Goal: Task Accomplishment & Management: Manage account settings

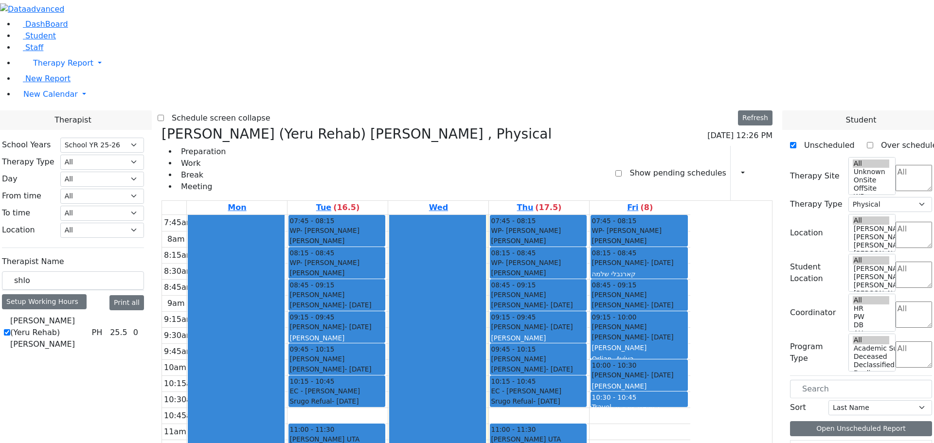
select select "212"
select select "2"
click at [161, 126] on icon at bounding box center [161, 134] width 0 height 16
checkbox input "false"
select select
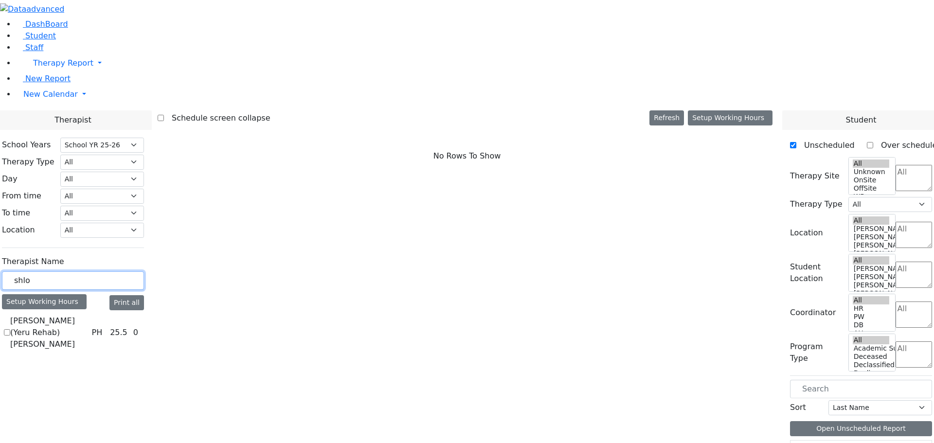
drag, startPoint x: 153, startPoint y: 169, endPoint x: 103, endPoint y: 174, distance: 50.3
type input "flegma"
click at [75, 315] on label "[PERSON_NAME]" at bounding box center [42, 321] width 65 height 12
click at [10, 318] on input "[PERSON_NAME]" at bounding box center [7, 321] width 6 height 6
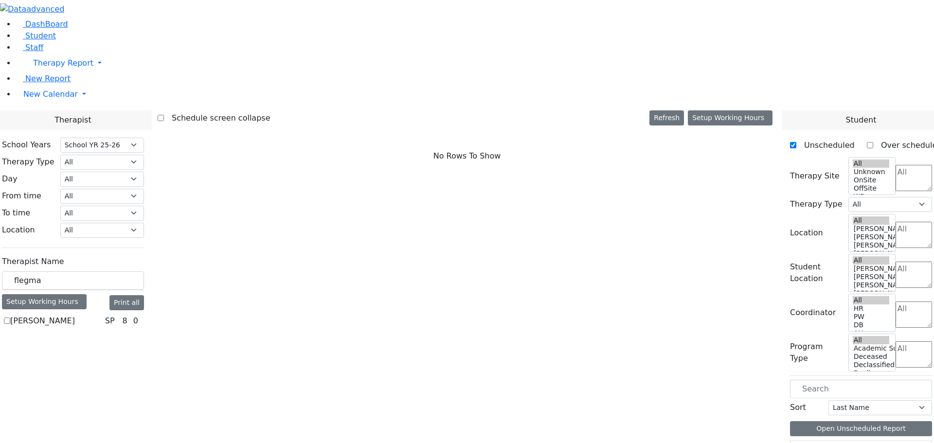
checkbox input "true"
select select "3"
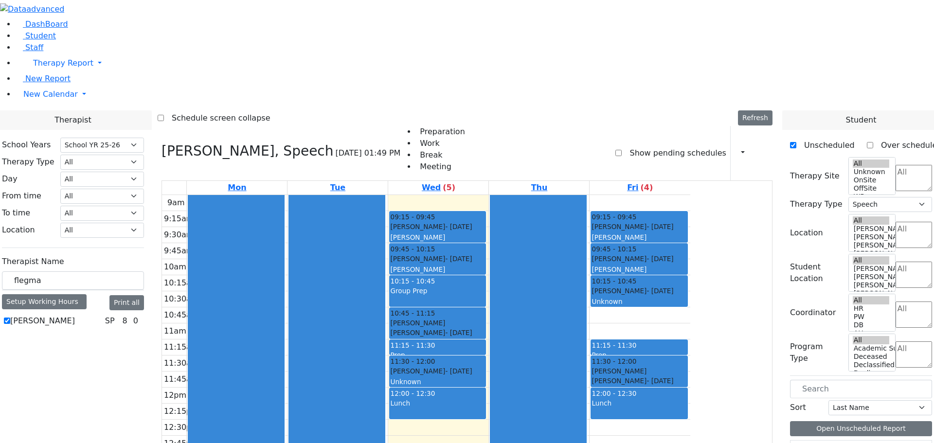
click at [75, 315] on label "[PERSON_NAME]" at bounding box center [42, 321] width 65 height 12
click at [10, 318] on input "[PERSON_NAME]" at bounding box center [7, 321] width 6 height 6
checkbox input "false"
select select
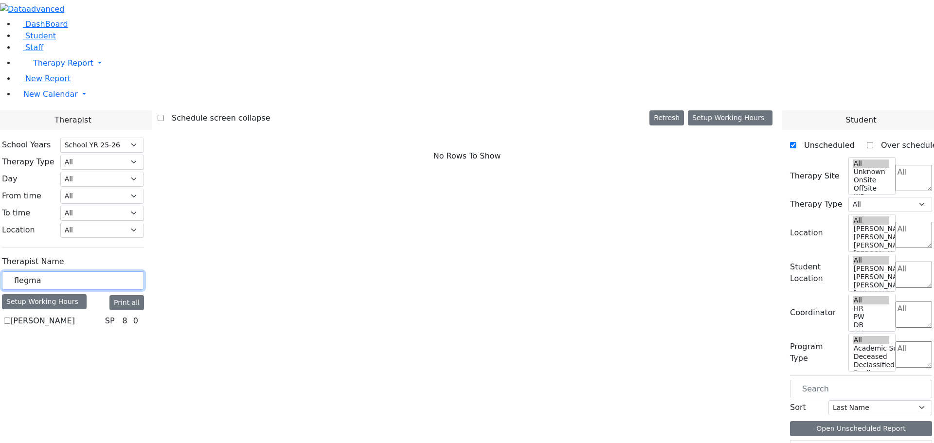
drag, startPoint x: 107, startPoint y: 168, endPoint x: 104, endPoint y: 162, distance: 6.3
type input "rok"
click at [75, 315] on label "Rokowsky Avigail" at bounding box center [42, 321] width 65 height 12
click at [10, 318] on input "Rokowsky Avigail" at bounding box center [7, 321] width 6 height 6
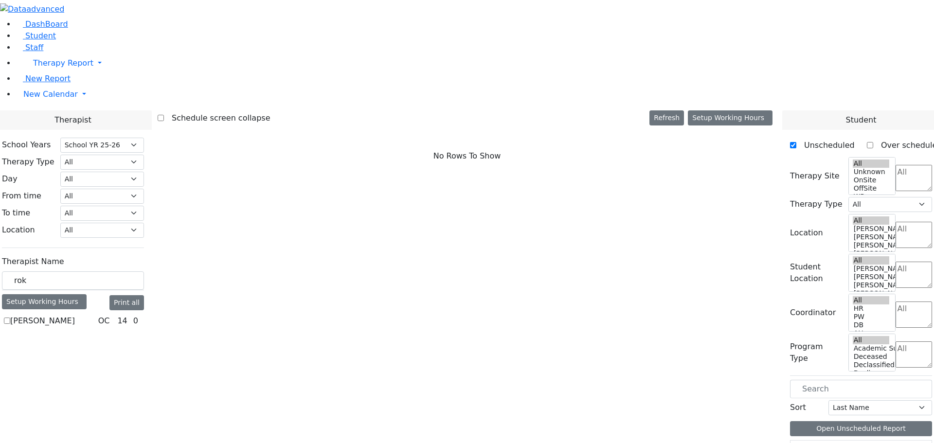
checkbox input "true"
select select "1"
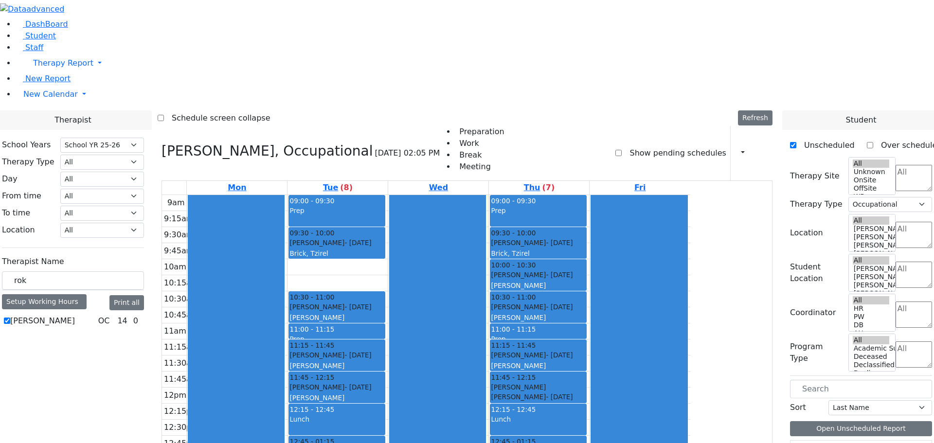
scroll to position [2, 0]
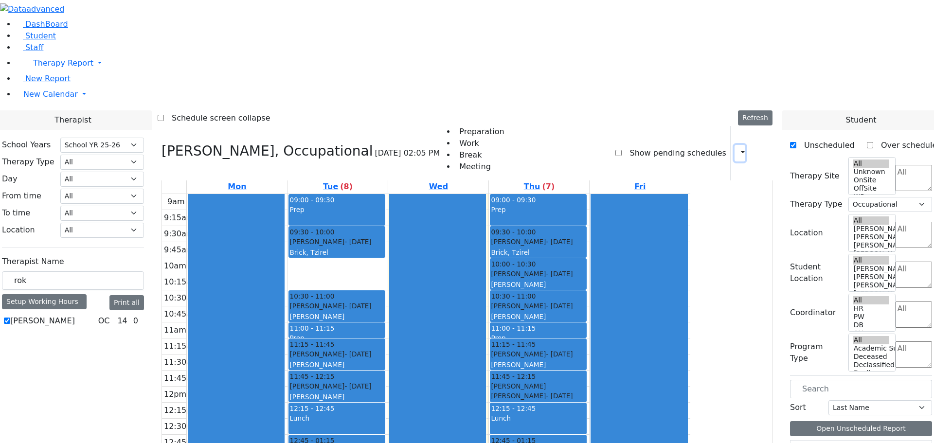
click at [737, 148] on icon "button" at bounding box center [737, 152] width 0 height 9
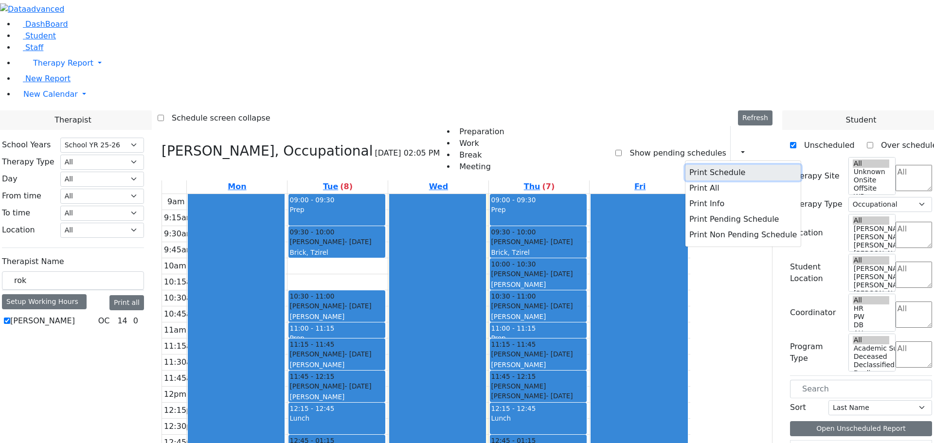
click at [716, 165] on button "Print Schedule" at bounding box center [742, 173] width 115 height 16
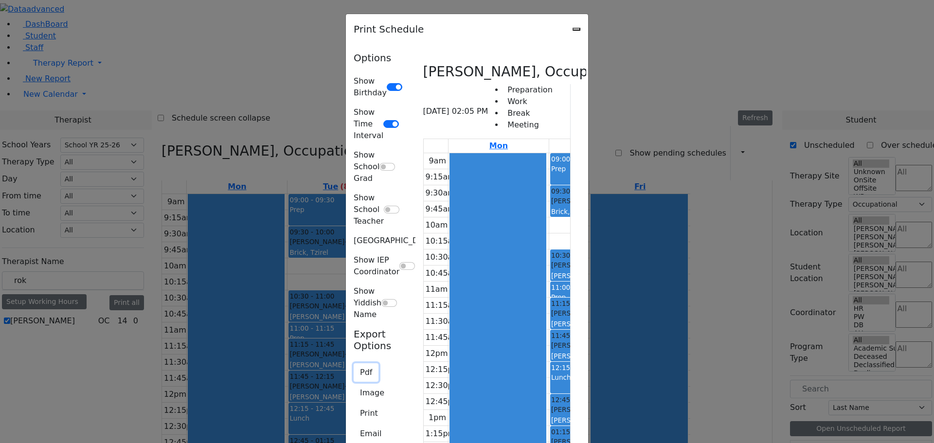
click at [354, 363] on button "Pdf" at bounding box center [366, 372] width 25 height 18
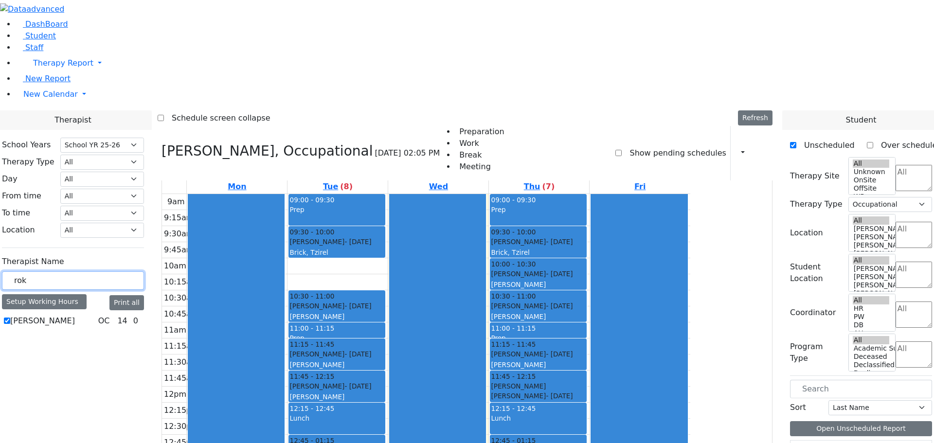
drag, startPoint x: 158, startPoint y: 167, endPoint x: 76, endPoint y: 171, distance: 81.8
type input "shep"
click at [75, 315] on label "[PERSON_NAME]" at bounding box center [42, 321] width 65 height 12
click at [10, 318] on input "[PERSON_NAME]" at bounding box center [7, 321] width 6 height 6
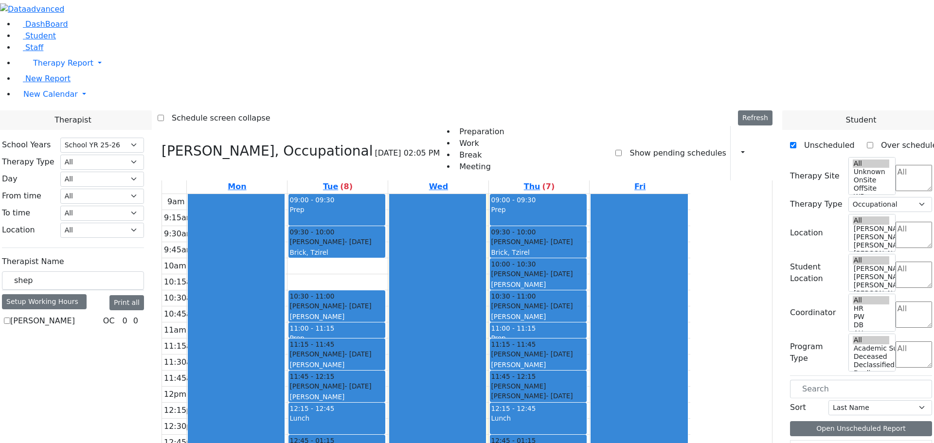
checkbox input "true"
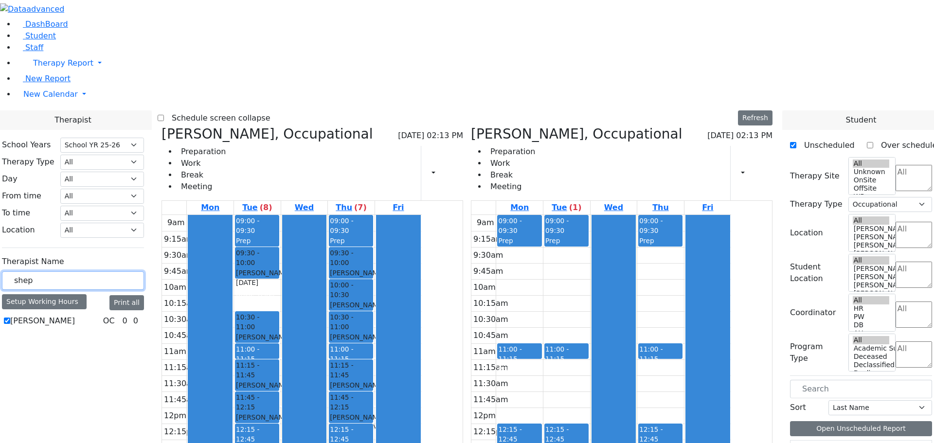
drag, startPoint x: 151, startPoint y: 173, endPoint x: 115, endPoint y: 175, distance: 35.6
click at [115, 175] on div "School Years Select School YR Summer YR 25 School YR 25-26 Summer YR 25 School …" at bounding box center [73, 233] width 158 height 207
type input "brown"
click at [68, 315] on label "Brown Darlene" at bounding box center [38, 321] width 57 height 12
click at [10, 318] on input "Brown Darlene" at bounding box center [7, 321] width 6 height 6
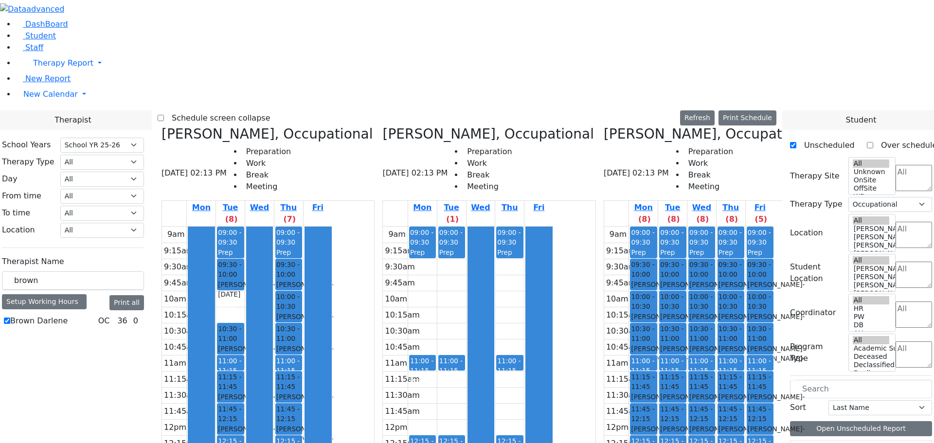
click at [68, 315] on label "Brown Darlene" at bounding box center [38, 321] width 57 height 12
click at [10, 318] on input "Brown Darlene" at bounding box center [7, 321] width 6 height 6
checkbox input "false"
select select
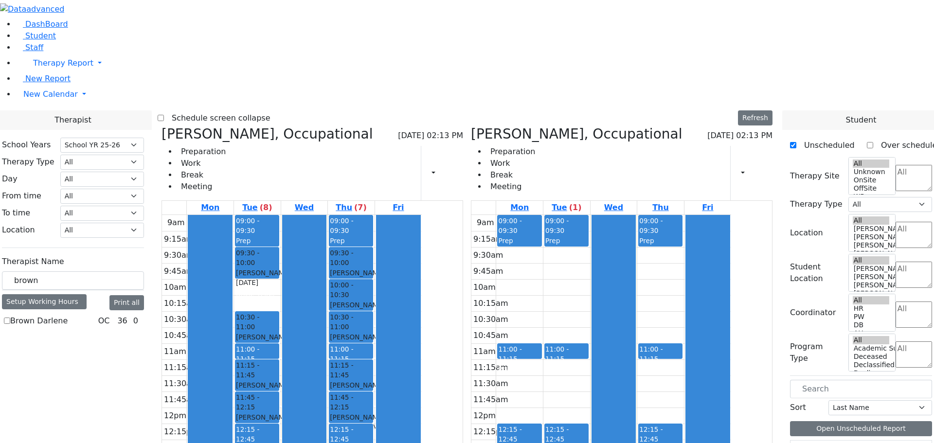
drag, startPoint x: 264, startPoint y: 33, endPoint x: 215, endPoint y: 47, distance: 50.8
drag, startPoint x: 215, startPoint y: 47, endPoint x: 186, endPoint y: 291, distance: 245.3
click at [144, 315] on div "Brown Darlene OC 36 0" at bounding box center [73, 321] width 142 height 12
click at [68, 315] on label "Brown Darlene" at bounding box center [38, 321] width 57 height 12
click at [10, 318] on input "Brown Darlene" at bounding box center [7, 321] width 6 height 6
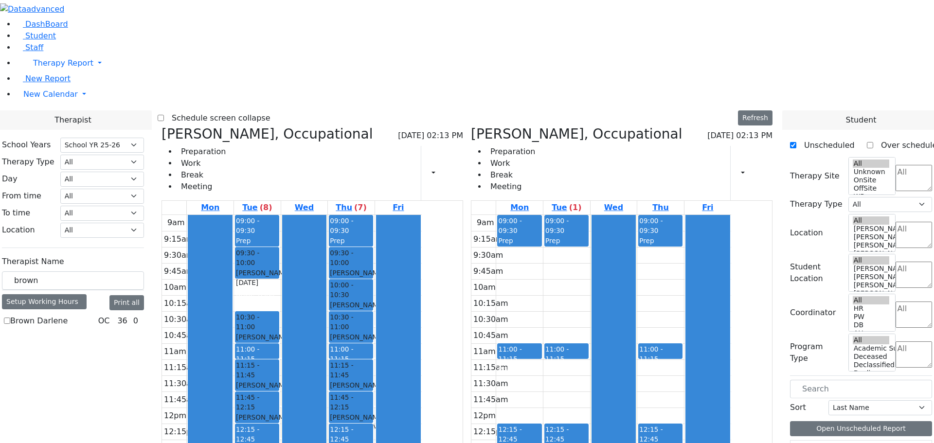
checkbox input "true"
select select "1"
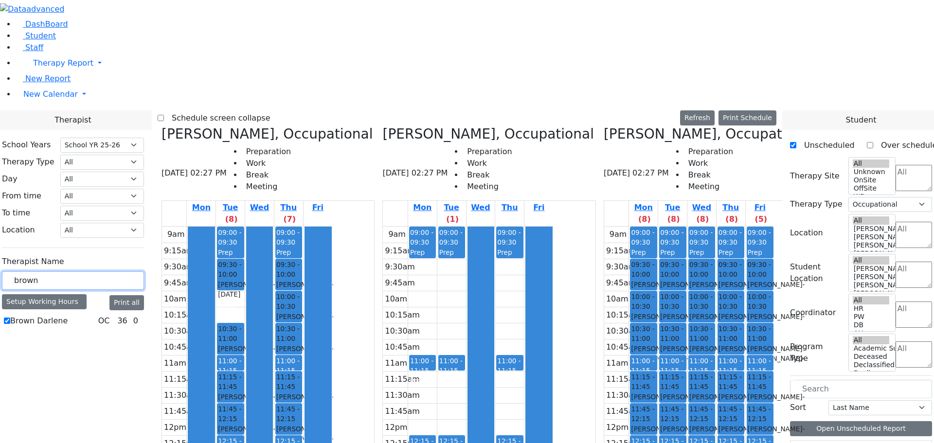
drag, startPoint x: 155, startPoint y: 168, endPoint x: 117, endPoint y: 164, distance: 37.7
click at [117, 271] on div "brown" at bounding box center [73, 280] width 142 height 19
type input "maya"
click at [94, 315] on label "[PERSON_NAME] (POTS) [PERSON_NAME]" at bounding box center [52, 332] width 84 height 35
click at [10, 329] on input "[PERSON_NAME] (POTS) [PERSON_NAME]" at bounding box center [7, 332] width 6 height 6
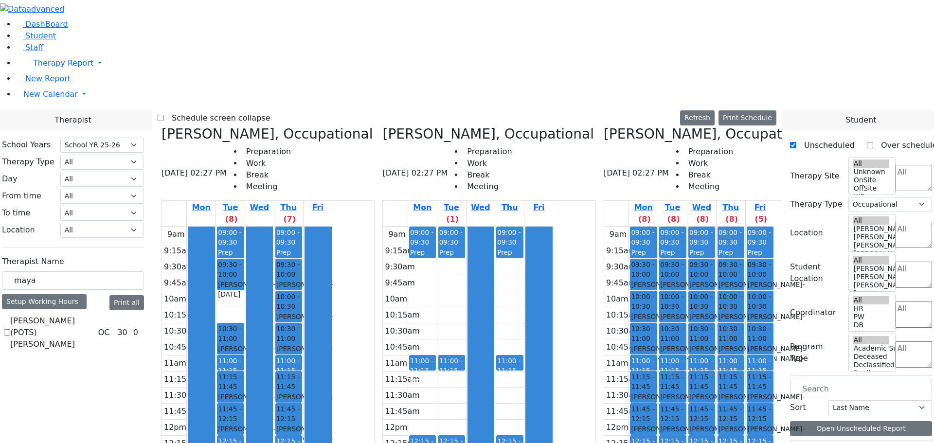
checkbox input "true"
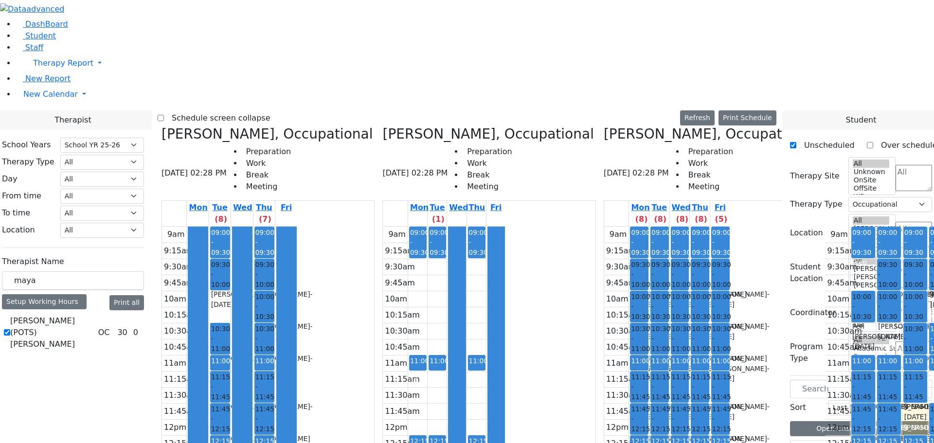
click at [824, 126] on icon at bounding box center [824, 134] width 0 height 16
select select
checkbox input "false"
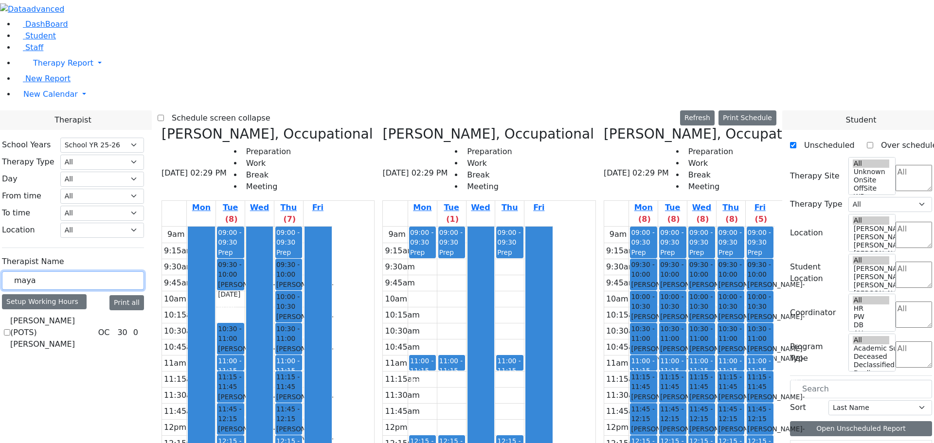
drag, startPoint x: 155, startPoint y: 167, endPoint x: 88, endPoint y: 167, distance: 67.1
type input "ZILBER"
click at [75, 315] on label "[PERSON_NAME]" at bounding box center [42, 321] width 65 height 12
click at [10, 318] on input "[PERSON_NAME]" at bounding box center [7, 321] width 6 height 6
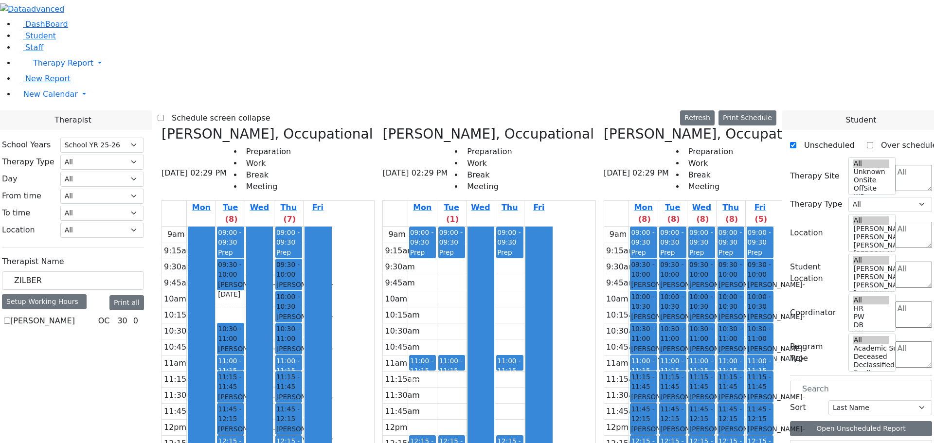
checkbox input "true"
select select "1"
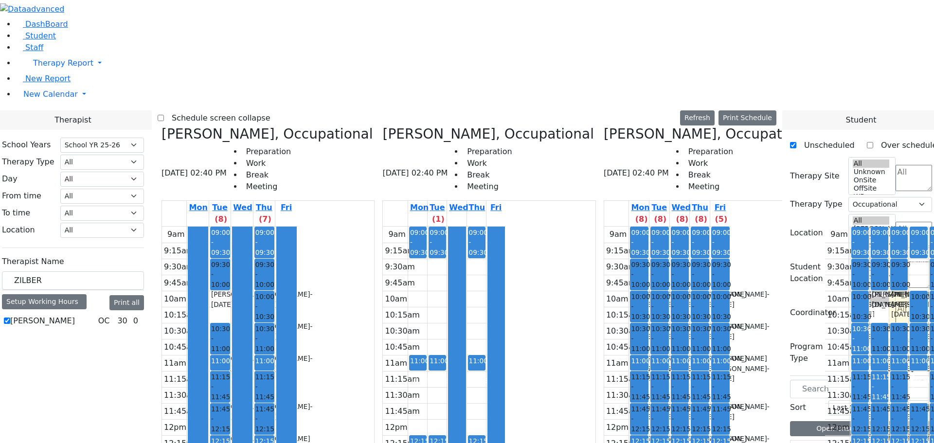
click at [475, 110] on div "Schedule screen collapse Refresh Setup Working Hours Print Schedule" at bounding box center [467, 118] width 619 height 16
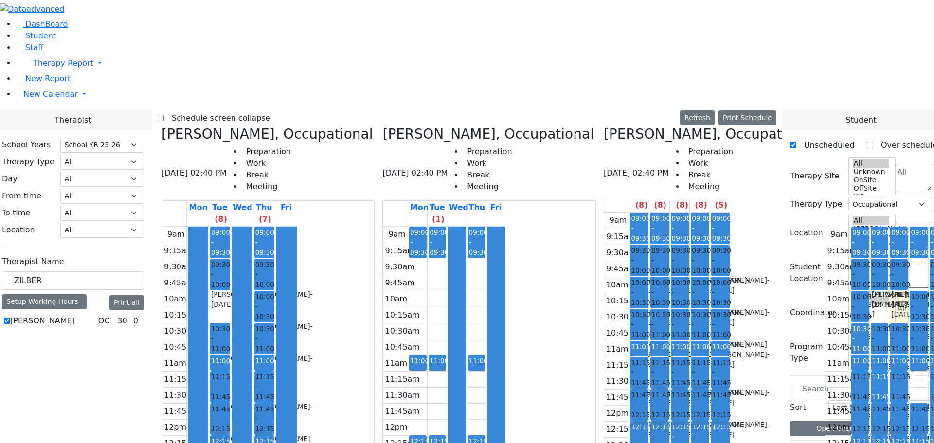
click at [382, 126] on icon at bounding box center [382, 134] width 0 height 16
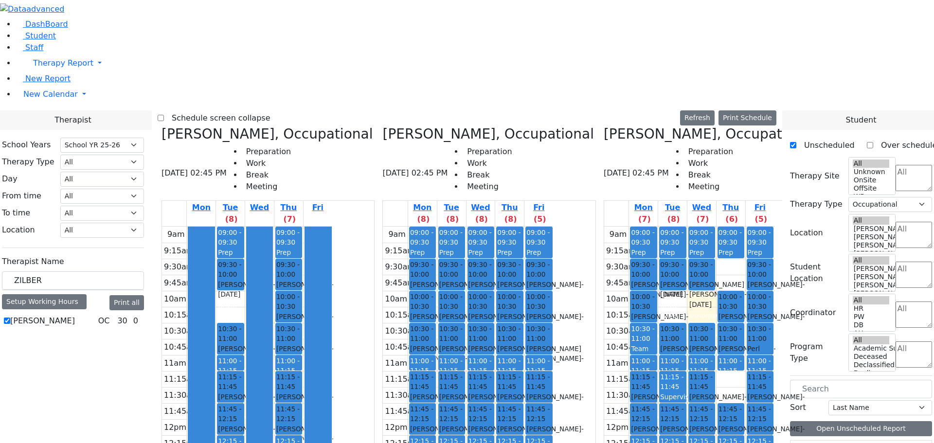
click at [161, 126] on icon at bounding box center [161, 134] width 0 height 16
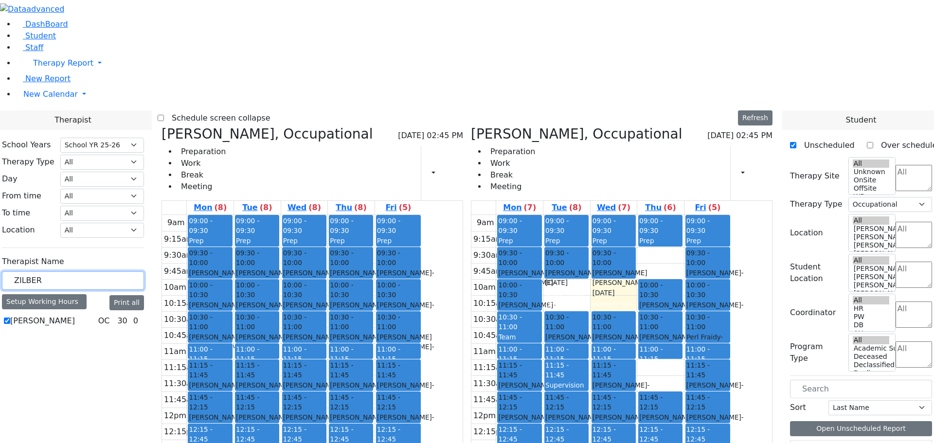
drag, startPoint x: 159, startPoint y: 168, endPoint x: 83, endPoint y: 177, distance: 76.9
type input "SHEPS"
click at [75, 315] on label "[PERSON_NAME]" at bounding box center [42, 321] width 65 height 12
click at [10, 318] on input "[PERSON_NAME]" at bounding box center [7, 321] width 6 height 6
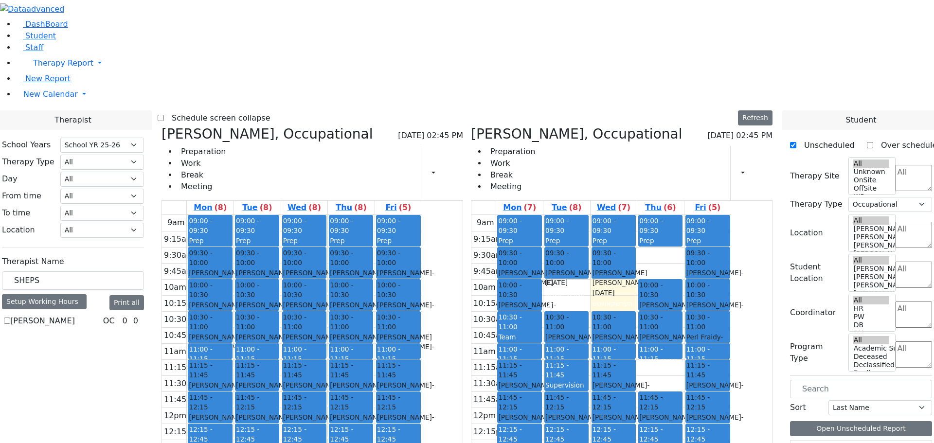
checkbox input "true"
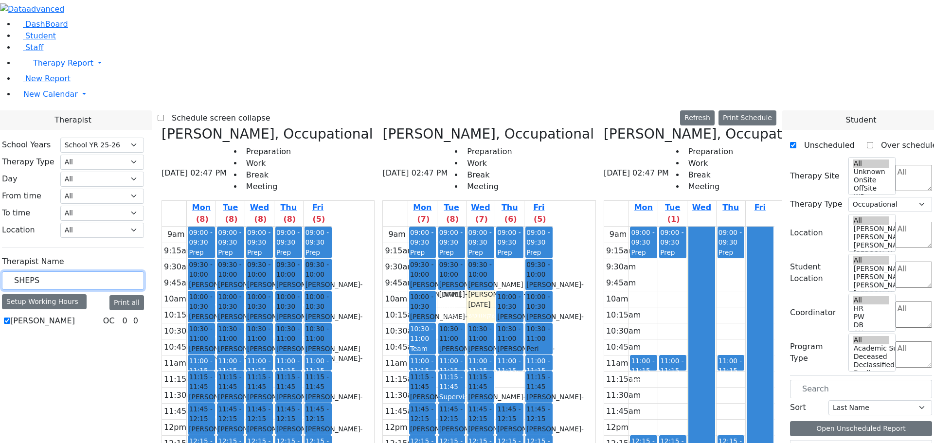
drag, startPoint x: 154, startPoint y: 172, endPoint x: 107, endPoint y: 172, distance: 46.7
type input "FISCHEL"
click at [75, 315] on label "[PERSON_NAME]" at bounding box center [42, 321] width 65 height 12
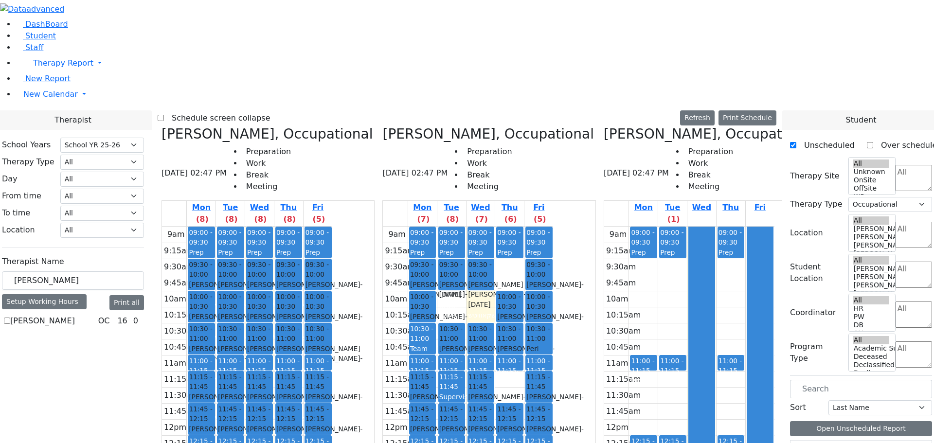
click at [10, 318] on input "[PERSON_NAME]" at bounding box center [7, 321] width 6 height 6
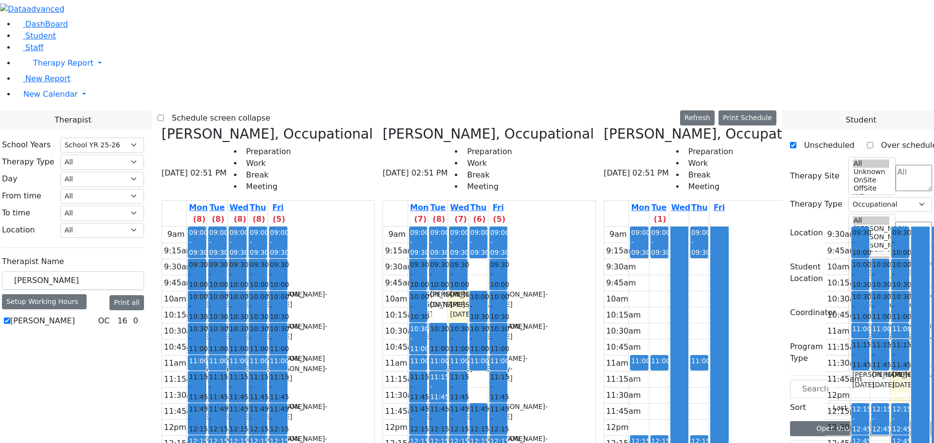
click at [75, 315] on label "[PERSON_NAME]" at bounding box center [42, 321] width 65 height 12
click at [10, 318] on input "[PERSON_NAME]" at bounding box center [7, 321] width 6 height 6
checkbox input "false"
select select
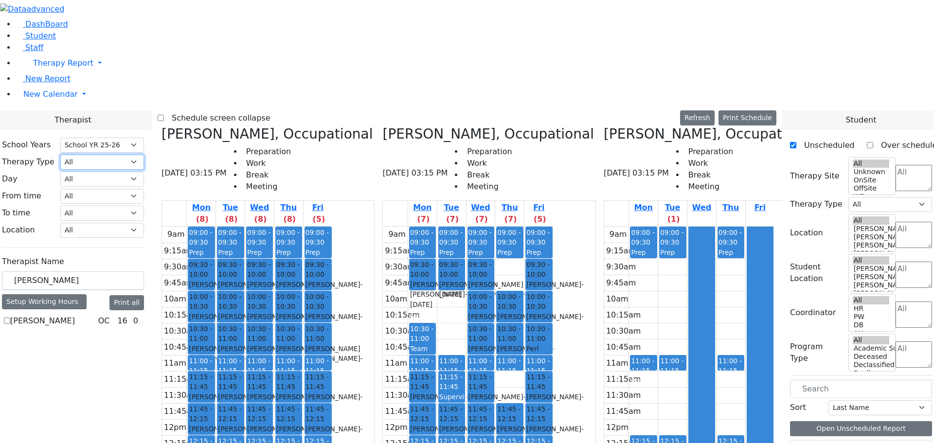
click at [144, 155] on select "All Psych Hearing Vision Speech Physical Occupational" at bounding box center [102, 162] width 84 height 15
select select "1"
click at [144, 155] on select "All Psych Hearing Vision Speech Physical Occupational" at bounding box center [102, 162] width 84 height 15
select select "1"
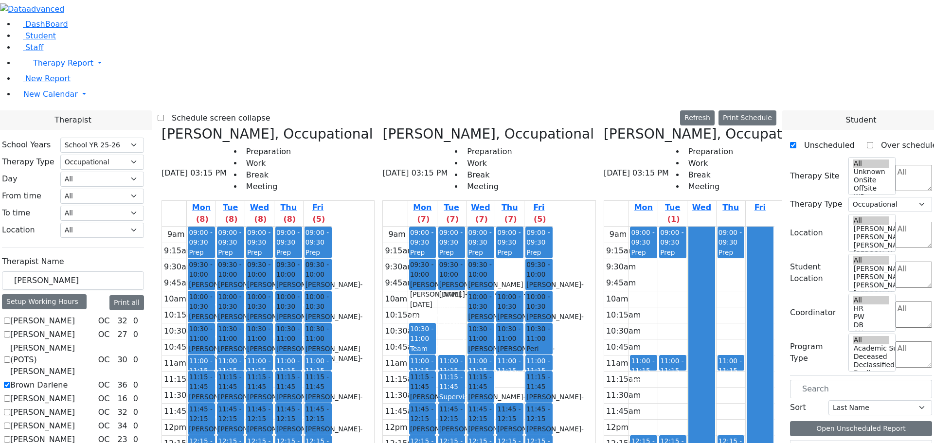
click at [75, 315] on label "[PERSON_NAME]" at bounding box center [42, 321] width 65 height 12
click at [10, 318] on input "[PERSON_NAME]" at bounding box center [7, 321] width 6 height 6
checkbox input "true"
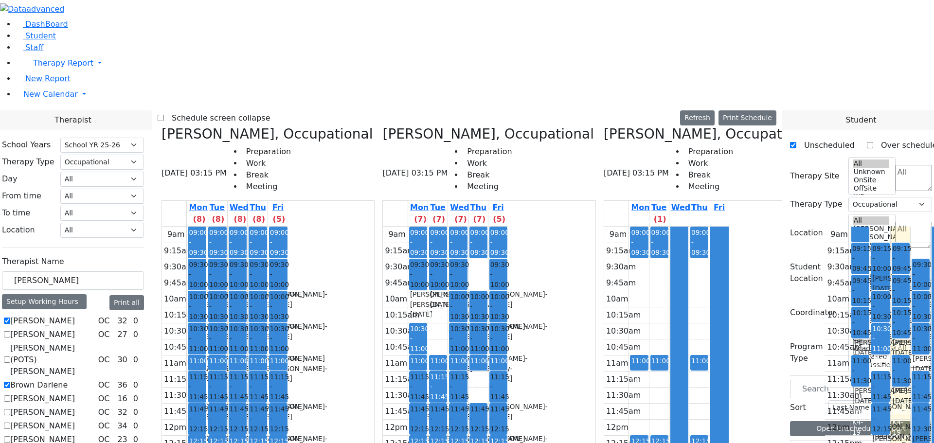
click at [94, 342] on label "[PERSON_NAME] (POTS) [PERSON_NAME]" at bounding box center [52, 359] width 84 height 35
click at [10, 356] on input "[PERSON_NAME] (POTS) [PERSON_NAME]" at bounding box center [7, 359] width 6 height 6
checkbox input "true"
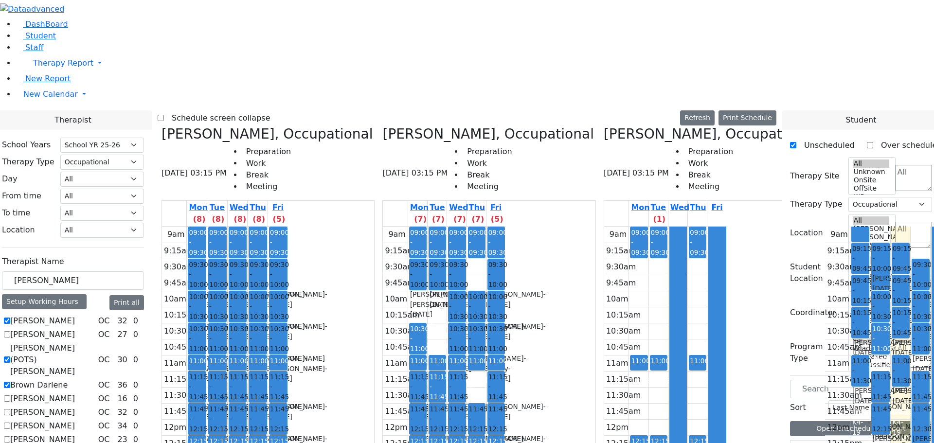
click at [75, 393] on label "[PERSON_NAME]" at bounding box center [42, 399] width 65 height 12
click at [10, 395] on input "[PERSON_NAME]" at bounding box center [7, 398] width 6 height 6
checkbox input "true"
click at [75, 434] on label "[PERSON_NAME]" at bounding box center [42, 440] width 65 height 12
click at [10, 436] on input "[PERSON_NAME]" at bounding box center [7, 439] width 6 height 6
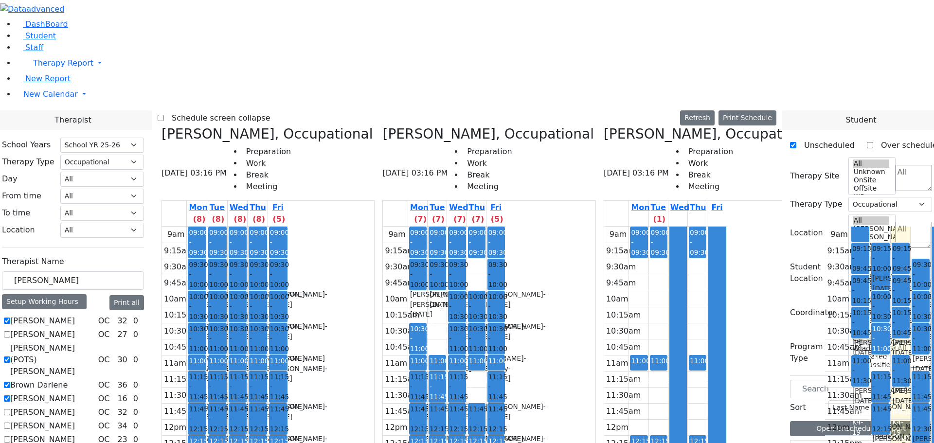
checkbox input "true"
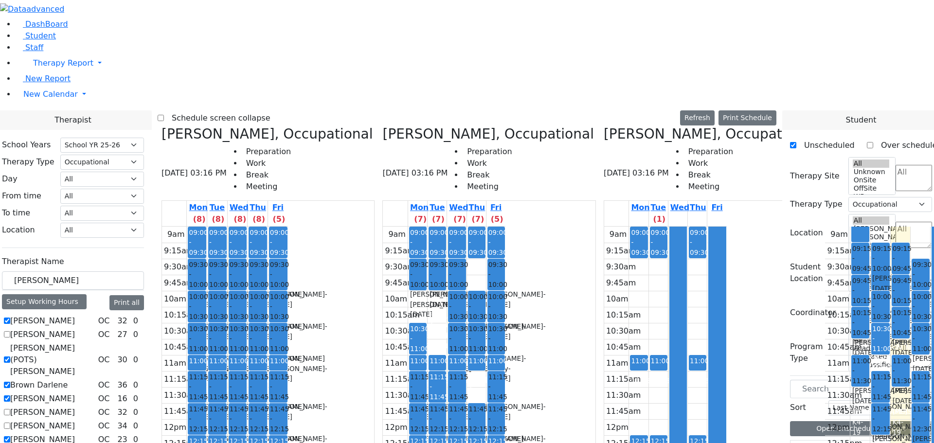
checkbox input "true"
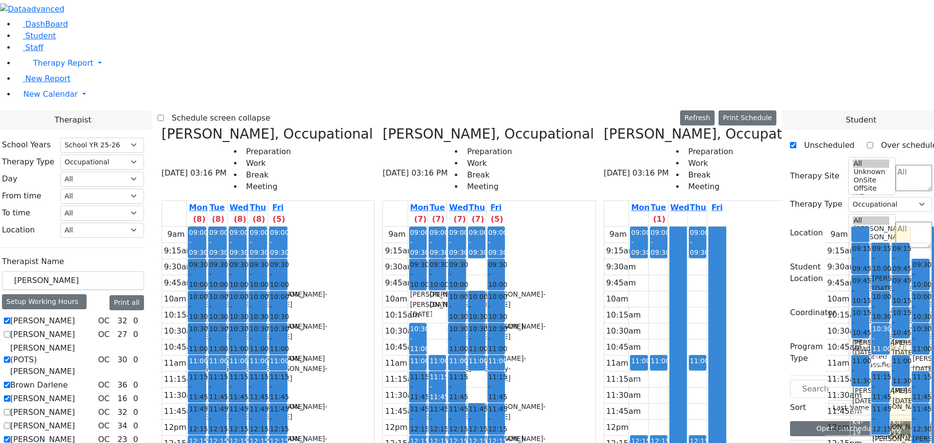
checkbox input "true"
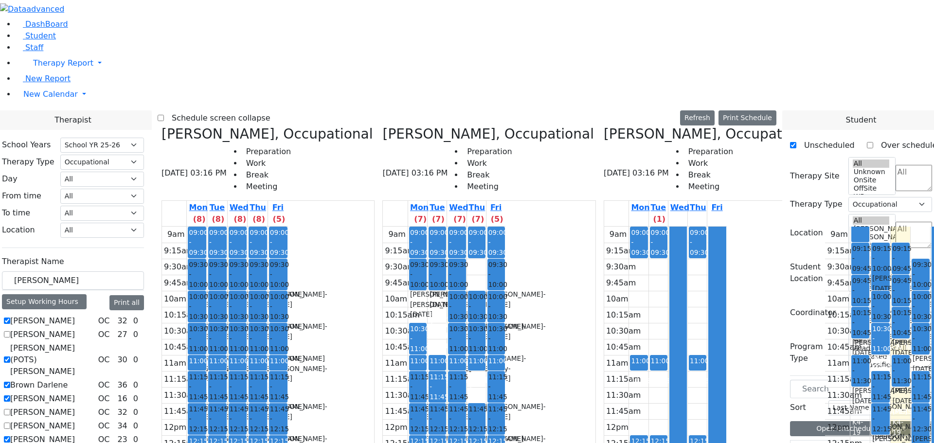
checkbox input "true"
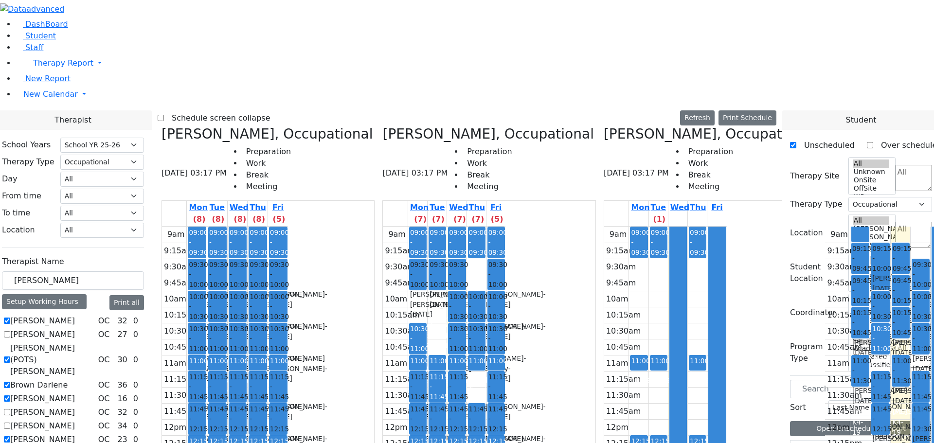
checkbox input "true"
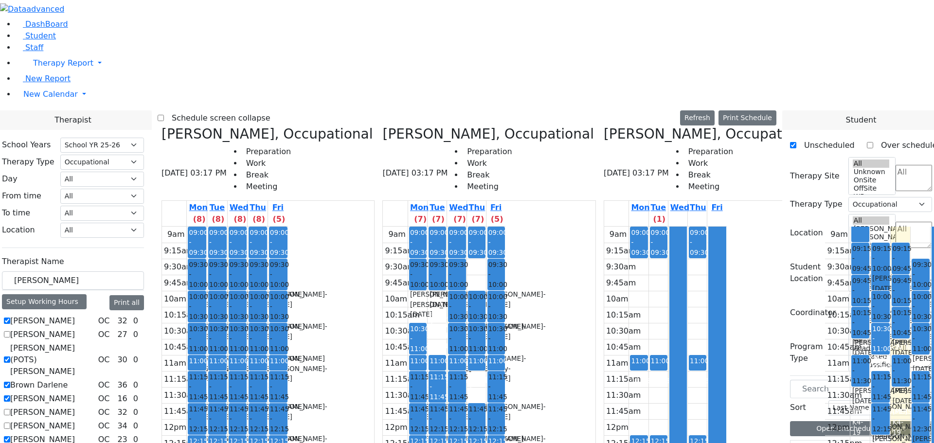
checkbox input "true"
click at [749, 110] on button "Print Schedule" at bounding box center [747, 117] width 58 height 15
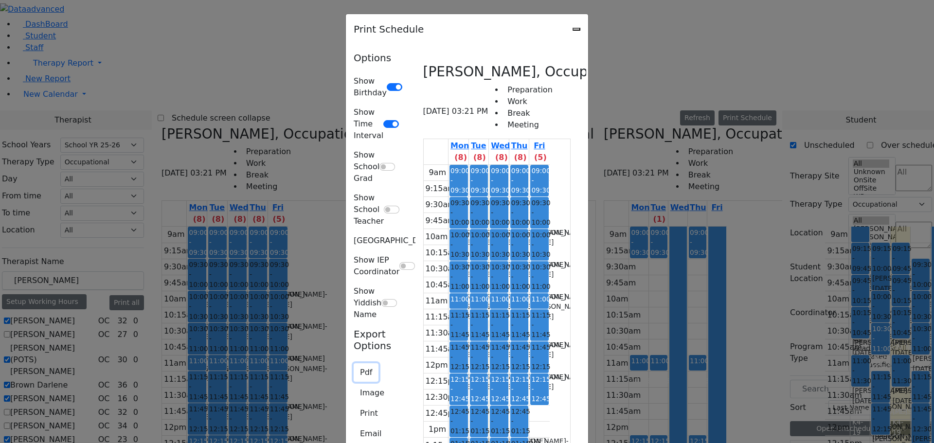
click at [354, 363] on button "Pdf" at bounding box center [366, 372] width 25 height 18
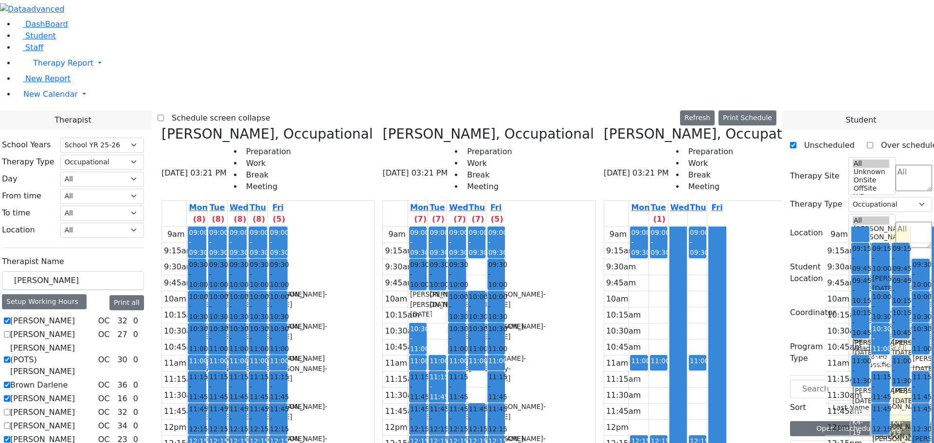
click at [637, 110] on div "Schedule screen collapse Refresh Setup Working Hours Print Schedule" at bounding box center [467, 118] width 619 height 16
click at [824, 126] on icon at bounding box center [824, 134] width 0 height 16
checkbox input "false"
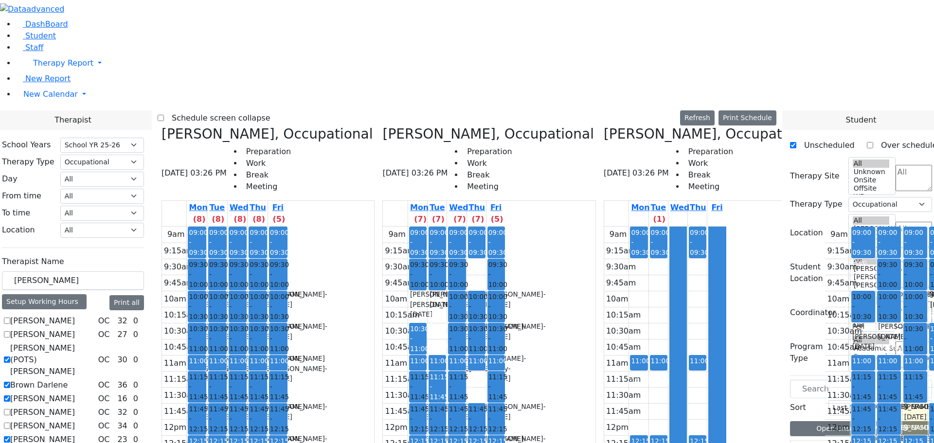
click at [824, 126] on icon at bounding box center [824, 134] width 0 height 16
checkbox input "false"
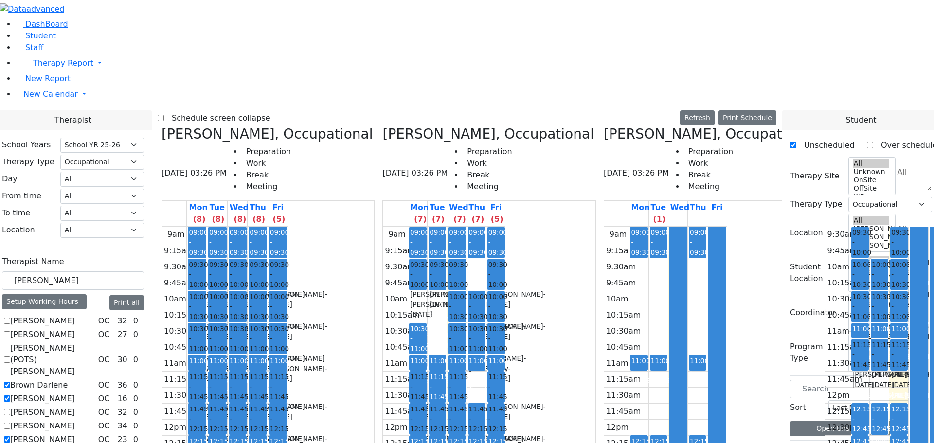
click at [824, 126] on icon at bounding box center [824, 134] width 0 height 16
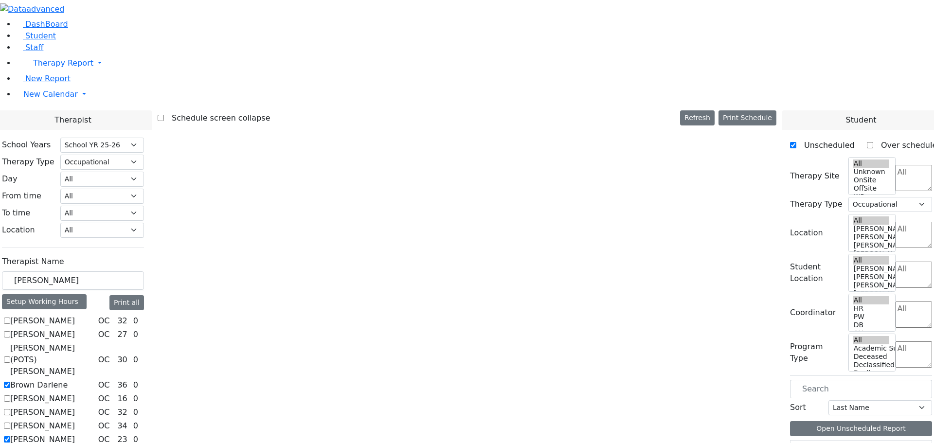
checkbox input "false"
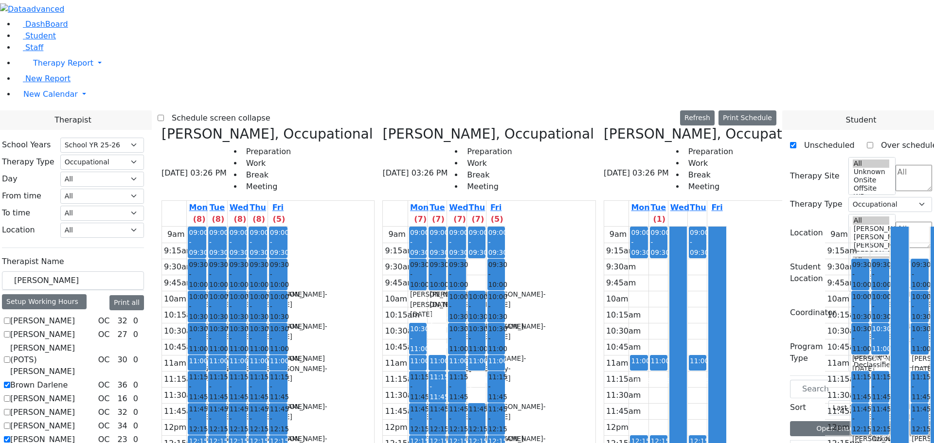
click at [824, 126] on icon at bounding box center [824, 134] width 0 height 16
checkbox input "false"
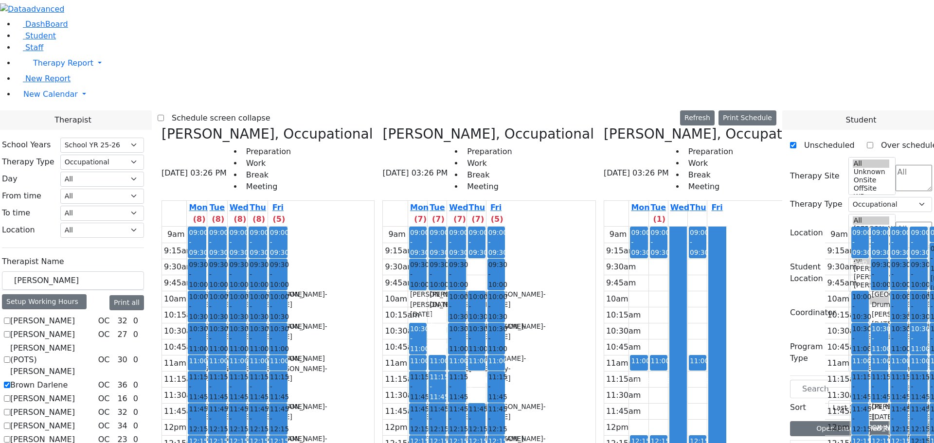
click at [824, 126] on icon at bounding box center [824, 134] width 0 height 16
checkbox input "false"
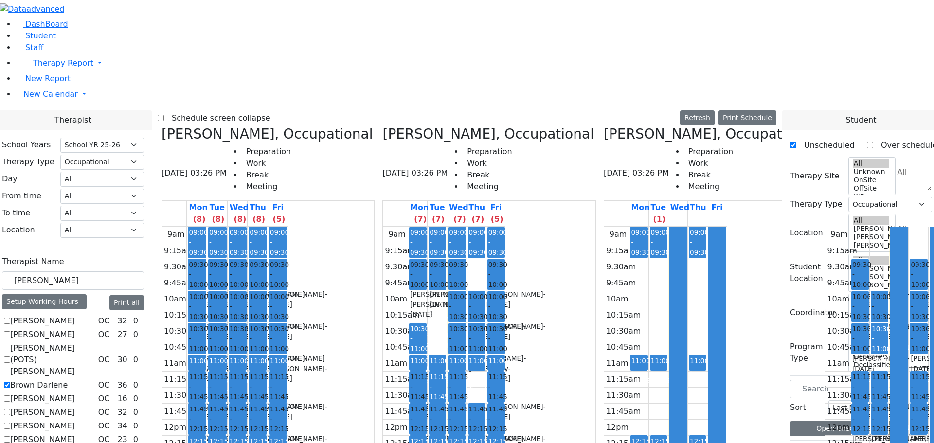
click at [824, 126] on icon at bounding box center [824, 134] width 0 height 16
checkbox input "false"
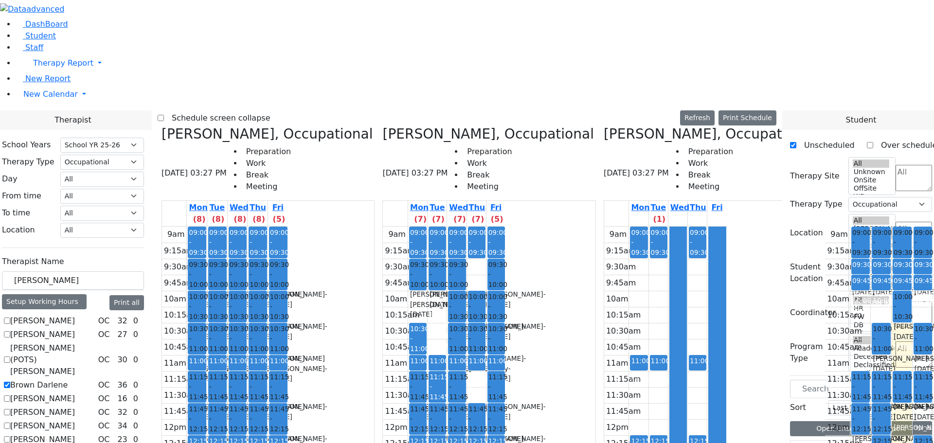
click at [824, 126] on icon at bounding box center [824, 134] width 0 height 16
checkbox input "false"
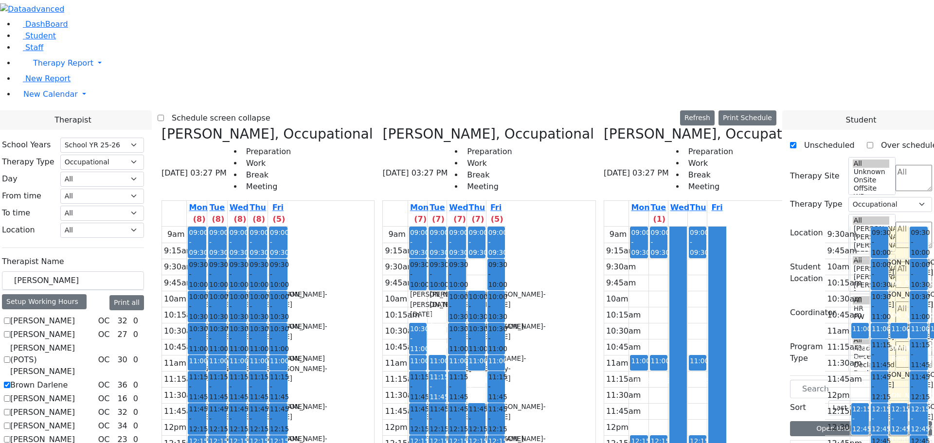
click at [824, 126] on icon at bounding box center [824, 134] width 0 height 16
checkbox input "false"
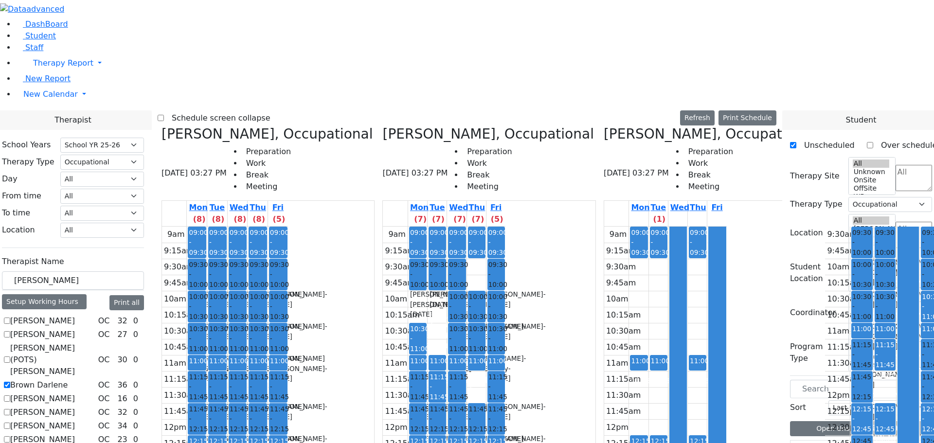
click at [824, 126] on icon at bounding box center [824, 134] width 0 height 16
checkbox input "false"
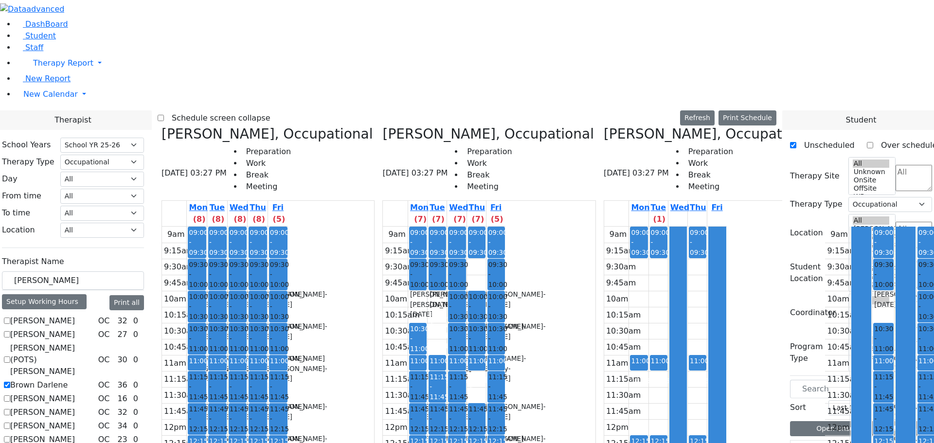
click at [603, 126] on icon at bounding box center [603, 134] width 0 height 16
checkbox input "false"
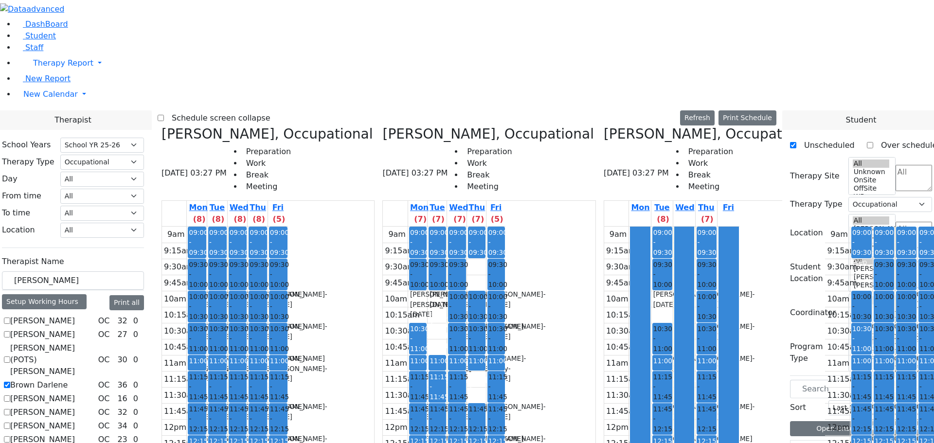
click at [603, 126] on icon at bounding box center [603, 134] width 0 height 16
checkbox input "false"
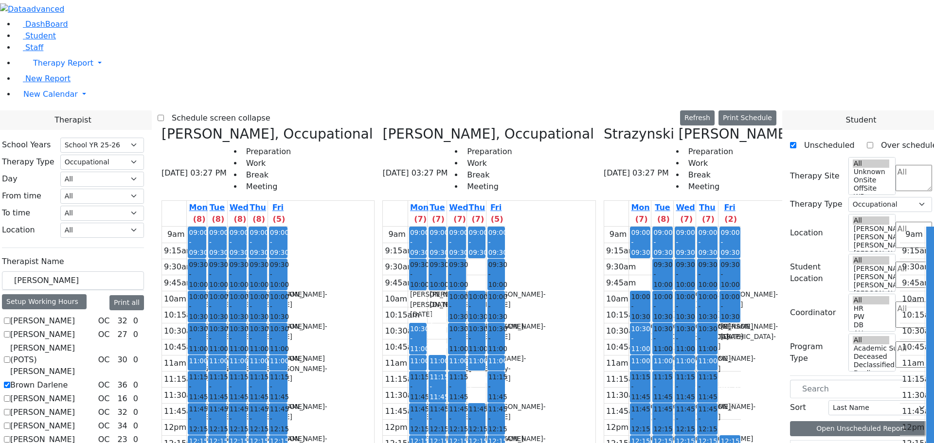
click at [603, 126] on icon at bounding box center [603, 134] width 0 height 16
checkbox input "false"
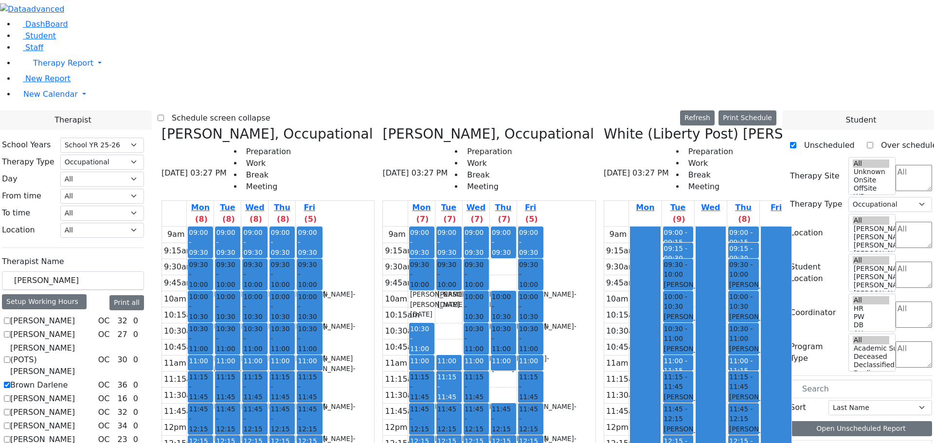
click at [603, 126] on icon at bounding box center [603, 134] width 0 height 16
checkbox input "false"
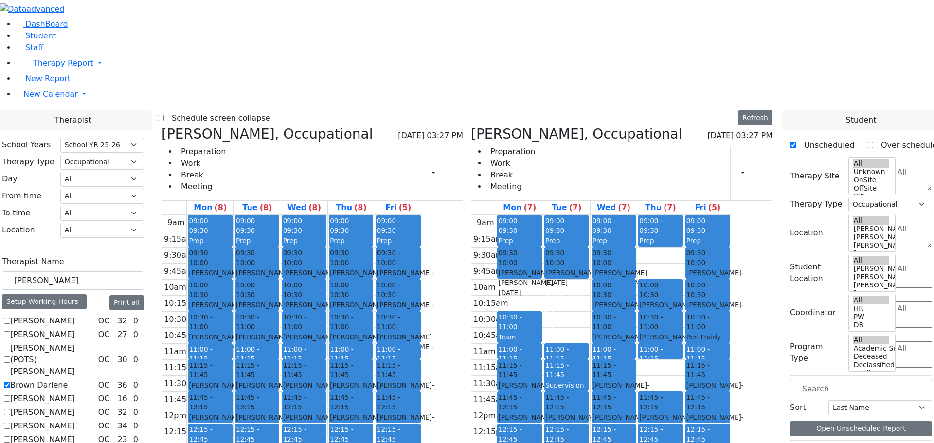
click at [471, 126] on icon at bounding box center [471, 134] width 0 height 16
checkbox input "false"
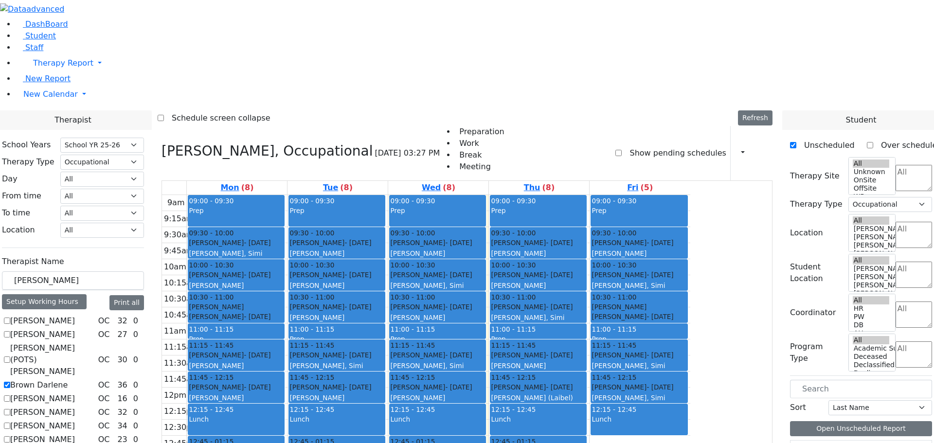
click at [161, 143] on icon at bounding box center [161, 151] width 0 height 16
checkbox input "false"
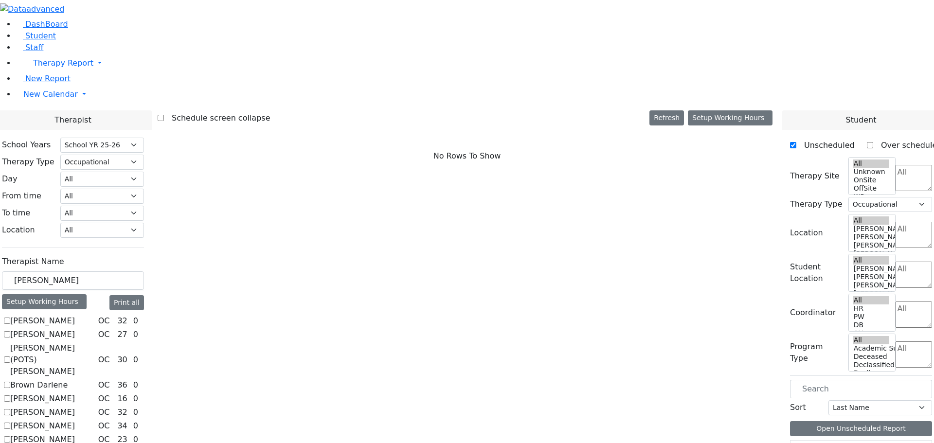
scroll to position [118, 0]
checkbox input "true"
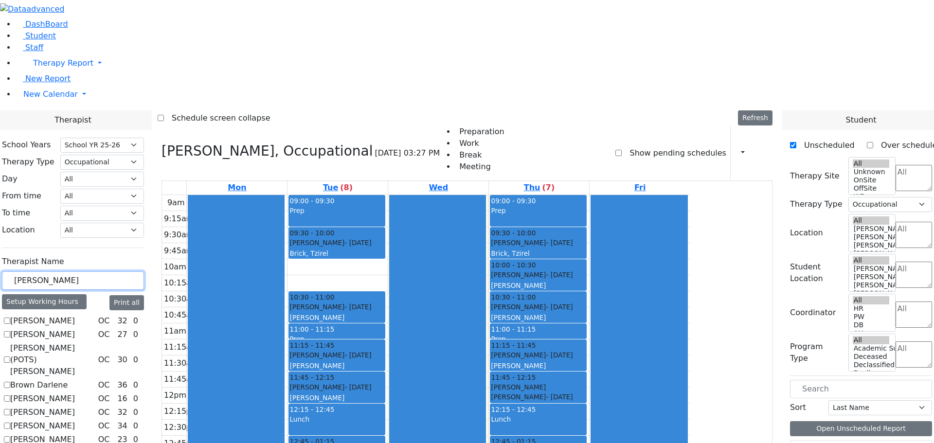
drag, startPoint x: 157, startPoint y: 169, endPoint x: 106, endPoint y: 171, distance: 51.1
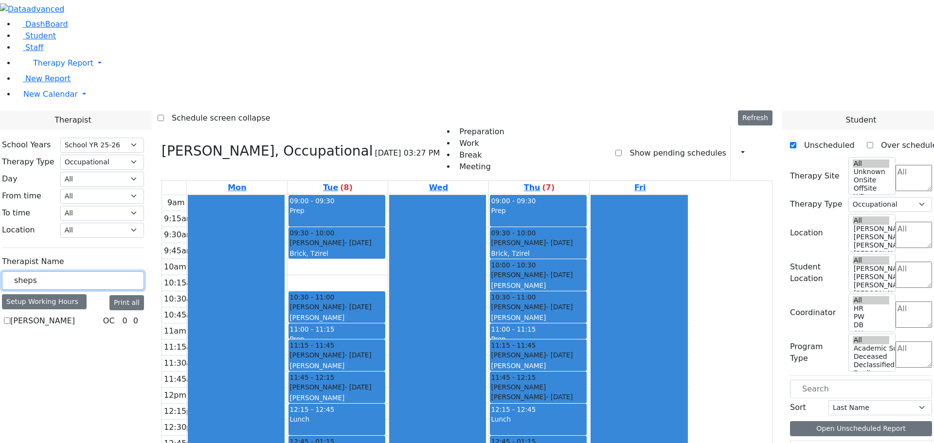
type input "sheps"
click at [75, 315] on label "[PERSON_NAME]" at bounding box center [42, 321] width 65 height 12
click at [10, 318] on input "[PERSON_NAME]" at bounding box center [7, 321] width 6 height 6
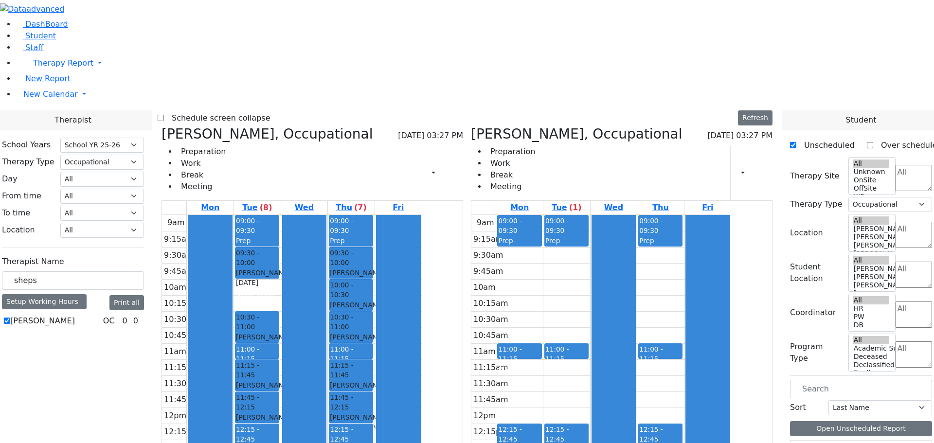
click at [261, 126] on h3 "Rokowsky Avigail, Occupational" at bounding box center [266, 134] width 211 height 17
click at [161, 126] on icon at bounding box center [161, 134] width 0 height 16
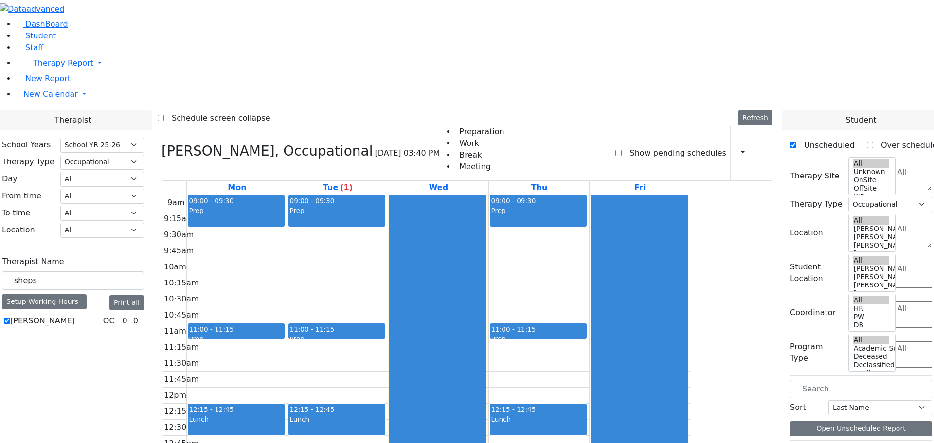
click at [161, 143] on icon at bounding box center [161, 151] width 0 height 16
checkbox input "false"
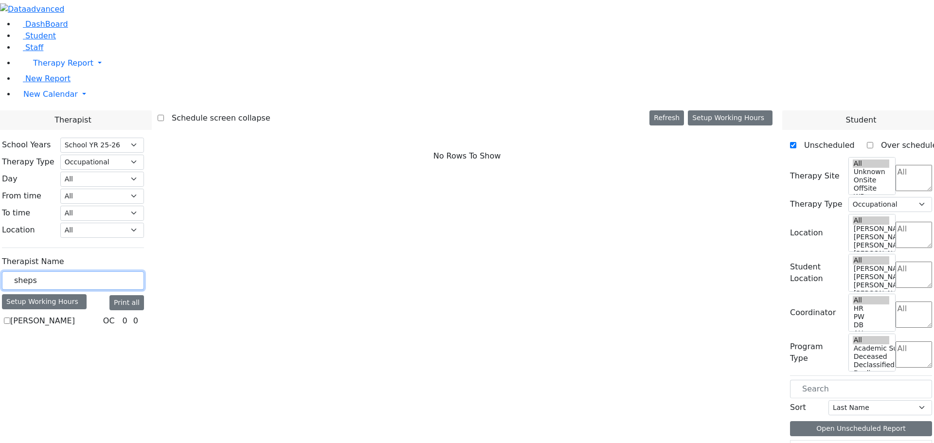
drag, startPoint x: 148, startPoint y: 169, endPoint x: 100, endPoint y: 169, distance: 48.1
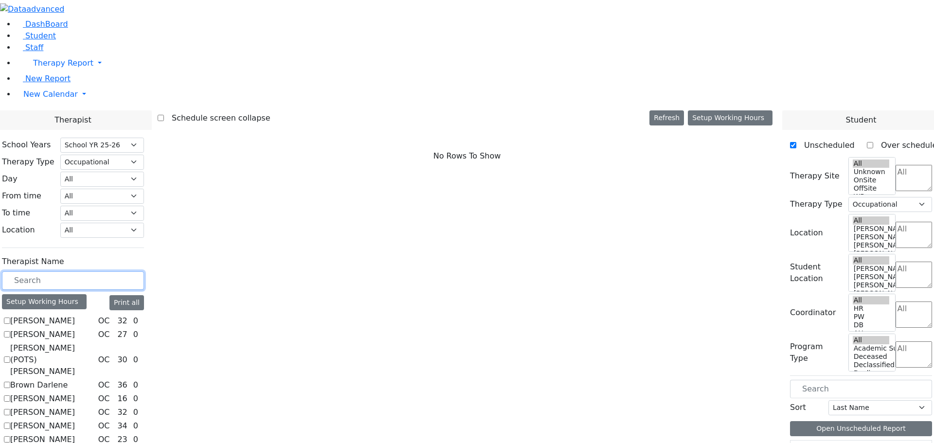
click at [138, 271] on input "text" at bounding box center [73, 280] width 142 height 18
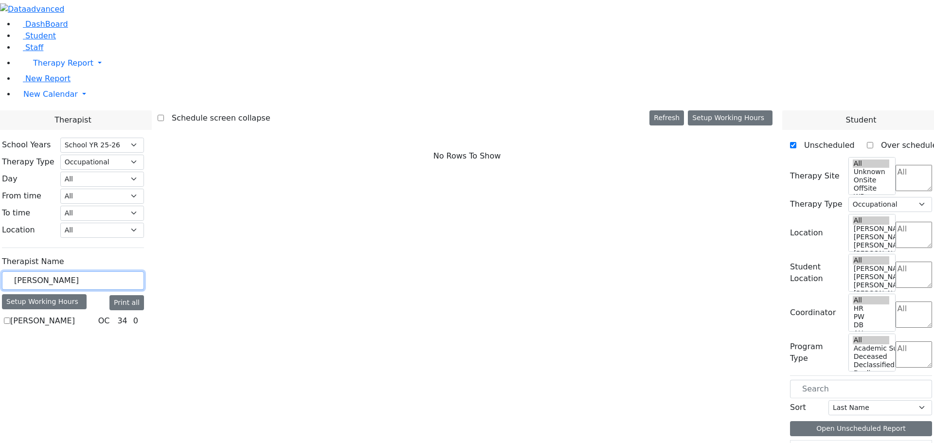
type input "grossman"
click at [75, 315] on label "[PERSON_NAME]" at bounding box center [42, 321] width 65 height 12
click at [10, 318] on input "[PERSON_NAME]" at bounding box center [7, 321] width 6 height 6
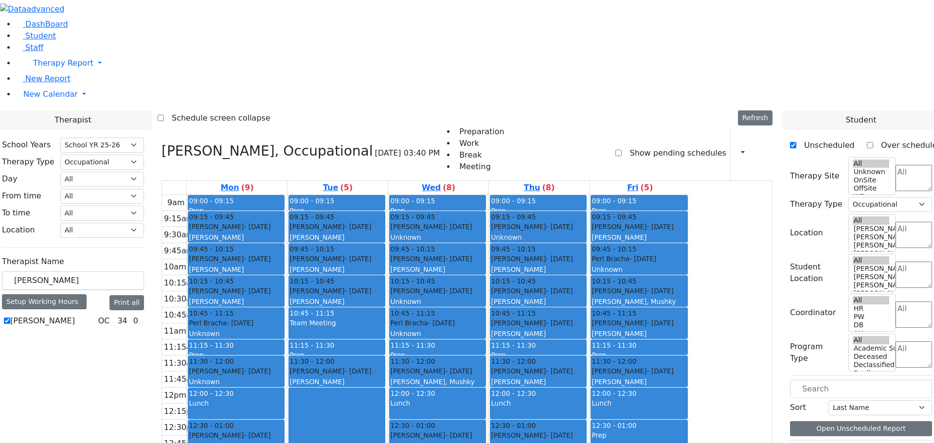
click at [161, 143] on icon at bounding box center [161, 151] width 0 height 16
checkbox input "false"
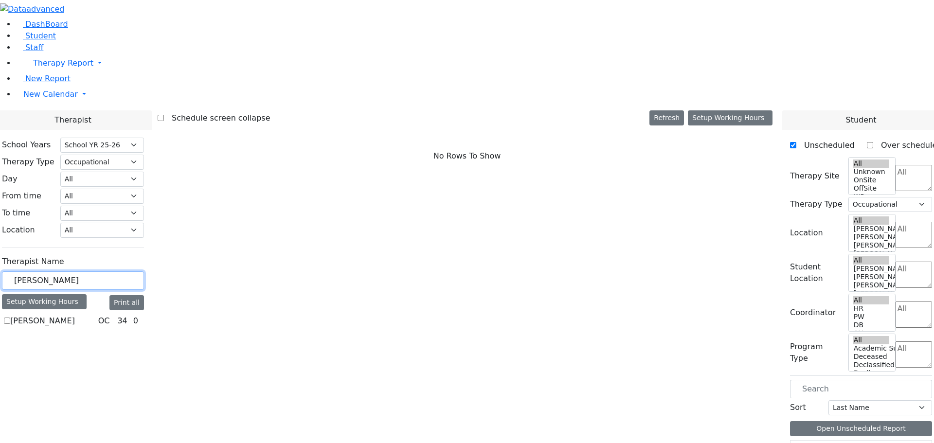
drag, startPoint x: 142, startPoint y: 172, endPoint x: 81, endPoint y: 175, distance: 60.8
type input "fried"
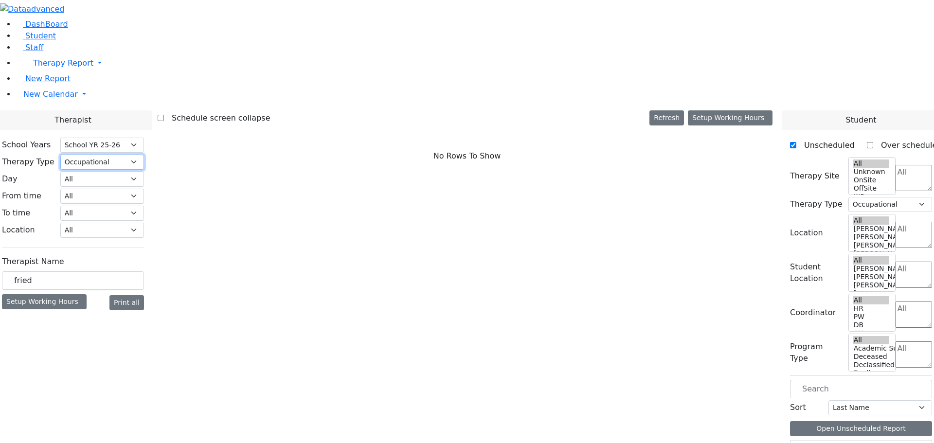
click at [144, 155] on select "All Psych Hearing Vision Speech Physical Occupational" at bounding box center [102, 162] width 84 height 15
select select "6"
click at [144, 155] on select "All Psych Hearing Vision Speech Physical Occupational" at bounding box center [102, 162] width 84 height 15
select select "6"
click at [144, 155] on select "All Psych Hearing Vision Speech Physical Occupational" at bounding box center [102, 162] width 84 height 15
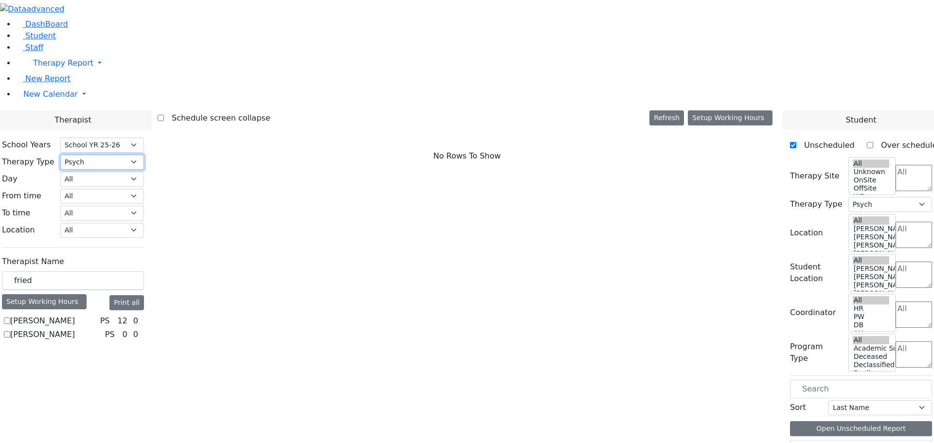
select select "2"
click at [144, 155] on select "All Psych Hearing Vision Speech Physical Occupational" at bounding box center [102, 162] width 84 height 15
select select "2"
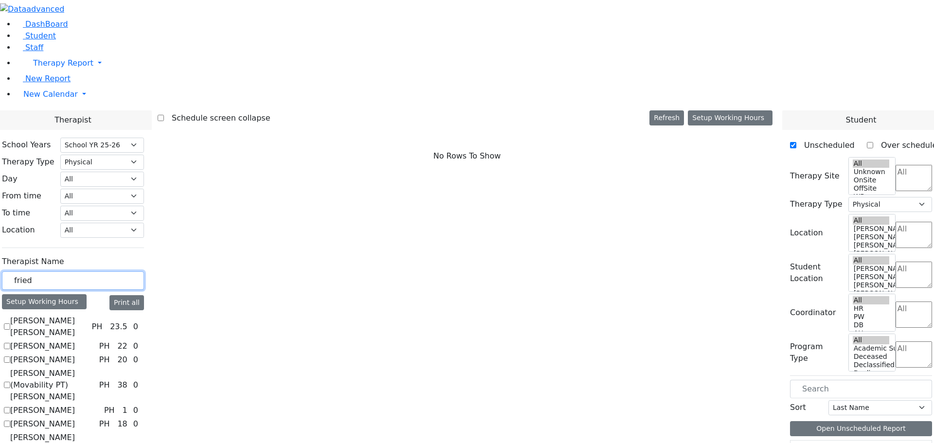
click at [144, 271] on input "fried" at bounding box center [73, 280] width 142 height 18
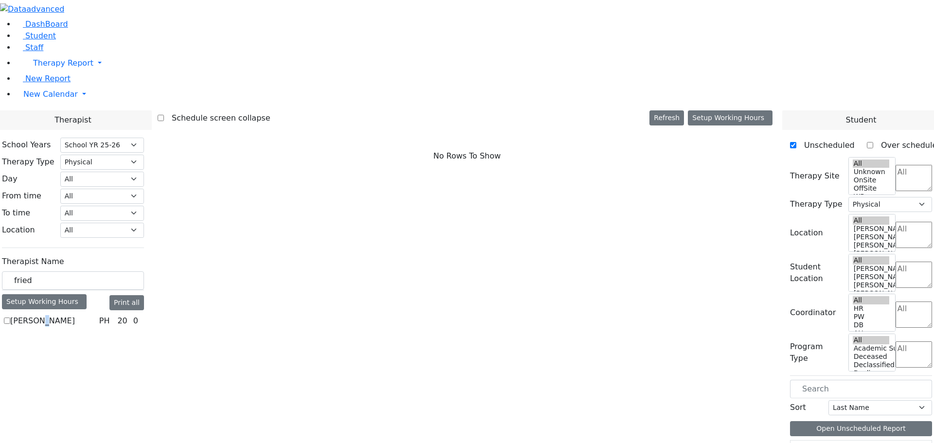
click at [75, 315] on label "[PERSON_NAME]" at bounding box center [42, 321] width 65 height 12
click at [10, 318] on input "[PERSON_NAME]" at bounding box center [7, 321] width 6 height 6
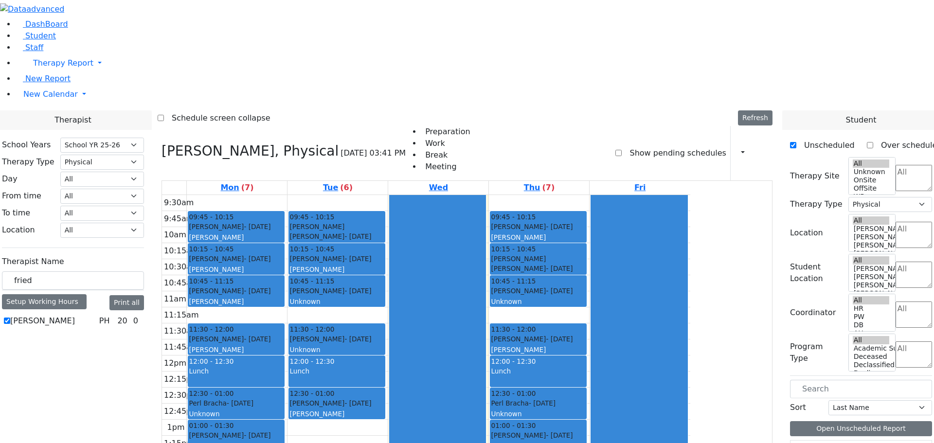
click at [255, 126] on div "Fried Tamar, Physical 08/20/2025 03:41 PM Preparation Work Break Meeting Show p…" at bounding box center [467, 353] width 619 height 454
click at [161, 143] on icon at bounding box center [161, 151] width 0 height 16
checkbox input "false"
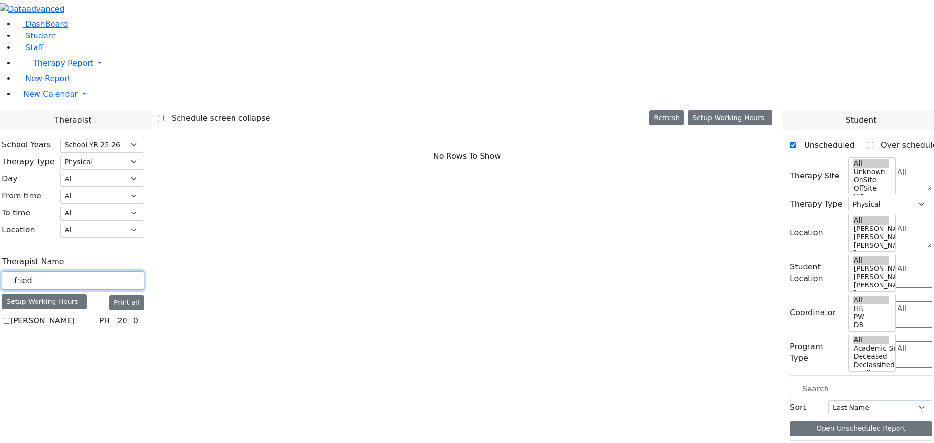
drag, startPoint x: 156, startPoint y: 170, endPoint x: 123, endPoint y: 171, distance: 32.6
click at [118, 271] on div "fried" at bounding box center [73, 280] width 142 height 19
type input "mayer"
type input "sh"
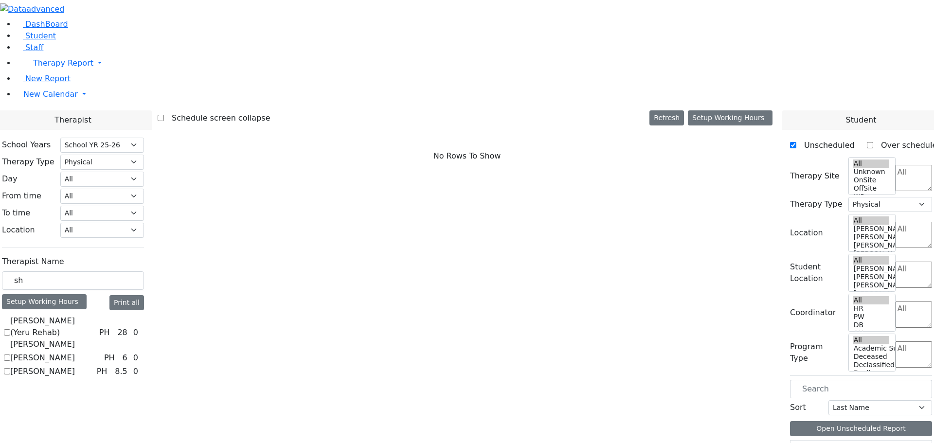
click at [95, 315] on label "[PERSON_NAME] (Yeru Rehab) [PERSON_NAME]" at bounding box center [52, 332] width 85 height 35
click at [10, 329] on input "[PERSON_NAME] (Yeru Rehab) [PERSON_NAME]" at bounding box center [7, 332] width 6 height 6
checkbox input "true"
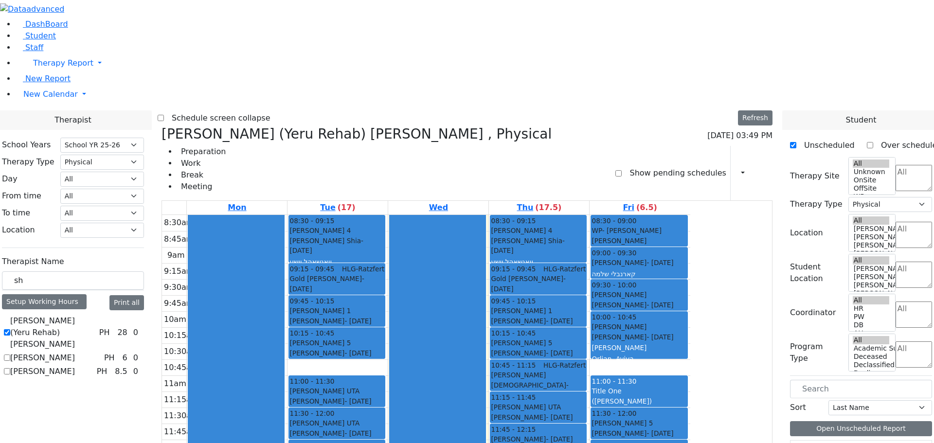
scroll to position [1, 0]
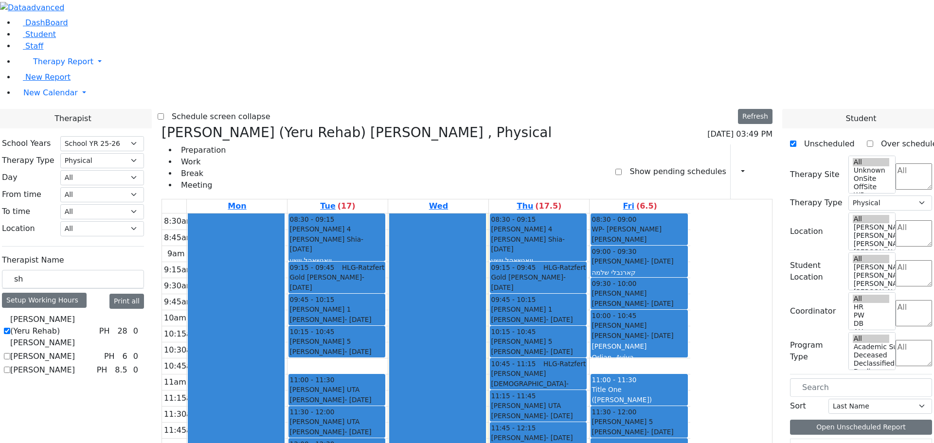
drag, startPoint x: 844, startPoint y: 273, endPoint x: 793, endPoint y: 382, distance: 119.9
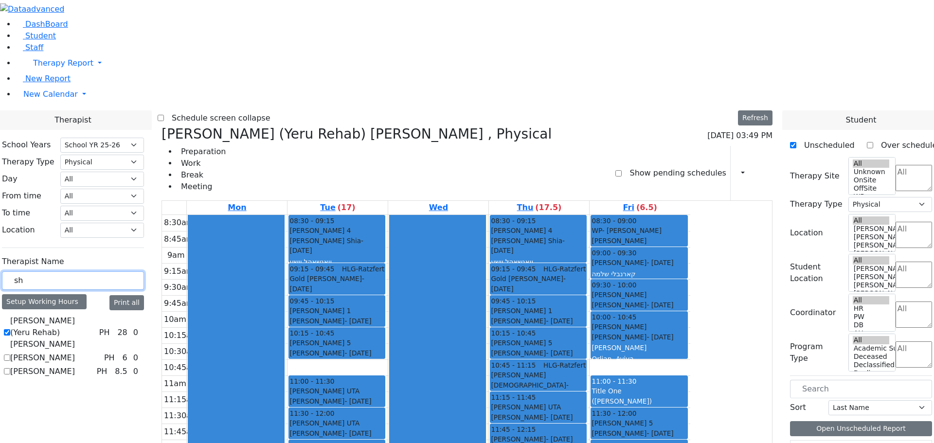
drag, startPoint x: 156, startPoint y: 168, endPoint x: 96, endPoint y: 167, distance: 60.3
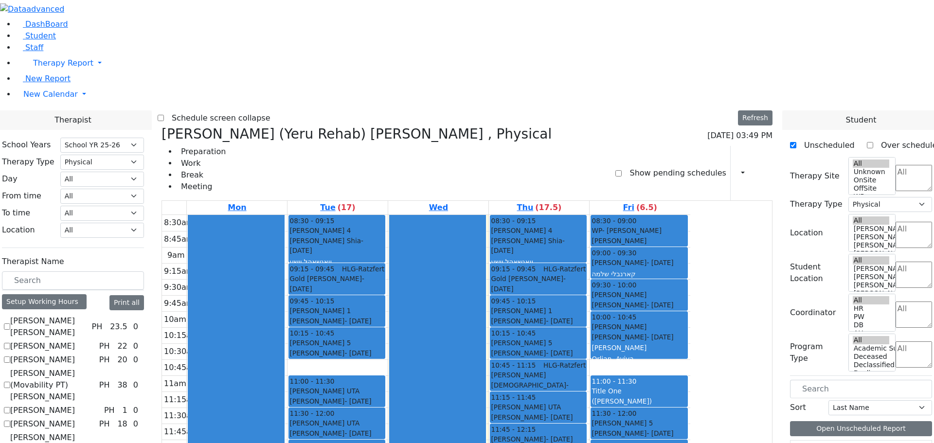
click at [88, 432] on label "[PERSON_NAME] (Footprints) [PERSON_NAME]" at bounding box center [48, 449] width 77 height 35
click at [10, 443] on input "[PERSON_NAME] (Footprints) [PERSON_NAME]" at bounding box center [7, 449] width 6 height 6
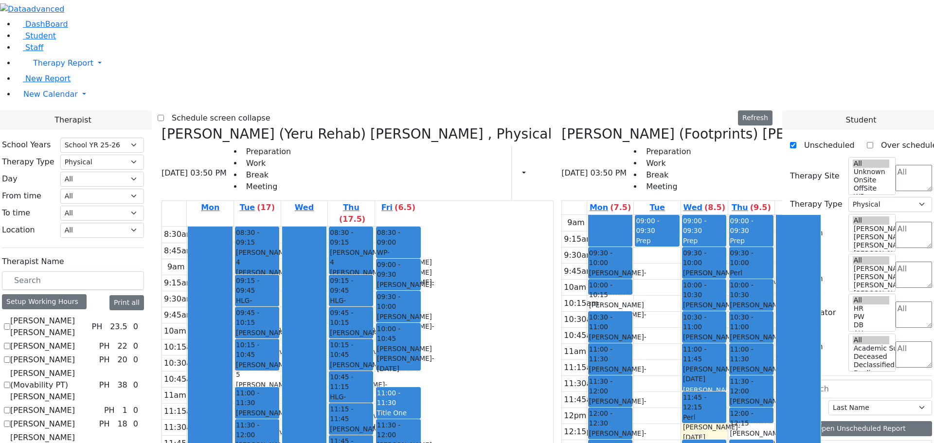
click at [88, 432] on label "[PERSON_NAME] (Footprints) [PERSON_NAME]" at bounding box center [48, 449] width 77 height 35
click at [10, 443] on input "[PERSON_NAME] (Footprints) [PERSON_NAME]" at bounding box center [7, 449] width 6 height 6
checkbox input "false"
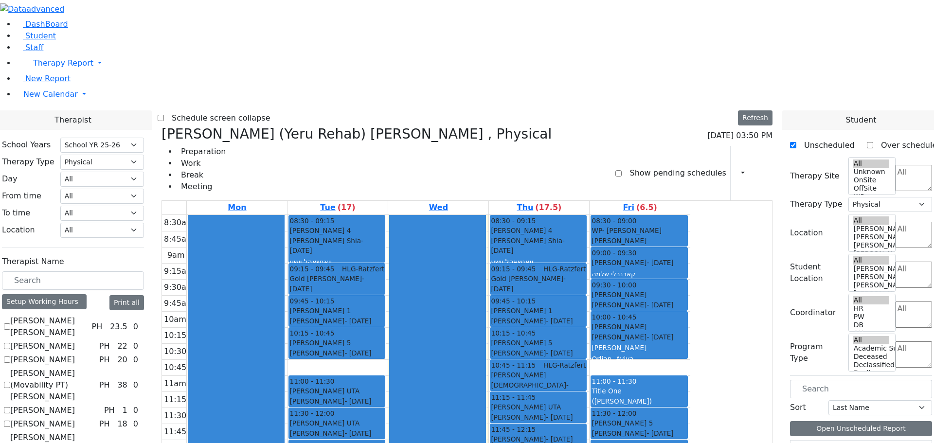
click at [95, 368] on label "[PERSON_NAME] (Movability PT) [PERSON_NAME]" at bounding box center [52, 385] width 85 height 35
click at [10, 382] on input "[PERSON_NAME] (Movability PT) [PERSON_NAME]" at bounding box center [7, 385] width 6 height 6
checkbox input "true"
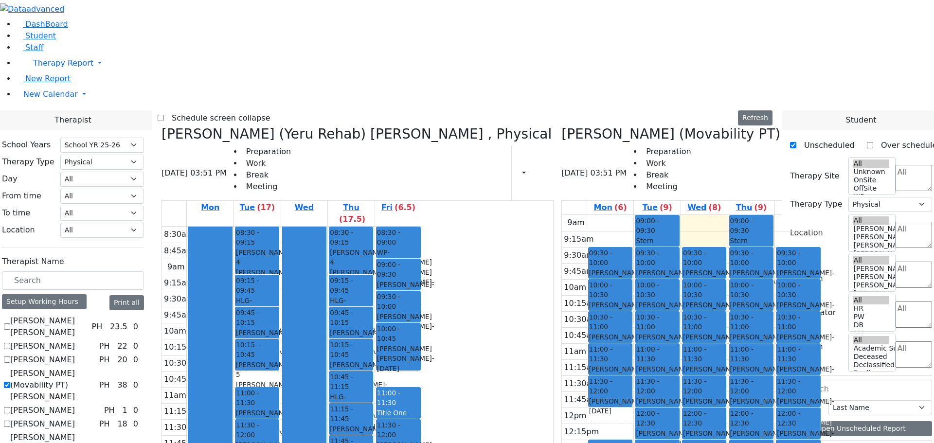
click at [75, 418] on label "[PERSON_NAME]" at bounding box center [42, 424] width 65 height 12
click at [10, 421] on input "[PERSON_NAME]" at bounding box center [7, 424] width 6 height 6
checkbox input "true"
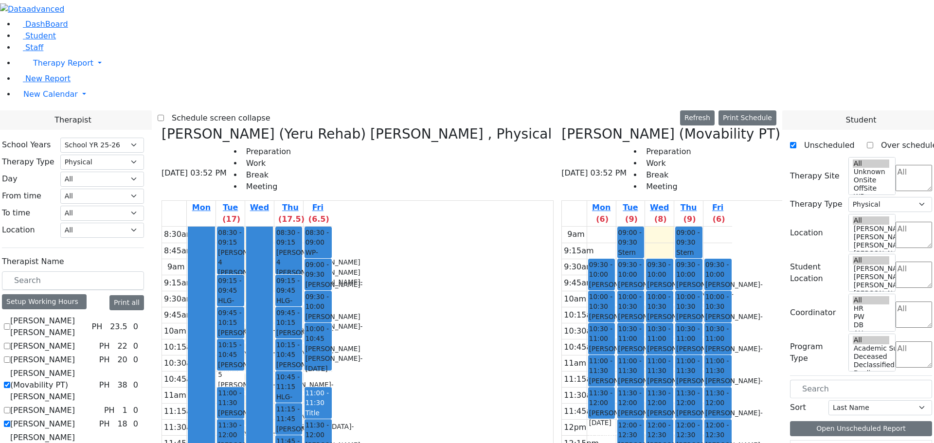
drag, startPoint x: 120, startPoint y: 330, endPoint x: 116, endPoint y: 303, distance: 26.6
checkbox input "false"
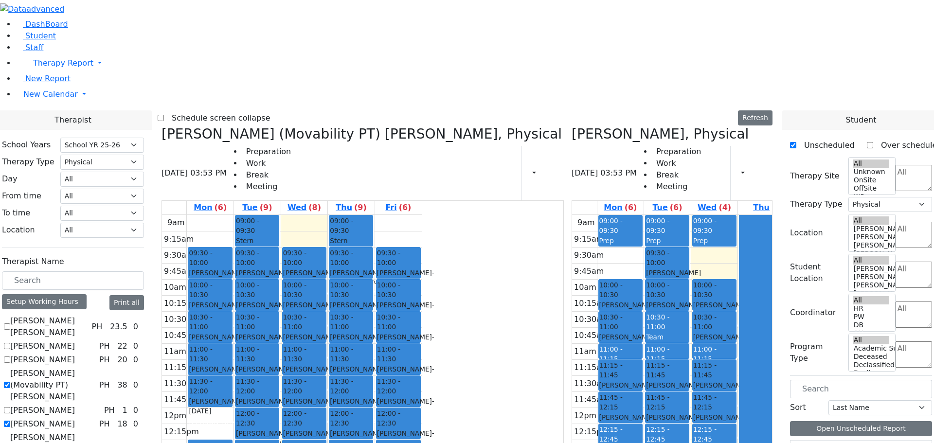
click at [75, 418] on label "[PERSON_NAME]" at bounding box center [42, 424] width 65 height 12
click at [10, 421] on input "[PERSON_NAME]" at bounding box center [7, 424] width 6 height 6
checkbox input "false"
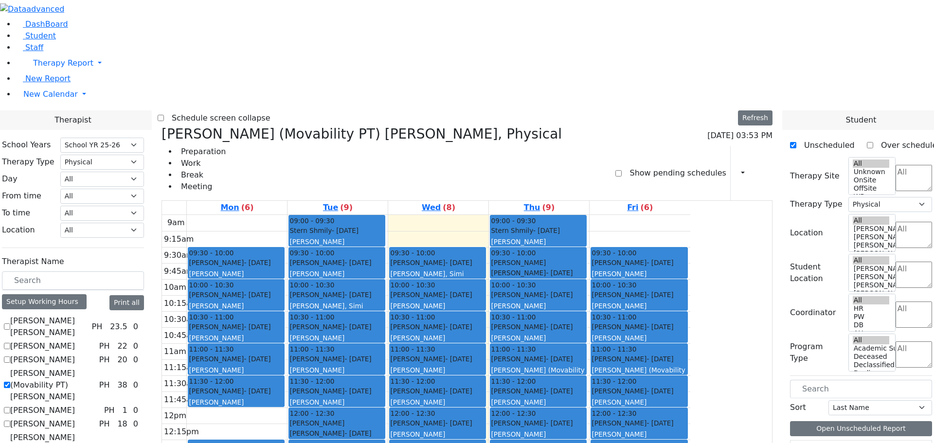
click at [95, 368] on label "[PERSON_NAME] (Movability PT) [PERSON_NAME]" at bounding box center [52, 385] width 85 height 35
click at [10, 382] on input "[PERSON_NAME] (Movability PT) [PERSON_NAME]" at bounding box center [7, 385] width 6 height 6
checkbox input "false"
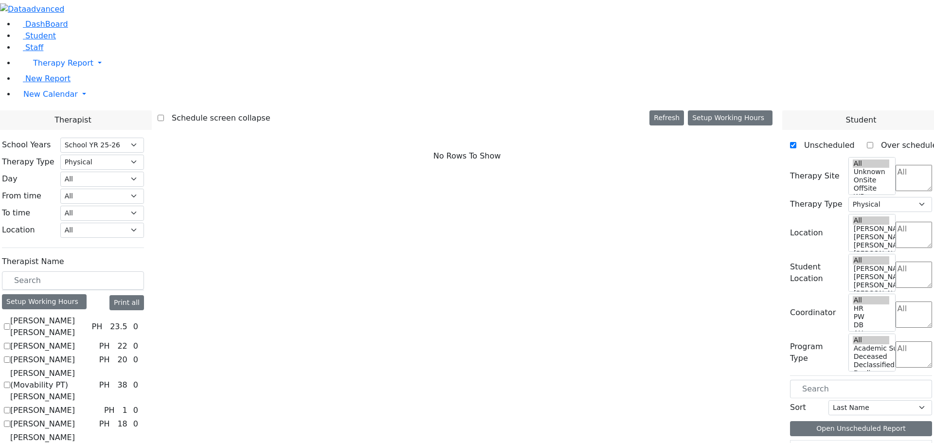
click at [75, 418] on label "[PERSON_NAME]" at bounding box center [42, 424] width 65 height 12
click at [10, 421] on input "[PERSON_NAME]" at bounding box center [7, 424] width 6 height 6
checkbox input "true"
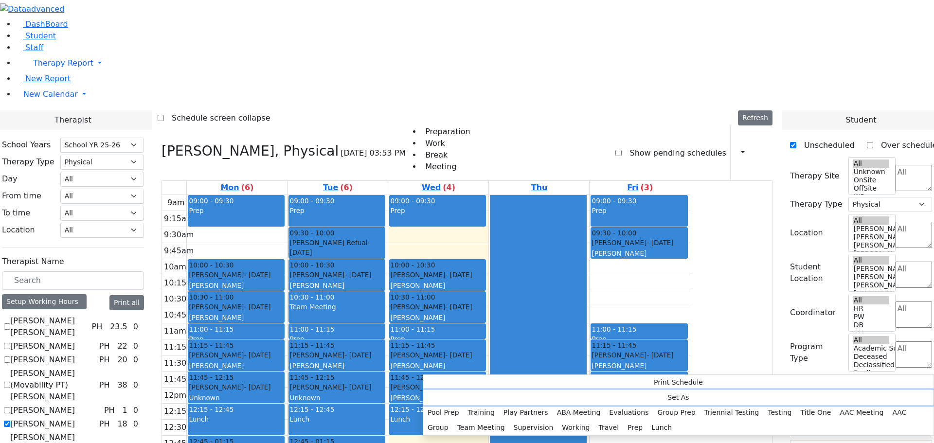
click at [455, 395] on button "Set As" at bounding box center [678, 397] width 510 height 15
click at [499, 405] on button "Training" at bounding box center [480, 412] width 35 height 15
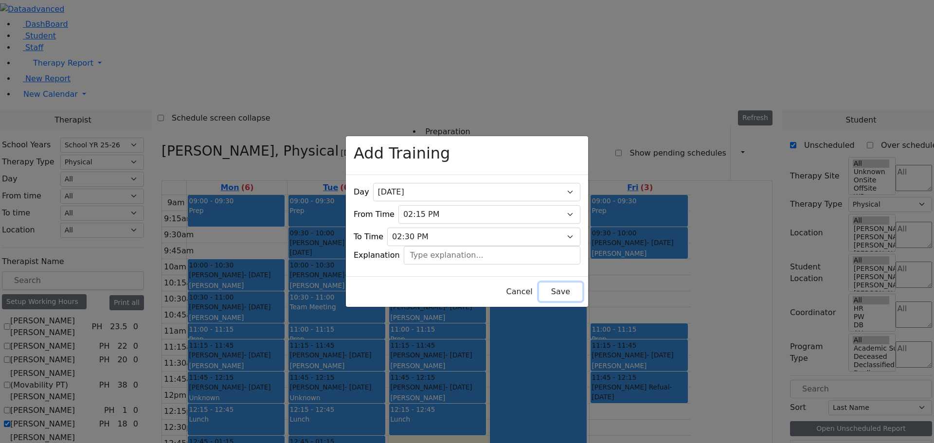
click at [549, 289] on button "Save" at bounding box center [560, 292] width 43 height 18
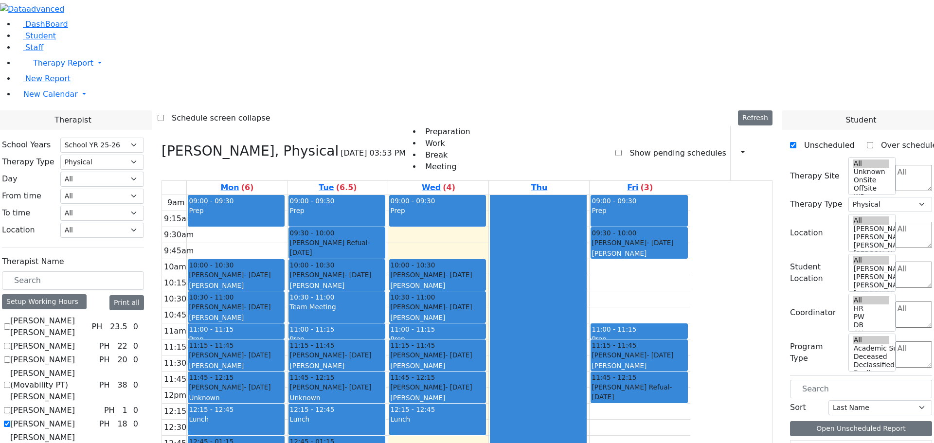
click at [418, 398] on button "Delete Selected Schedule" at bounding box center [452, 397] width 96 height 15
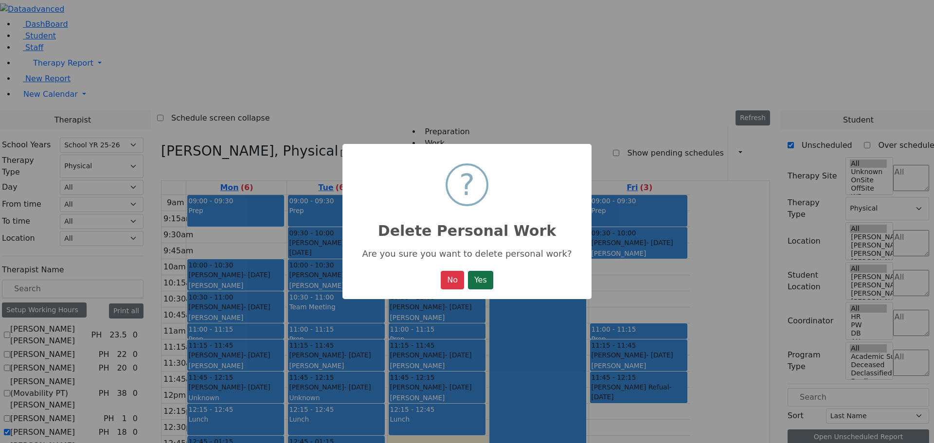
click at [484, 282] on button "Yes" at bounding box center [480, 280] width 25 height 18
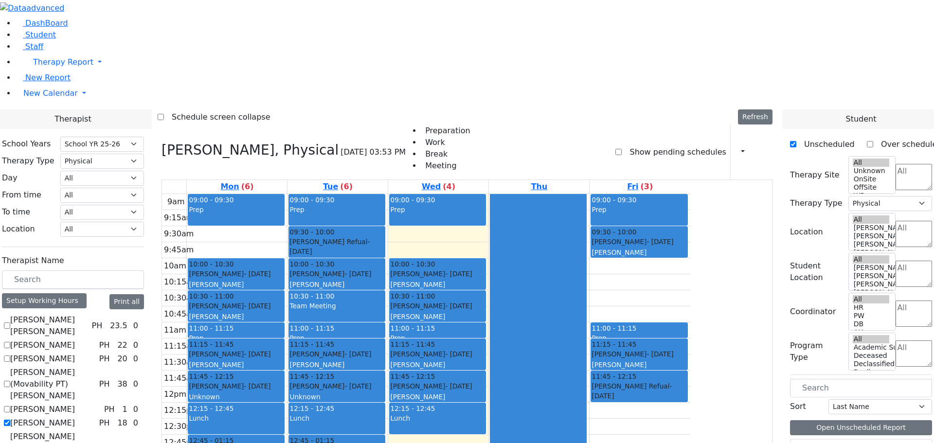
scroll to position [1, 0]
drag, startPoint x: 389, startPoint y: 403, endPoint x: 459, endPoint y: 424, distance: 72.1
click at [459, 424] on div "9am 9:15am 9:30am 9:45am 10am 10:15am 10:30am 10:45am 11am 11:15am 11:30am 11:4…" at bounding box center [426, 386] width 528 height 385
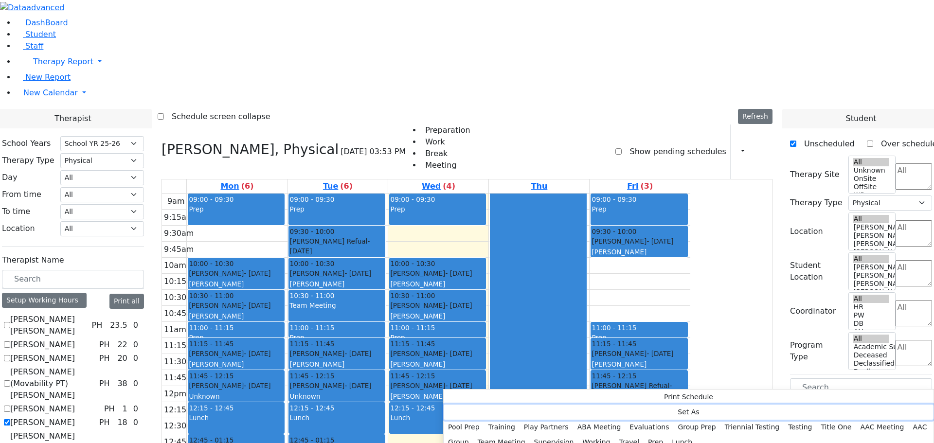
click at [478, 408] on button "Set As" at bounding box center [688, 412] width 490 height 15
click at [397, 410] on div "9am 9:15am 9:30am 9:45am 10am 10:15am 10:30am 10:45am 11am 11:15am 11:30am 11:4…" at bounding box center [426, 386] width 528 height 385
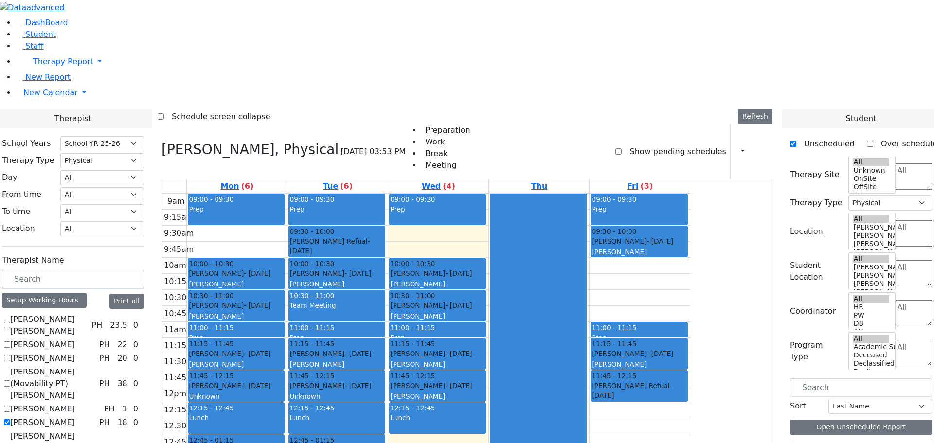
click at [390, 382] on div "9am 9:15am 9:30am 9:45am 10am 10:15am 10:30am 10:45am 11am 11:15am 11:30am 11:4…" at bounding box center [426, 386] width 528 height 385
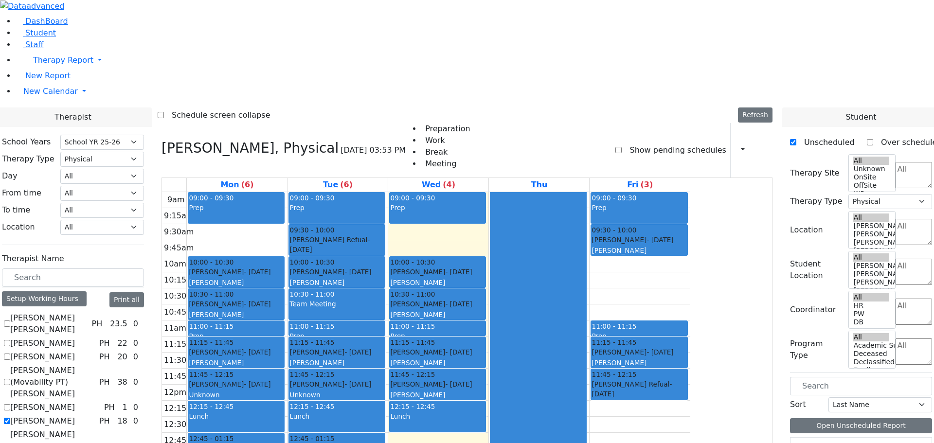
scroll to position [3, 0]
drag, startPoint x: 384, startPoint y: 402, endPoint x: 449, endPoint y: 427, distance: 69.9
click at [449, 427] on div "9am 9:15am 9:30am 9:45am 10am 10:15am 10:30am 10:45am 11am 11:15am 11:30am 11:4…" at bounding box center [426, 384] width 528 height 385
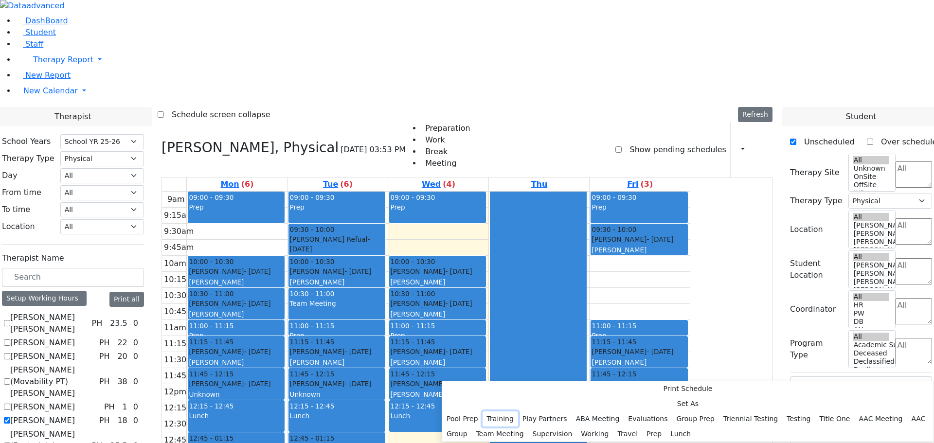
click at [518, 411] on button "Training" at bounding box center [499, 418] width 35 height 15
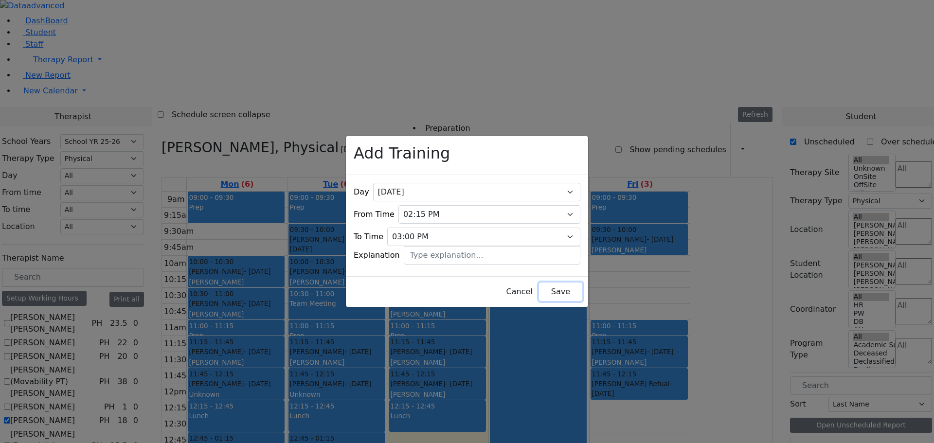
click at [541, 287] on button "Save" at bounding box center [560, 292] width 43 height 18
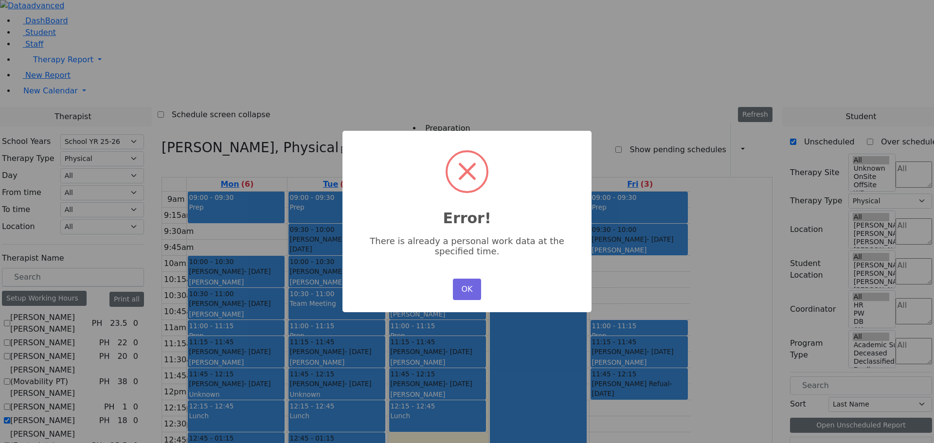
click at [462, 286] on button "OK" at bounding box center [467, 289] width 28 height 21
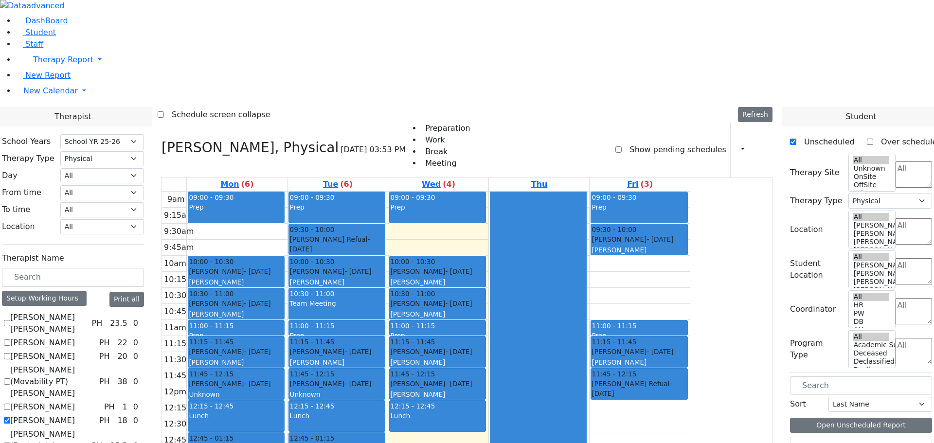
drag, startPoint x: 386, startPoint y: 399, endPoint x: 457, endPoint y: 420, distance: 74.0
click at [457, 420] on div "9am 9:15am 9:30am 9:45am 10am 10:15am 10:30am 10:45am 11am 11:15am 11:30am 11:4…" at bounding box center [426, 384] width 528 height 385
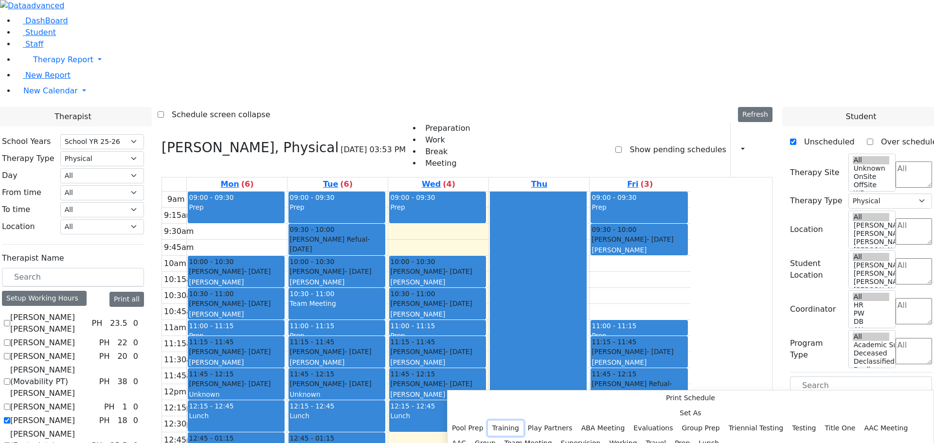
click at [523, 421] on button "Training" at bounding box center [505, 428] width 35 height 15
select select "14:45:00"
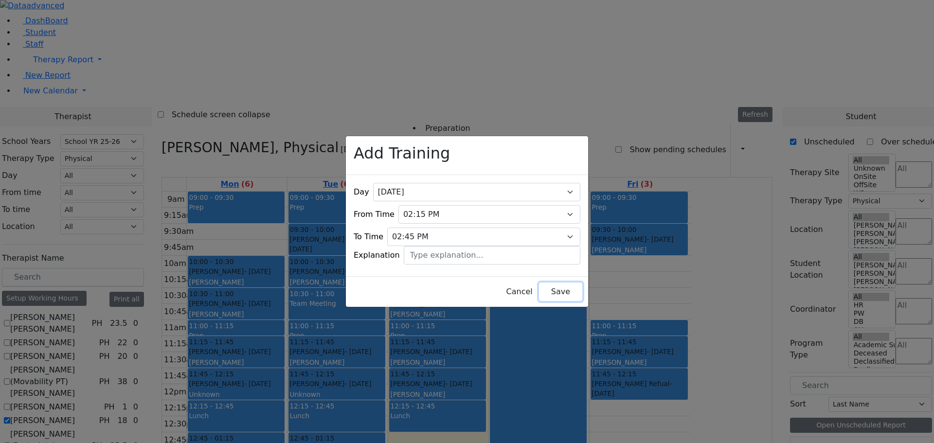
click at [542, 291] on button "Save" at bounding box center [560, 292] width 43 height 18
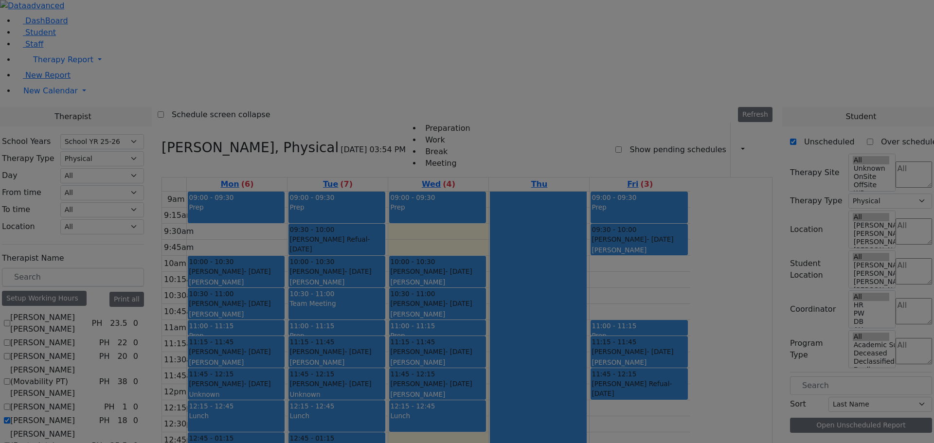
scroll to position [0, 0]
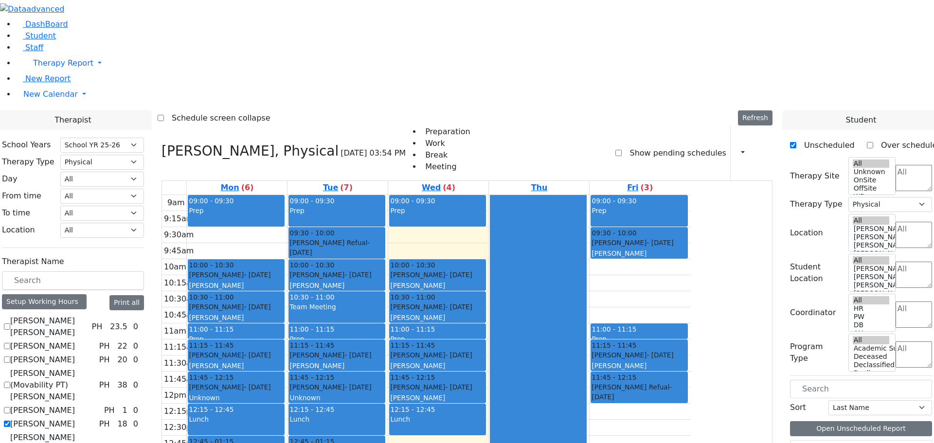
click at [88, 432] on label "[PERSON_NAME] (Footprints) [PERSON_NAME]" at bounding box center [48, 449] width 77 height 35
click at [10, 443] on input "[PERSON_NAME] (Footprints) [PERSON_NAME]" at bounding box center [7, 449] width 6 height 6
checkbox input "true"
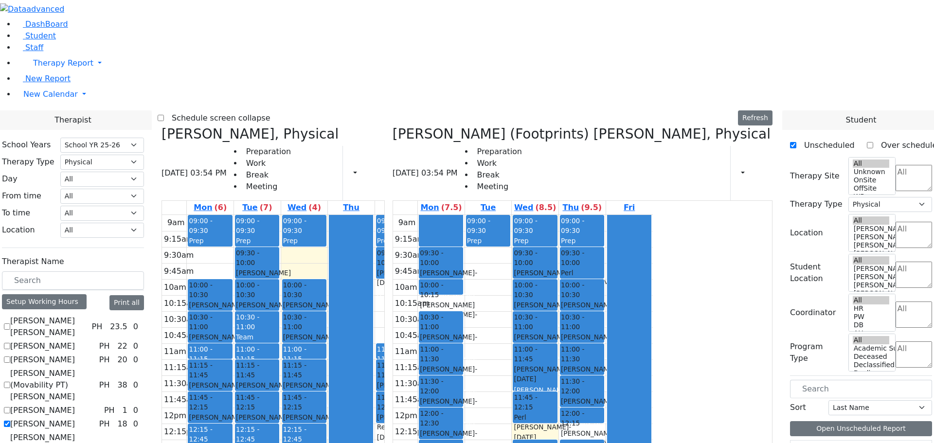
checkbox input "true"
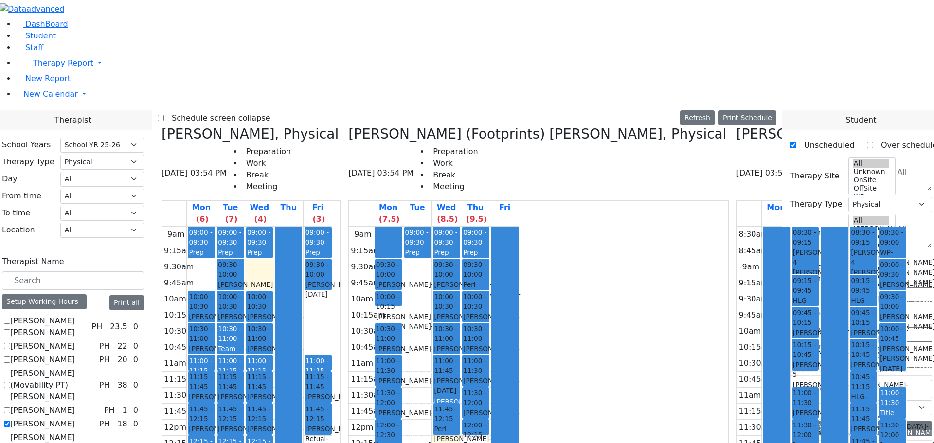
checkbox input "true"
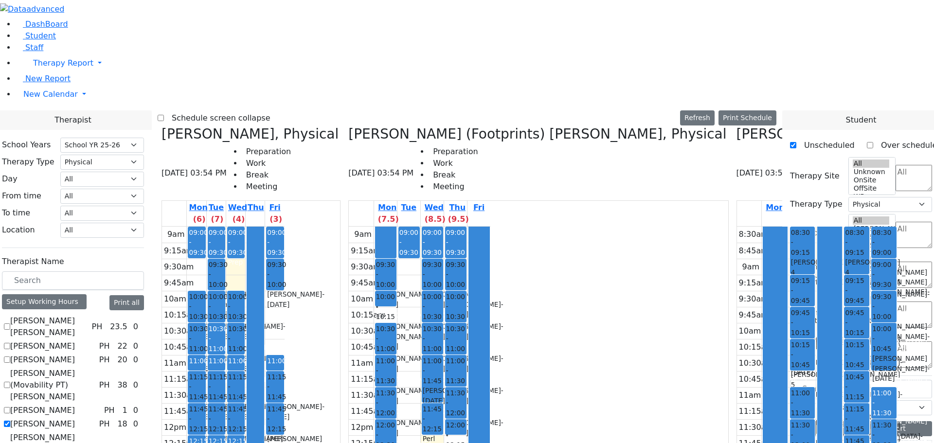
checkbox input "true"
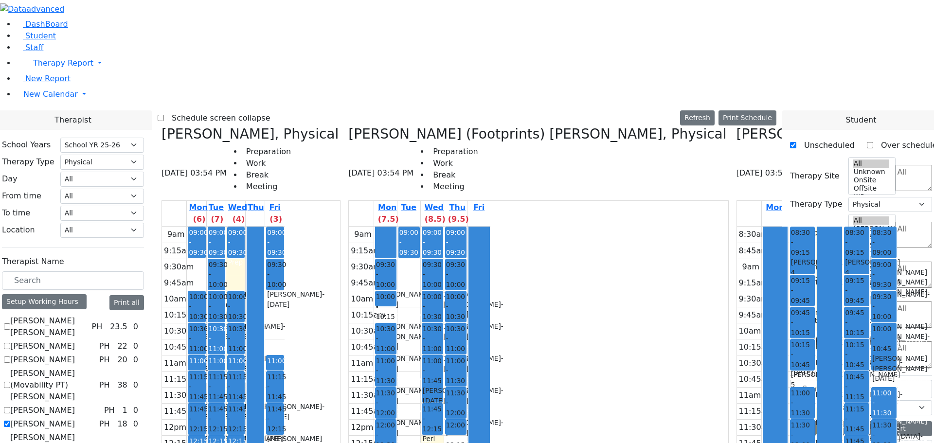
checkbox input "true"
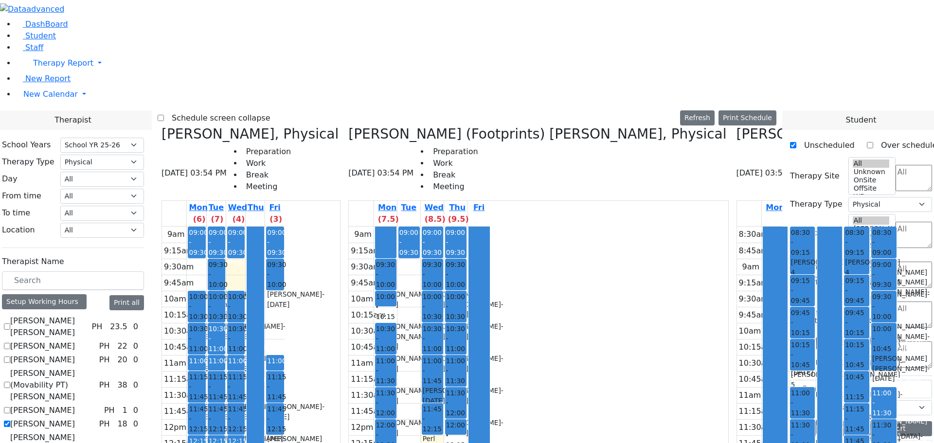
checkbox input "true"
click at [95, 368] on label "[PERSON_NAME] (Movability PT) [PERSON_NAME]" at bounding box center [52, 385] width 85 height 35
click at [10, 382] on input "[PERSON_NAME] (Movability PT) [PERSON_NAME]" at bounding box center [7, 385] width 6 height 6
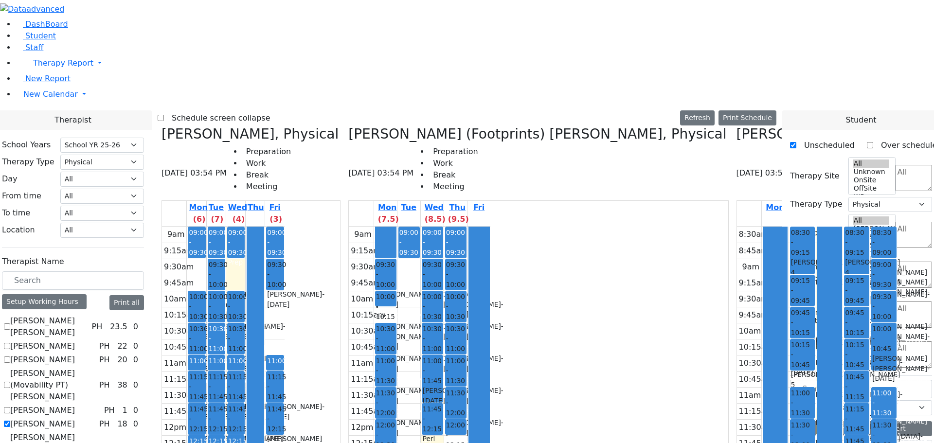
checkbox input "true"
click at [75, 340] on label "[PERSON_NAME]" at bounding box center [42, 346] width 65 height 12
click at [10, 343] on input "[PERSON_NAME]" at bounding box center [7, 346] width 6 height 6
checkbox input "true"
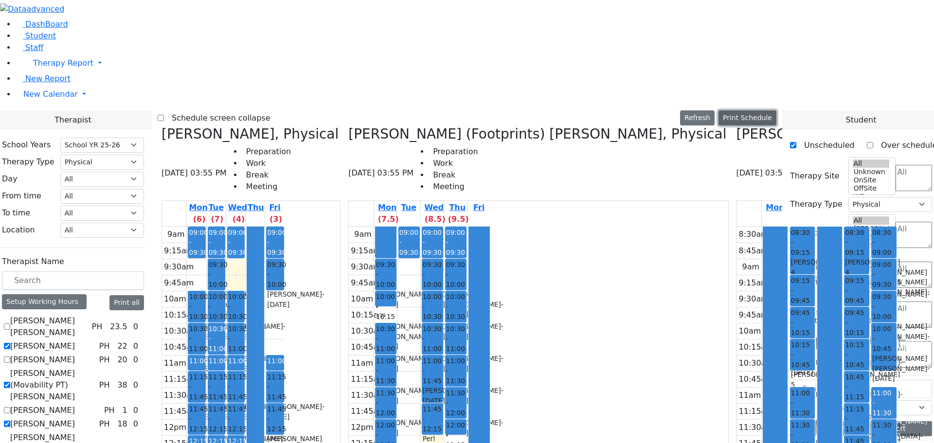
click at [761, 110] on button "Print Schedule" at bounding box center [747, 117] width 58 height 15
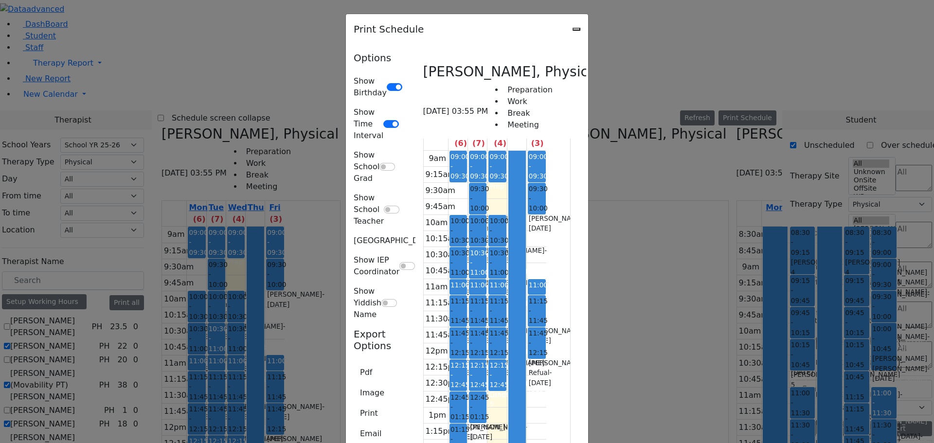
scroll to position [584, 0]
click at [354, 363] on button "Pdf" at bounding box center [366, 372] width 25 height 18
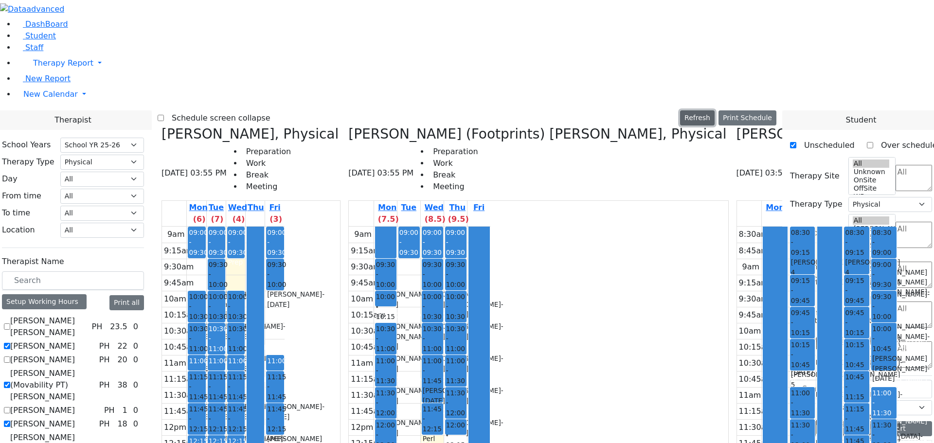
click at [714, 110] on button "Refresh" at bounding box center [697, 117] width 35 height 15
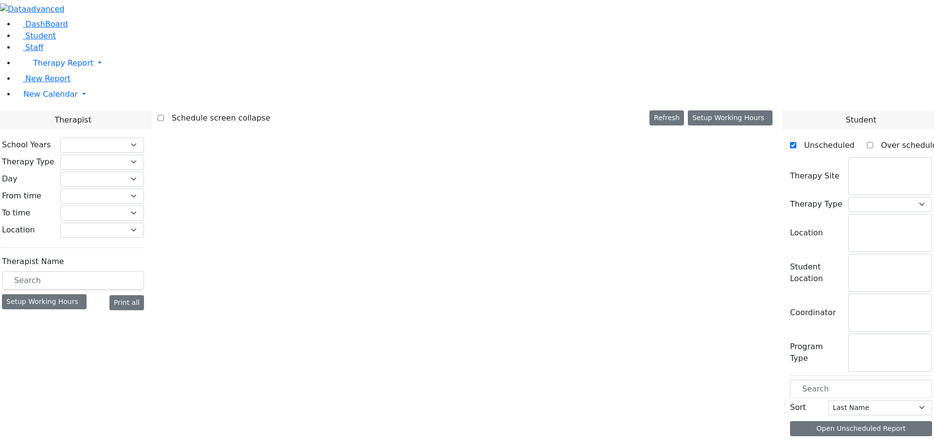
checkbox input "false"
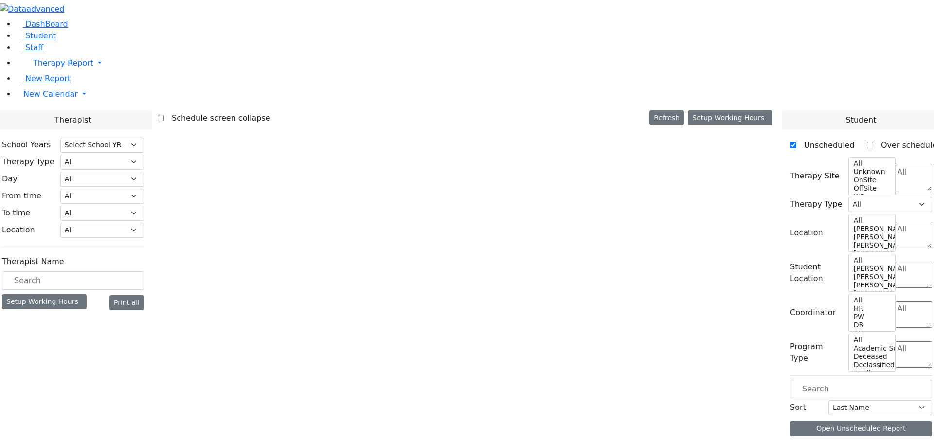
select select "212"
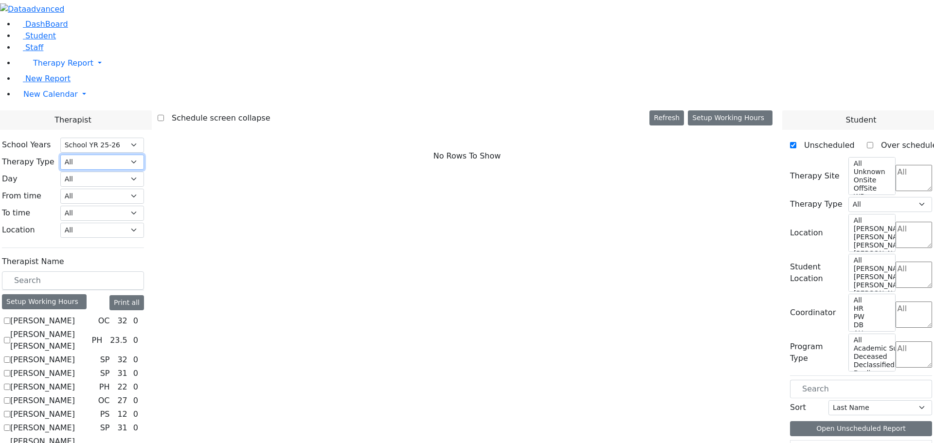
click at [144, 155] on select "All Psych Hearing Vision Speech Physical Occupational" at bounding box center [102, 162] width 84 height 15
select select "3"
click at [144, 155] on select "All Psych Hearing Vision Speech Physical Occupational" at bounding box center [102, 162] width 84 height 15
select select "3"
click at [75, 315] on label "[PERSON_NAME]" at bounding box center [42, 321] width 65 height 12
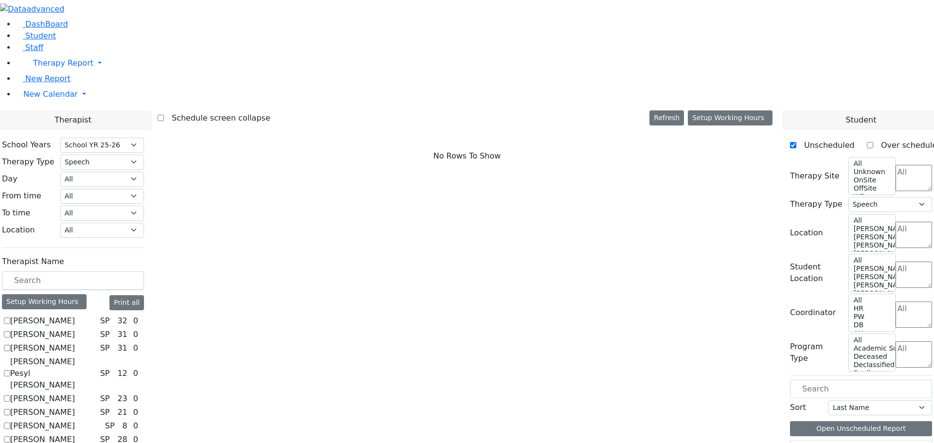
click at [10, 318] on input "[PERSON_NAME]" at bounding box center [7, 321] width 6 height 6
checkbox input "true"
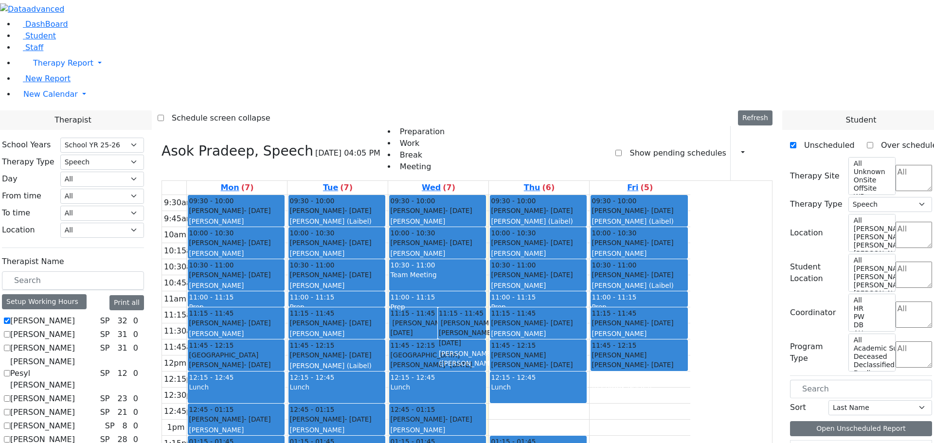
click at [96, 356] on label "[PERSON_NAME] Pesyl [PERSON_NAME]" at bounding box center [53, 373] width 86 height 35
click at [10, 370] on input "Berman Pesyl Miriam" at bounding box center [7, 373] width 6 height 6
checkbox input "true"
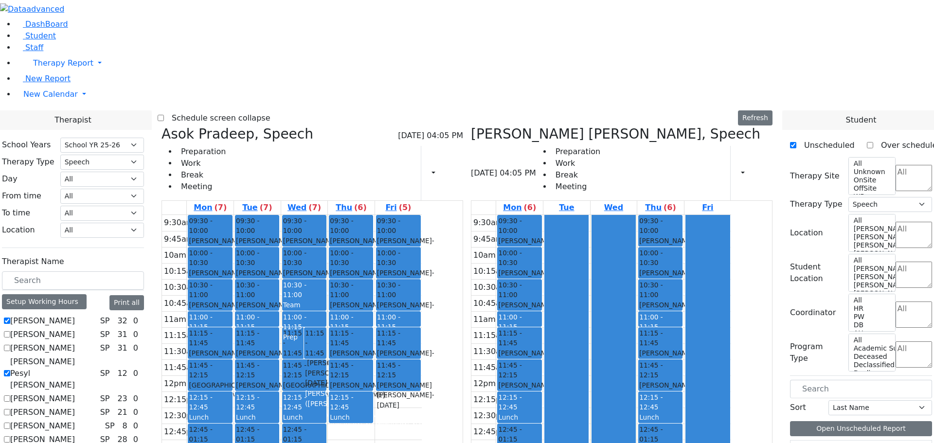
click at [75, 393] on label "[PERSON_NAME]" at bounding box center [42, 399] width 65 height 12
click at [10, 395] on input "[PERSON_NAME]" at bounding box center [7, 398] width 6 height 6
checkbox input "true"
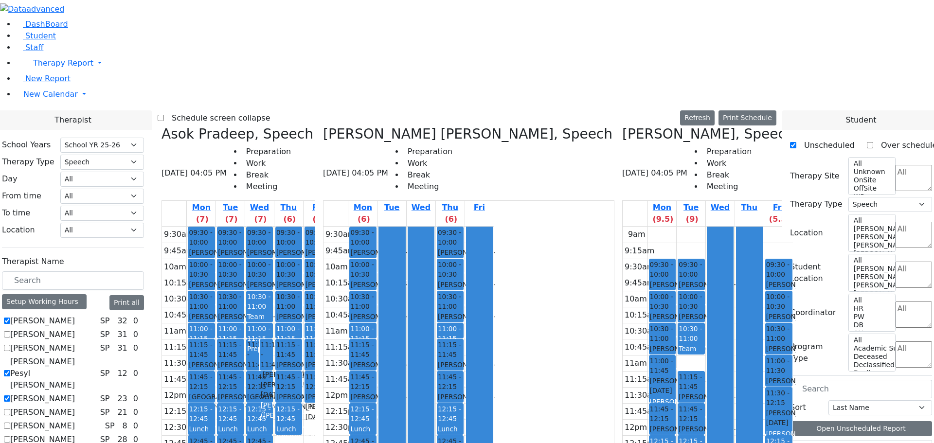
click at [75, 407] on label "[PERSON_NAME]" at bounding box center [42, 413] width 65 height 12
click at [10, 409] on input "[PERSON_NAME]" at bounding box center [7, 412] width 6 height 6
checkbox input "true"
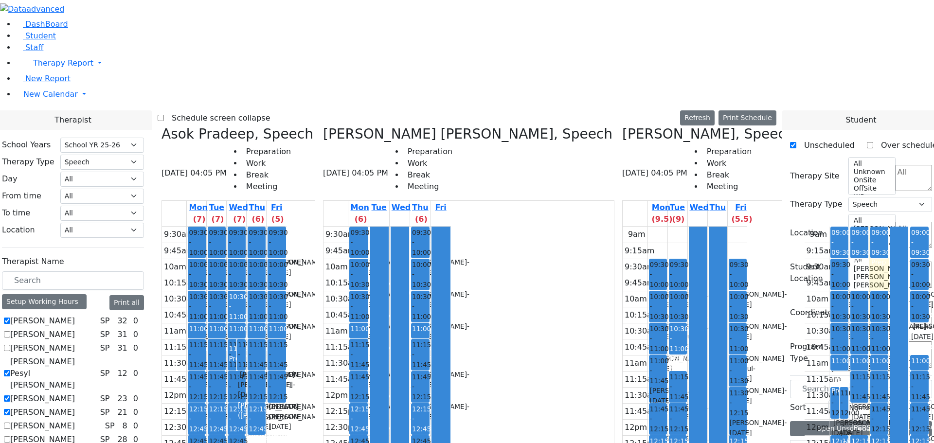
click at [75, 420] on label "[PERSON_NAME]" at bounding box center [42, 426] width 65 height 12
click at [10, 423] on input "[PERSON_NAME]" at bounding box center [7, 426] width 6 height 6
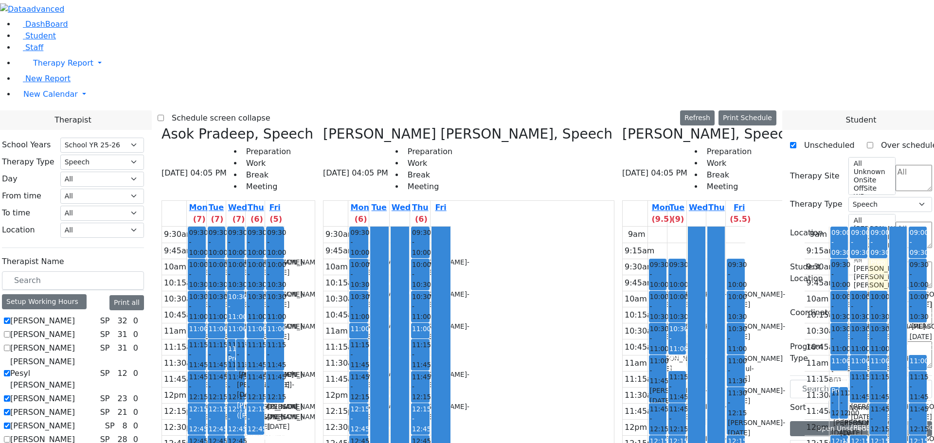
click at [75, 420] on label "[PERSON_NAME]" at bounding box center [42, 426] width 65 height 12
click at [10, 423] on input "[PERSON_NAME]" at bounding box center [7, 426] width 6 height 6
checkbox input "false"
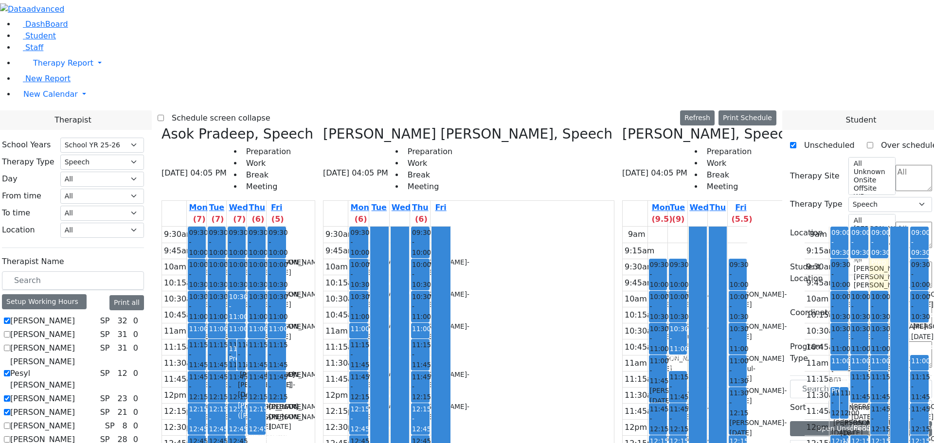
checkbox input "true"
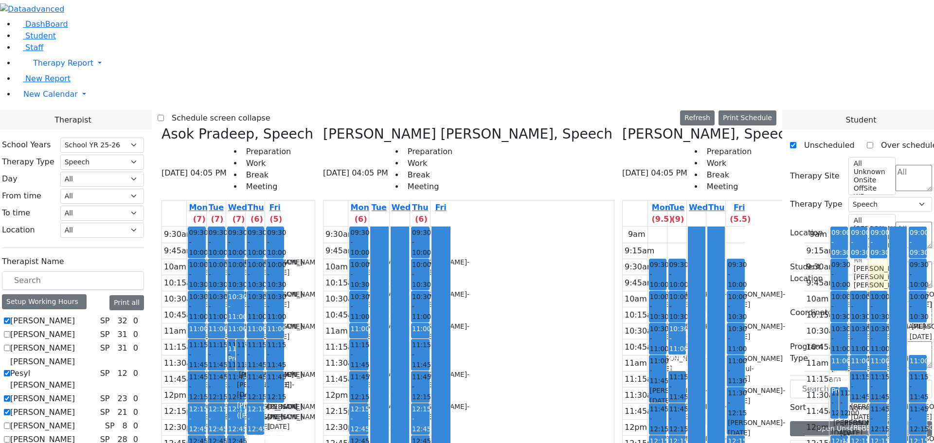
checkbox input "true"
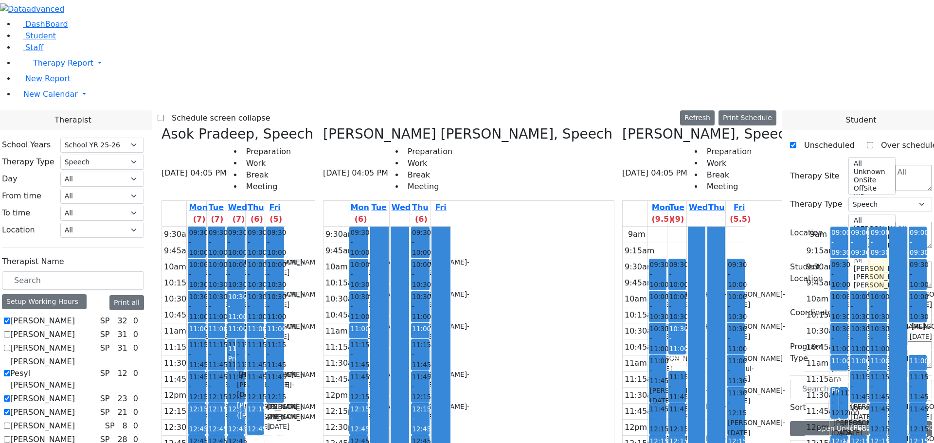
checkbox input "true"
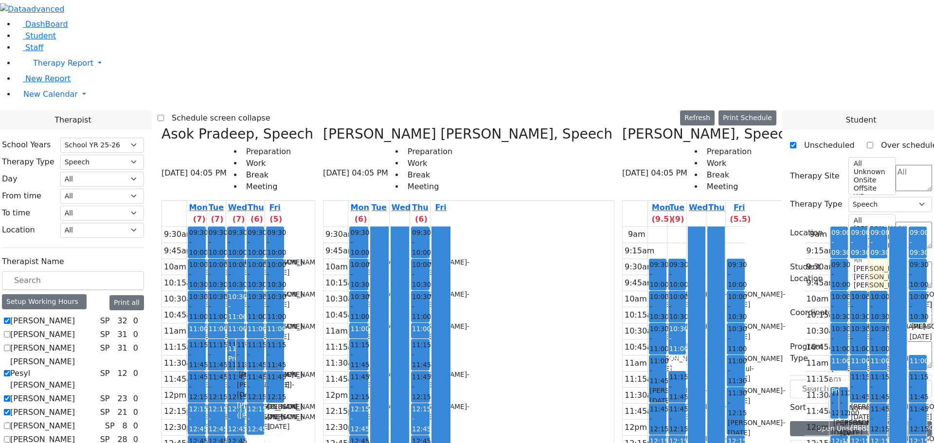
checkbox input "true"
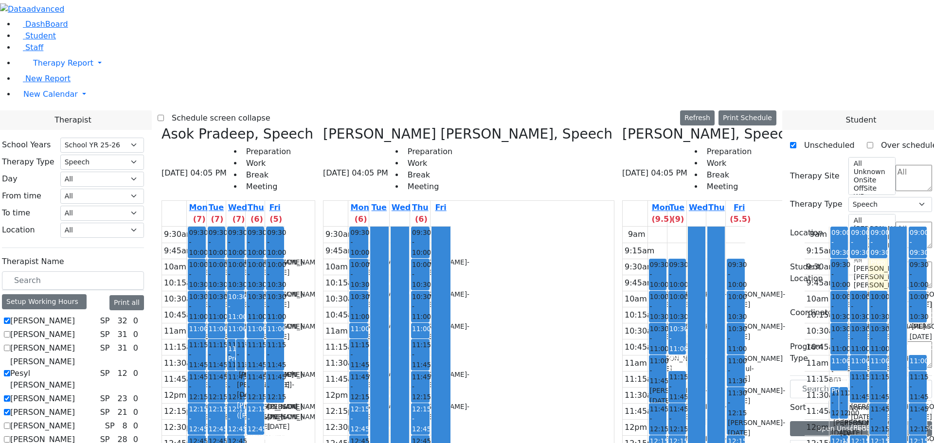
checkbox input "true"
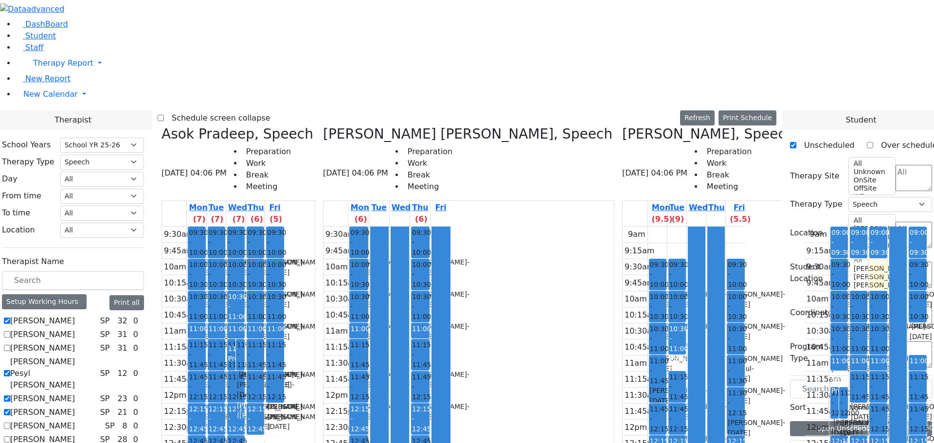
checkbox input "true"
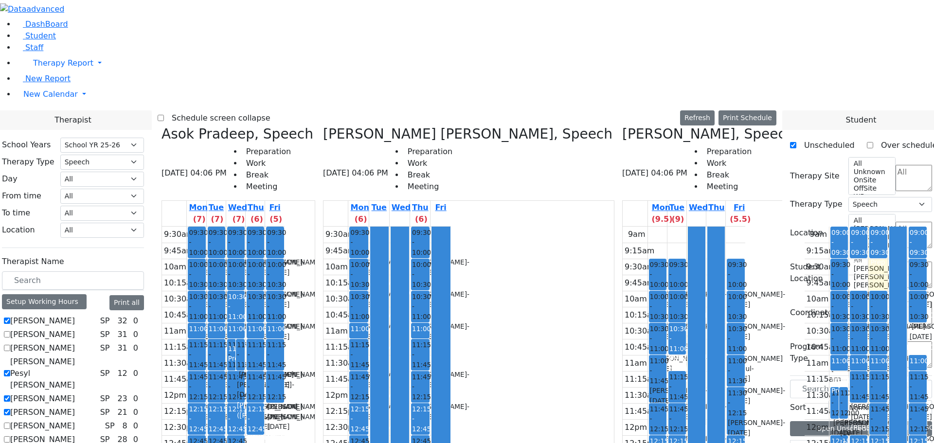
scroll to position [237, 0]
checkbox input "true"
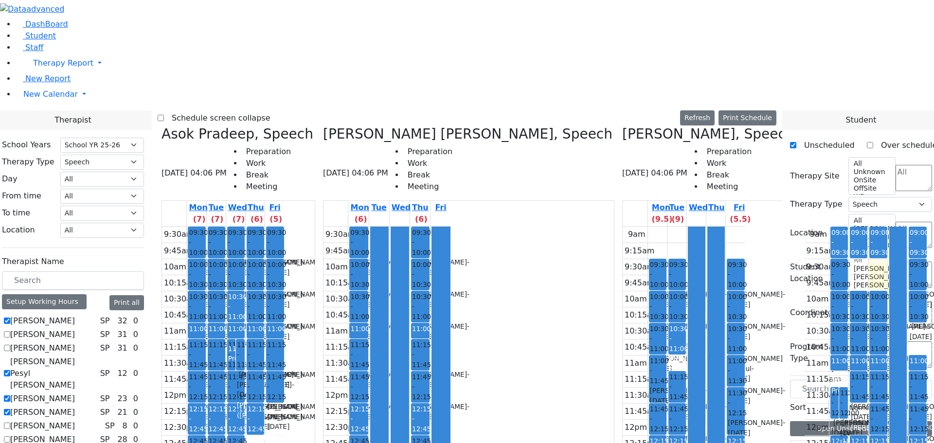
checkbox input "true"
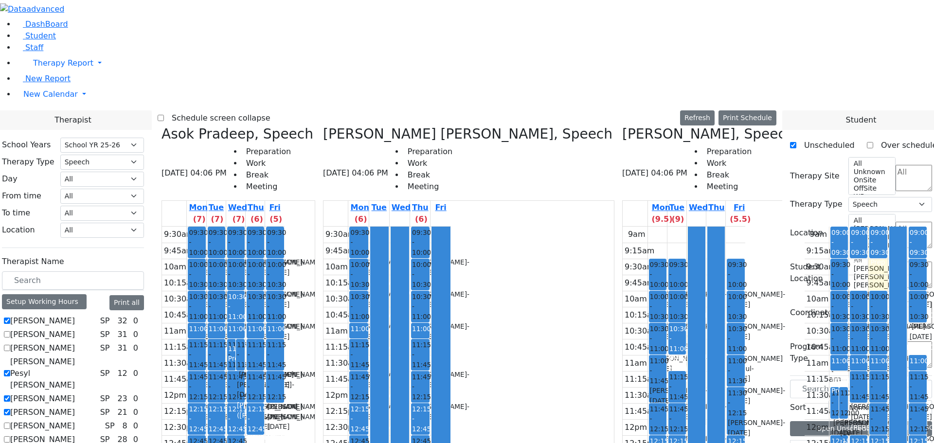
checkbox input "true"
click at [770, 110] on button "Print Schedule" at bounding box center [747, 117] width 58 height 15
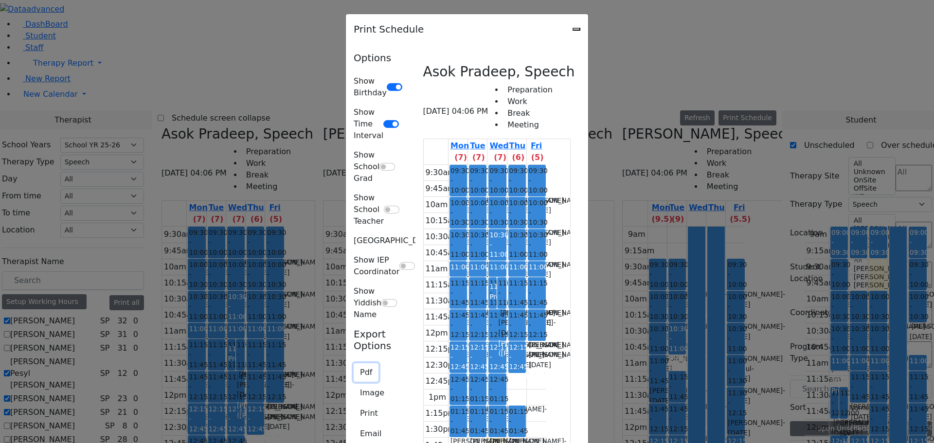
click at [354, 363] on button "Pdf" at bounding box center [366, 372] width 25 height 18
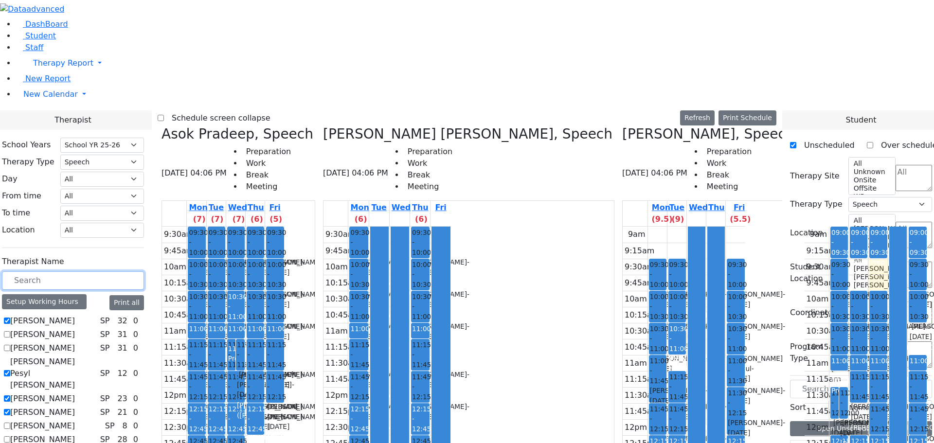
click at [137, 271] on input "text" at bounding box center [73, 280] width 142 height 18
click at [714, 110] on button "Refresh" at bounding box center [697, 117] width 35 height 15
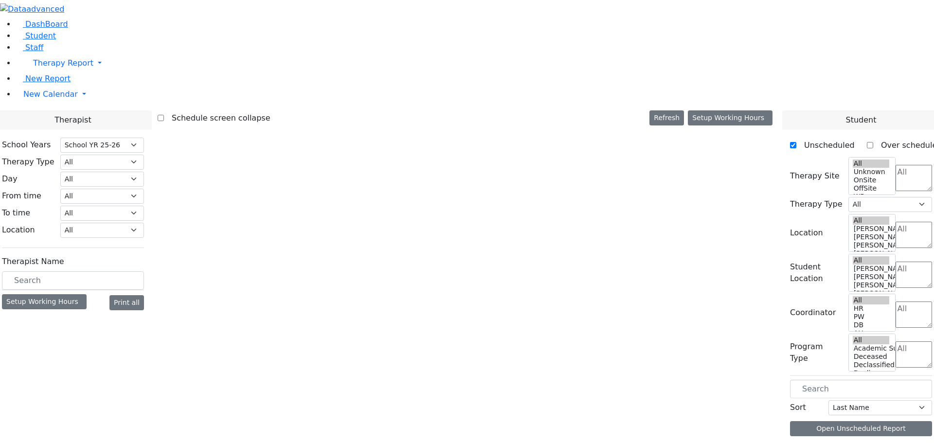
select select "212"
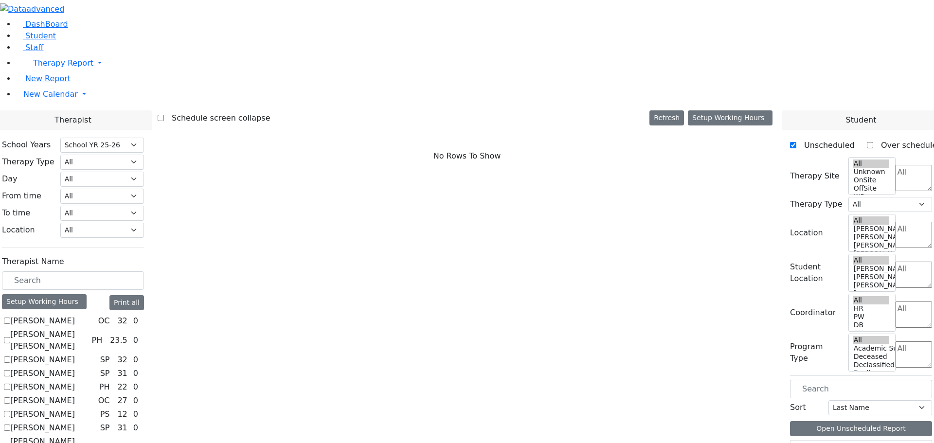
click at [75, 315] on label "Abramczyk ZC" at bounding box center [42, 321] width 65 height 12
click at [10, 318] on input "[PERSON_NAME]" at bounding box center [7, 321] width 6 height 6
checkbox input "true"
select select "1"
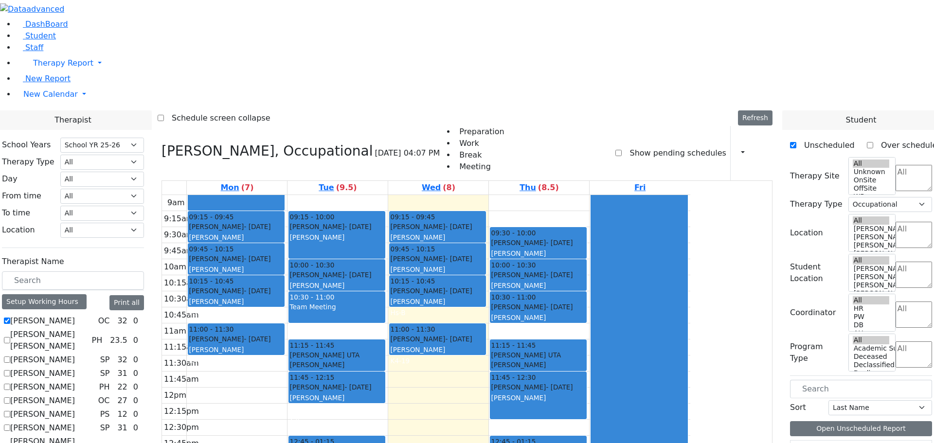
click at [75, 315] on label "[PERSON_NAME]" at bounding box center [42, 321] width 65 height 12
click at [10, 318] on input "[PERSON_NAME]" at bounding box center [7, 321] width 6 height 6
checkbox input "false"
select select
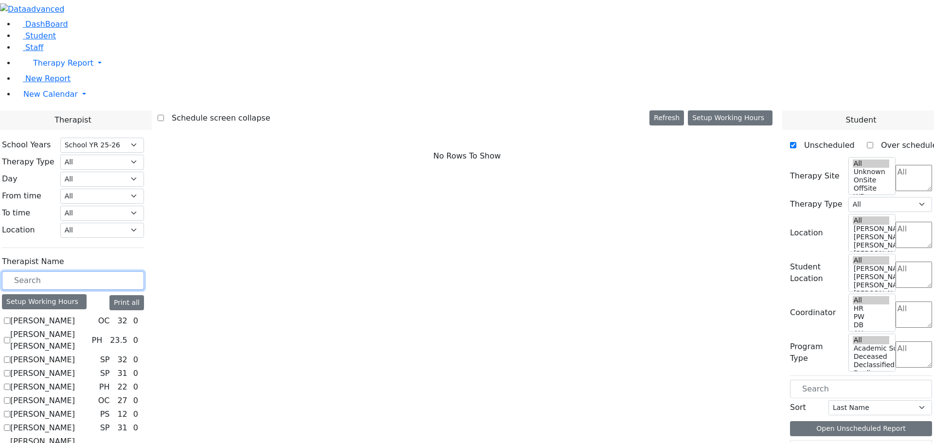
click at [140, 271] on input "text" at bounding box center [73, 280] width 142 height 18
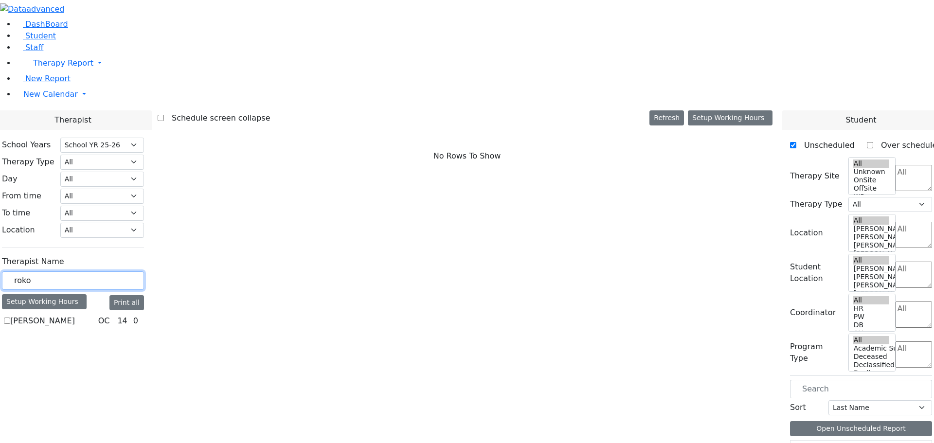
type input "roko"
click at [75, 315] on label "[PERSON_NAME]" at bounding box center [42, 321] width 65 height 12
click at [10, 318] on input "[PERSON_NAME]" at bounding box center [7, 321] width 6 height 6
checkbox input "true"
select select "1"
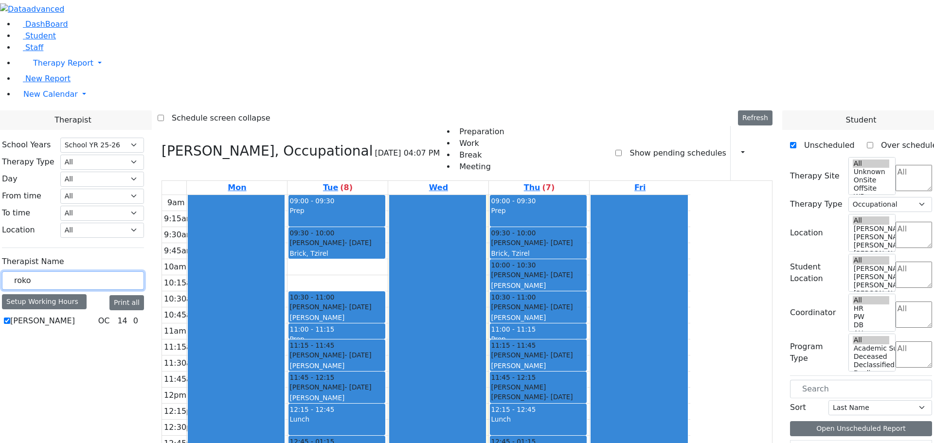
drag, startPoint x: 136, startPoint y: 168, endPoint x: 116, endPoint y: 168, distance: 19.9
click at [116, 168] on div "School Years Select School YR Summer YR 25 School YR 25-26 Summer YR 25 School …" at bounding box center [73, 233] width 158 height 207
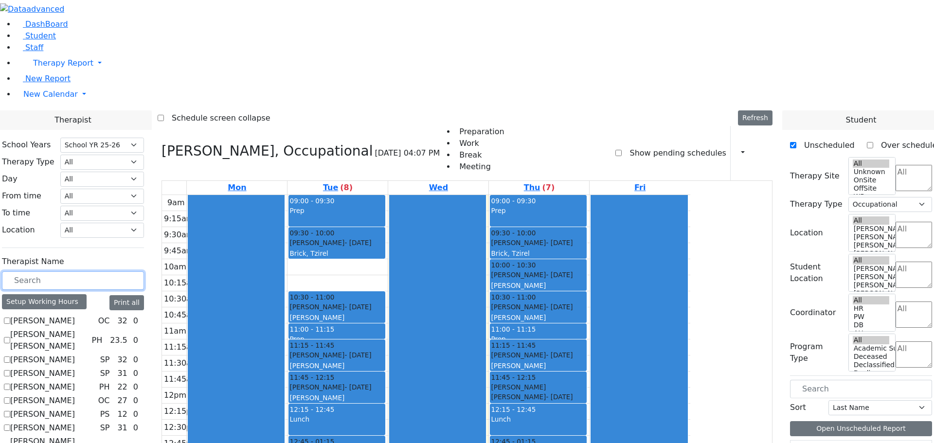
click at [141, 271] on input "text" at bounding box center [73, 280] width 142 height 18
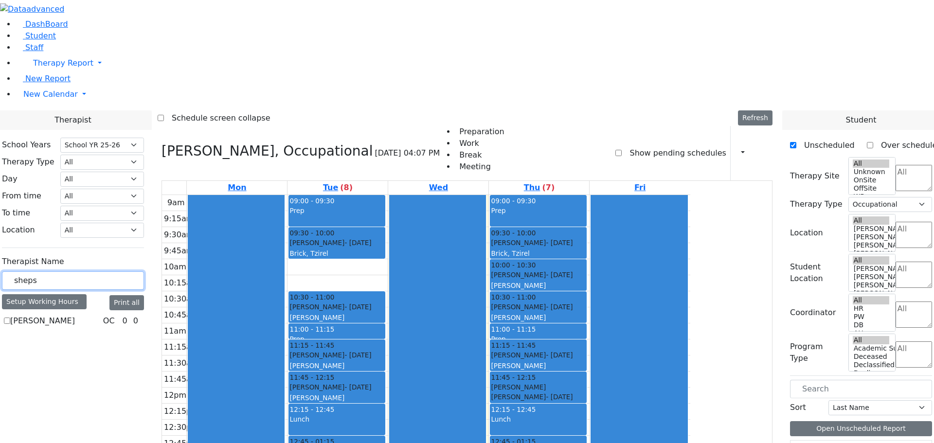
type input "sheps"
click at [75, 315] on label "[PERSON_NAME]" at bounding box center [42, 321] width 65 height 12
click at [10, 318] on input "[PERSON_NAME]" at bounding box center [7, 321] width 6 height 6
checkbox input "true"
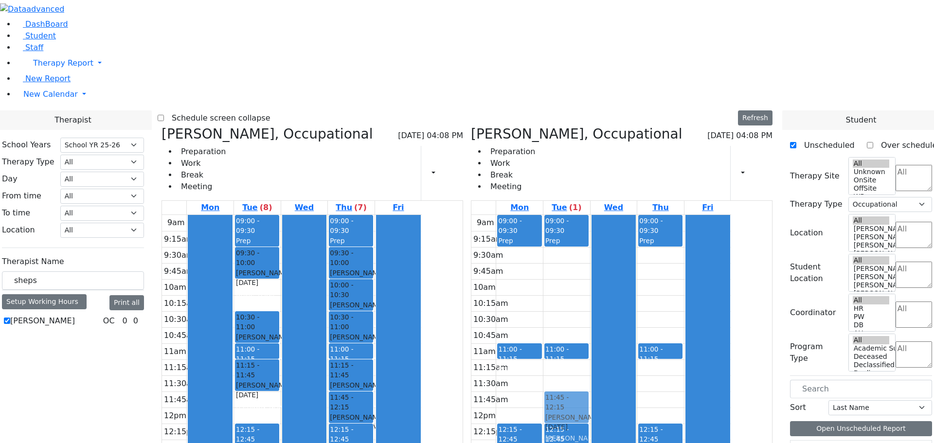
drag, startPoint x: 343, startPoint y: 262, endPoint x: 601, endPoint y: 258, distance: 257.8
click at [601, 258] on div "Rokowsky Avigail, Occupational 08/20/2025 04:08 PM Preparation Work Break Meeti…" at bounding box center [467, 363] width 619 height 475
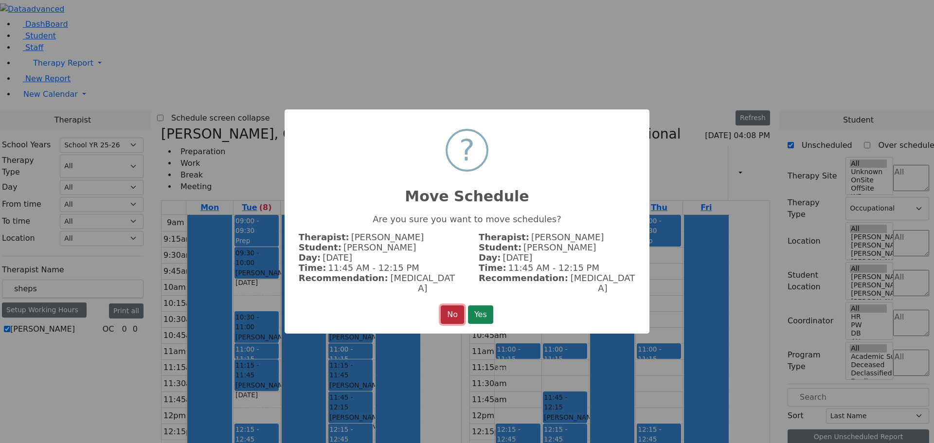
click at [450, 307] on button "No" at bounding box center [452, 314] width 23 height 18
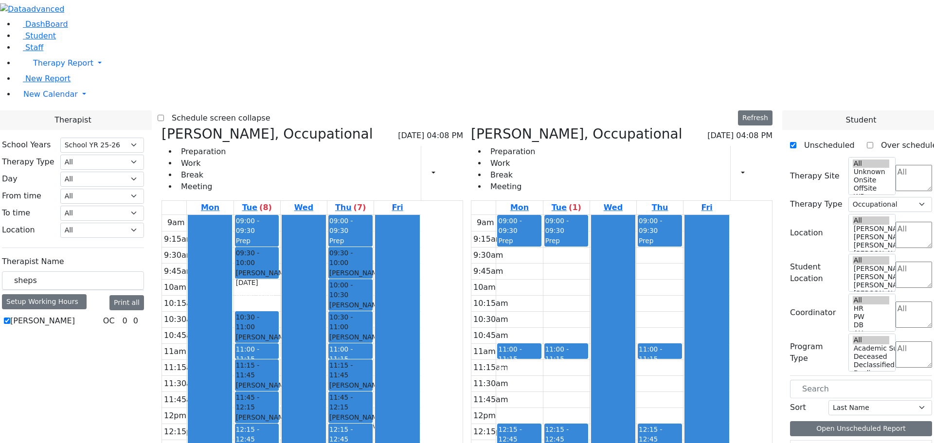
click at [161, 126] on icon at bounding box center [161, 134] width 0 height 16
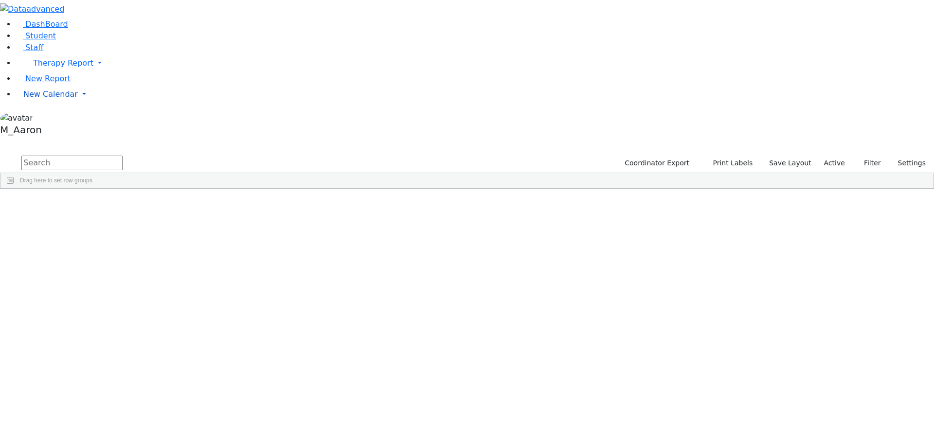
click at [36, 73] on link "New Calendar" at bounding box center [475, 62] width 918 height 19
click at [35, 118] on span "Calendar" at bounding box center [38, 113] width 35 height 9
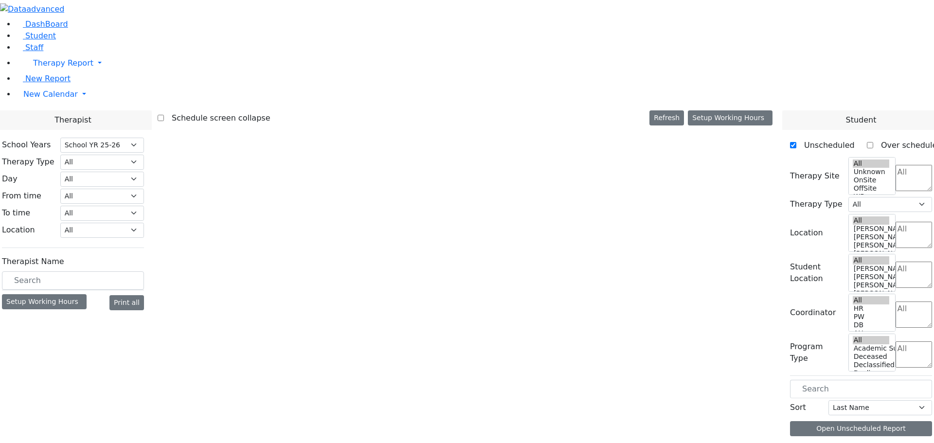
select select "212"
select select "1"
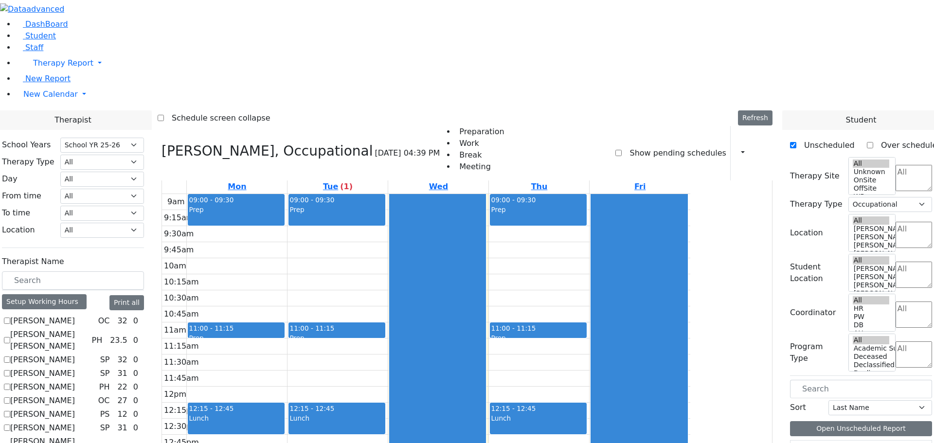
scroll to position [2, 0]
click at [161, 143] on icon at bounding box center [161, 151] width 0 height 16
select select
checkbox input "false"
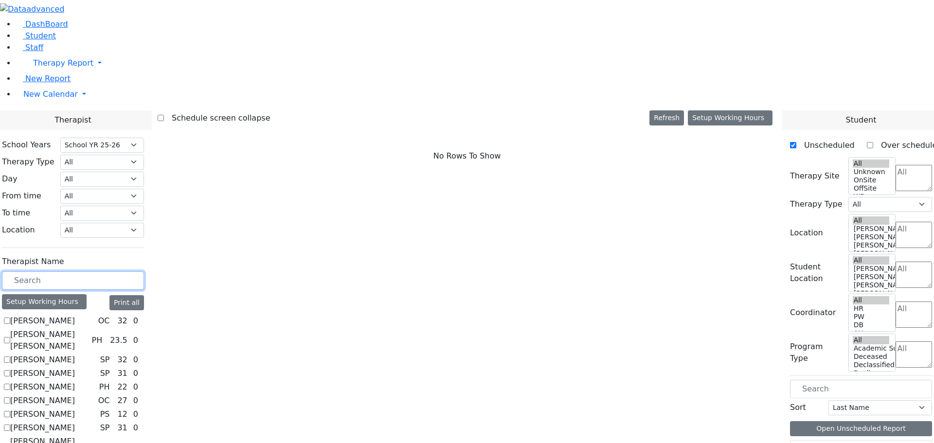
click at [143, 271] on input "text" at bounding box center [73, 280] width 142 height 18
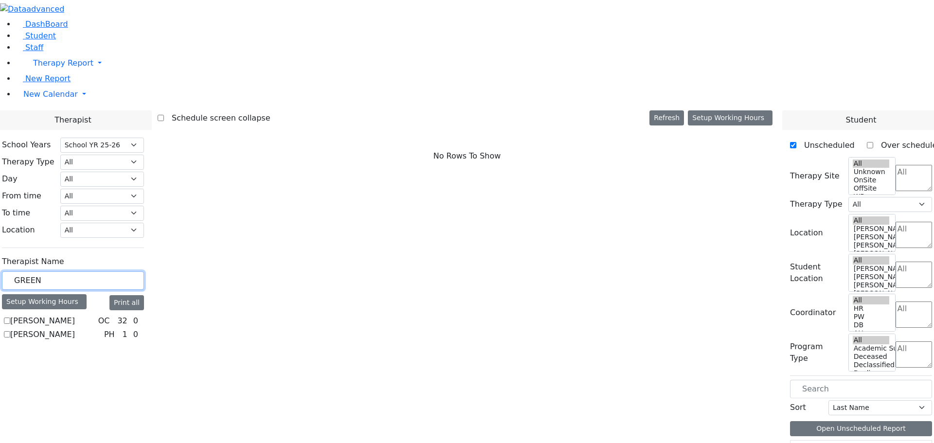
type input "GREEN"
click at [75, 315] on label "Greenfield Adina" at bounding box center [42, 321] width 65 height 12
click at [75, 315] on label "[PERSON_NAME]" at bounding box center [42, 321] width 65 height 12
click at [10, 318] on input "[PERSON_NAME]" at bounding box center [7, 321] width 6 height 6
checkbox input "true"
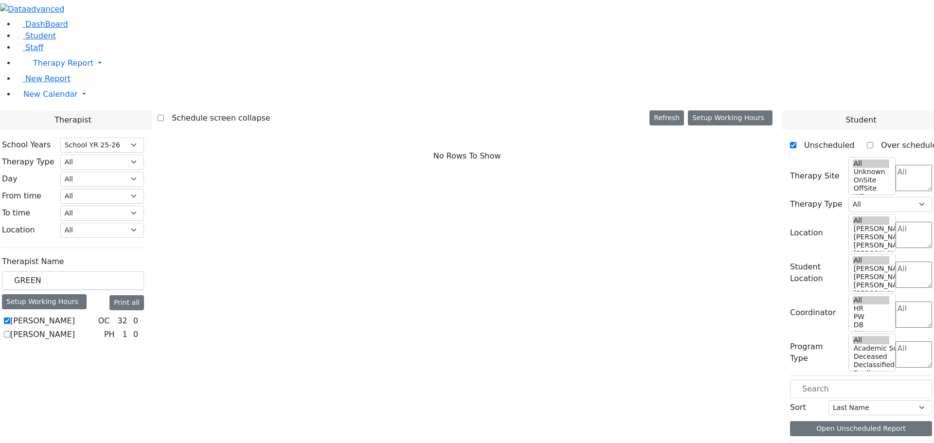
select select "1"
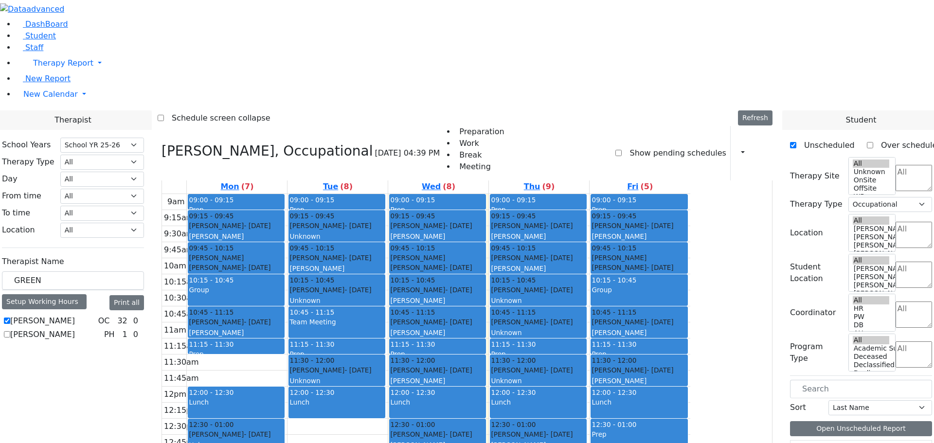
click at [75, 329] on label "[PERSON_NAME]" at bounding box center [42, 335] width 65 height 12
click at [10, 331] on input "[PERSON_NAME]" at bounding box center [7, 334] width 6 height 6
checkbox input "true"
select select
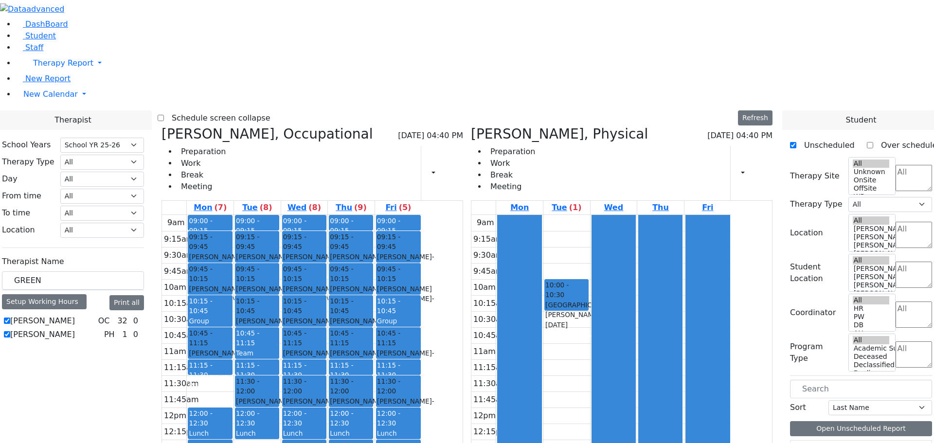
click at [75, 329] on label "[PERSON_NAME]" at bounding box center [42, 335] width 65 height 12
click at [10, 331] on input "[PERSON_NAME]" at bounding box center [7, 334] width 6 height 6
checkbox input "false"
select select "1"
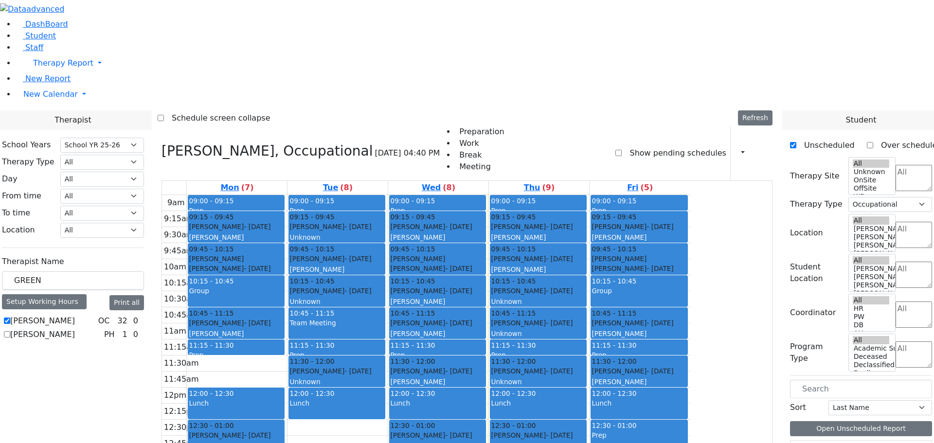
click at [75, 315] on label "[PERSON_NAME]" at bounding box center [42, 321] width 65 height 12
click at [10, 318] on input "[PERSON_NAME]" at bounding box center [7, 321] width 6 height 6
checkbox input "false"
select select
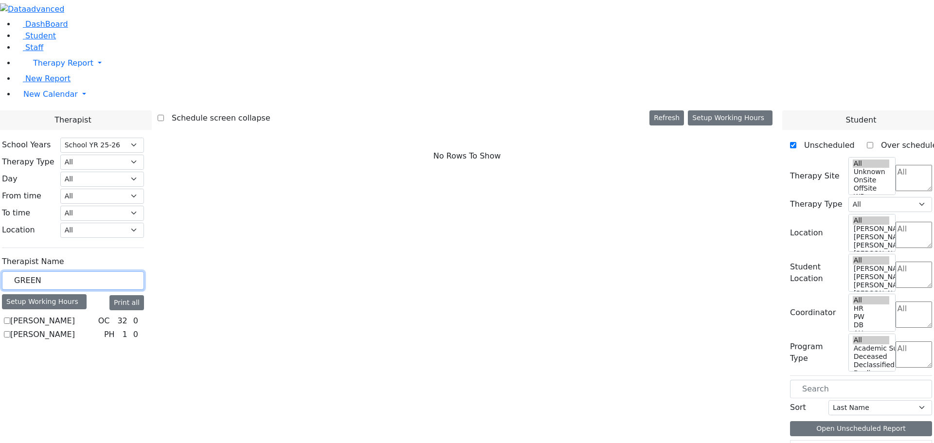
drag, startPoint x: 155, startPoint y: 169, endPoint x: 103, endPoint y: 175, distance: 52.9
type input "rok"
click at [75, 315] on label "[PERSON_NAME]" at bounding box center [42, 321] width 65 height 12
click at [10, 318] on input "[PERSON_NAME]" at bounding box center [7, 321] width 6 height 6
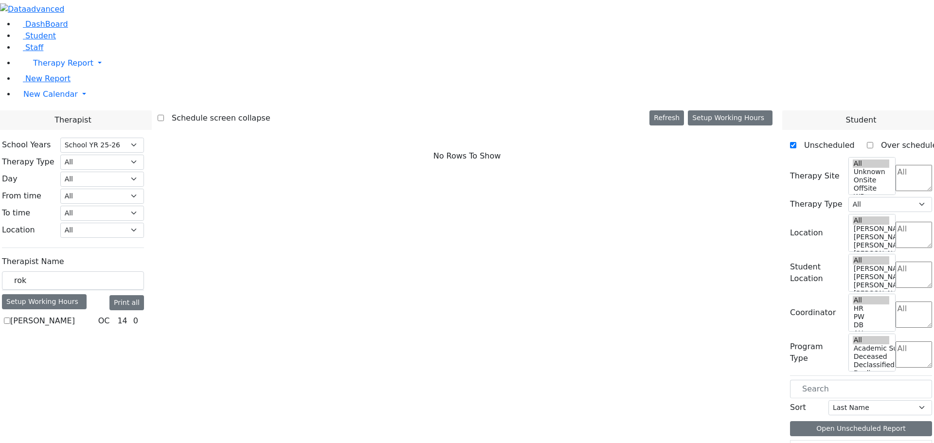
checkbox input "true"
select select "1"
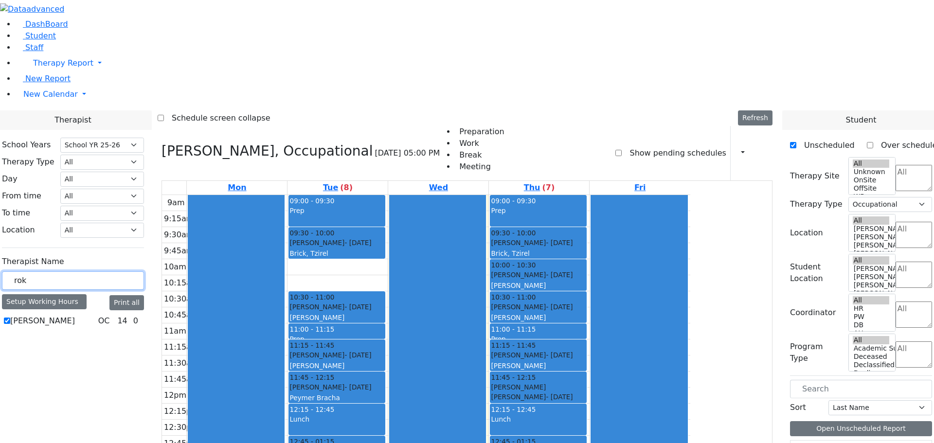
drag, startPoint x: 144, startPoint y: 168, endPoint x: 110, endPoint y: 166, distance: 34.1
click at [110, 166] on div "School Years Select School YR Summer YR 25 School YR 25-26 Summer YR 25 School …" at bounding box center [73, 233] width 158 height 207
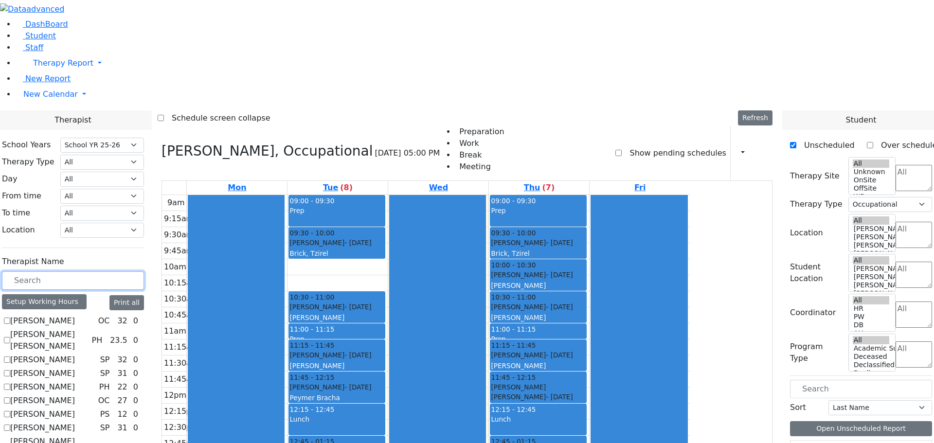
click at [142, 271] on input "text" at bounding box center [73, 280] width 142 height 18
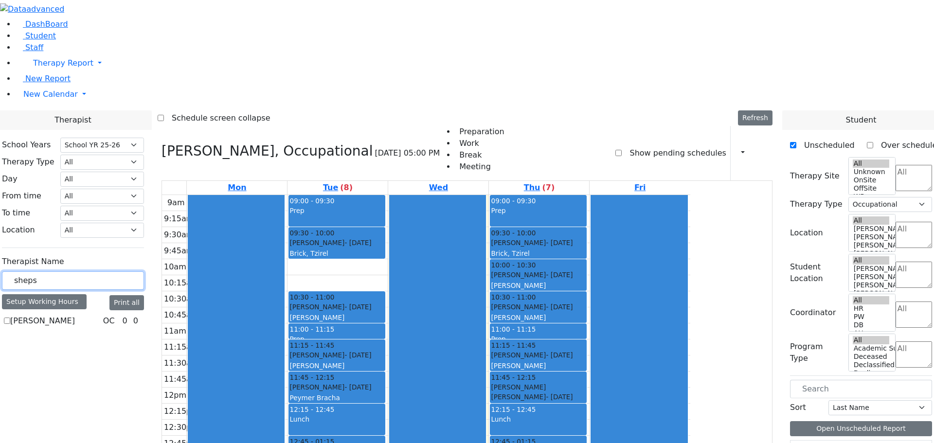
type input "sheps"
click at [75, 315] on label "[PERSON_NAME]" at bounding box center [42, 321] width 65 height 12
click at [10, 318] on input "[PERSON_NAME]" at bounding box center [7, 321] width 6 height 6
checkbox input "true"
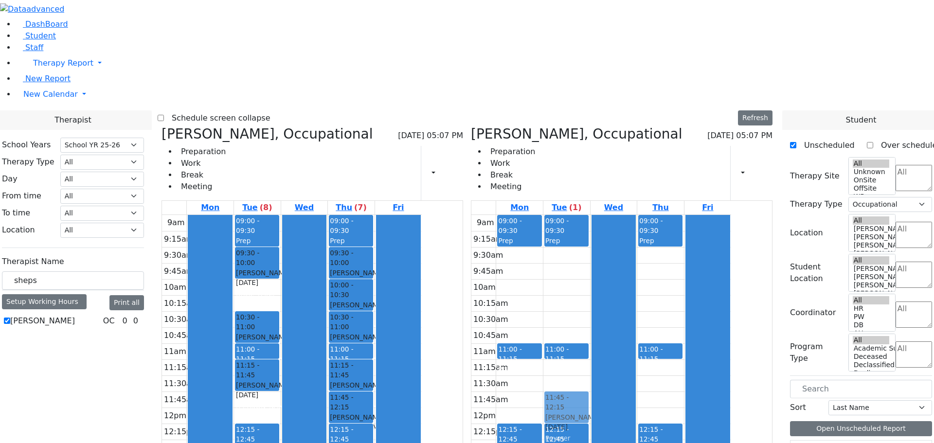
drag, startPoint x: 355, startPoint y: 257, endPoint x: 614, endPoint y: 255, distance: 258.7
click at [614, 255] on div "Rokowsky Avigail, Occupational 08/20/2025 05:07 PM Preparation Work Break Meeti…" at bounding box center [467, 363] width 619 height 475
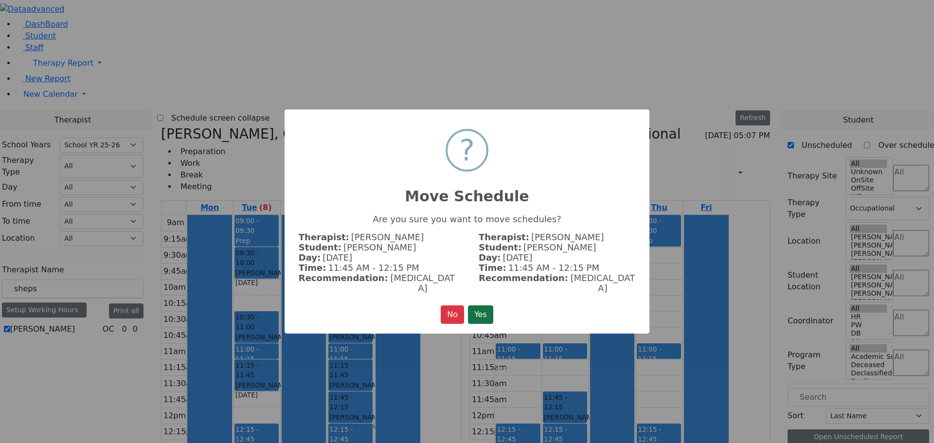
click at [484, 305] on button "Yes" at bounding box center [480, 314] width 25 height 18
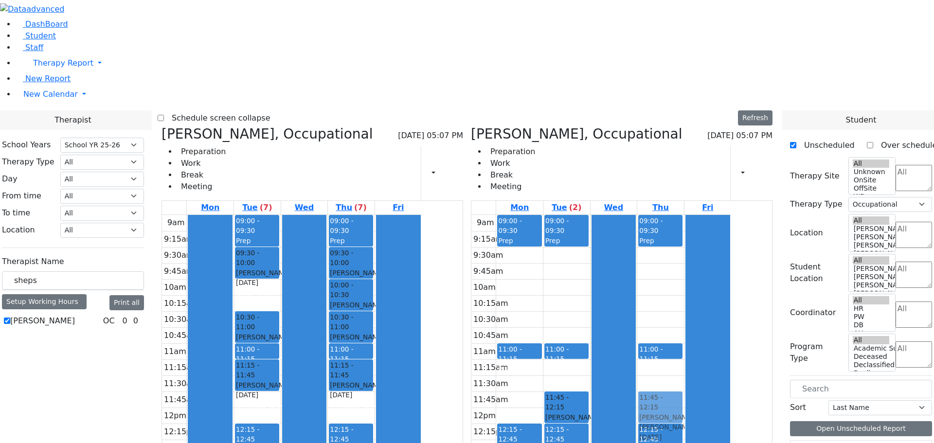
drag, startPoint x: 447, startPoint y: 258, endPoint x: 722, endPoint y: 257, distance: 275.2
click at [722, 257] on div "Rokowsky Avigail, Occupational 08/20/2025 05:07 PM Preparation Work Break Meeti…" at bounding box center [467, 363] width 619 height 475
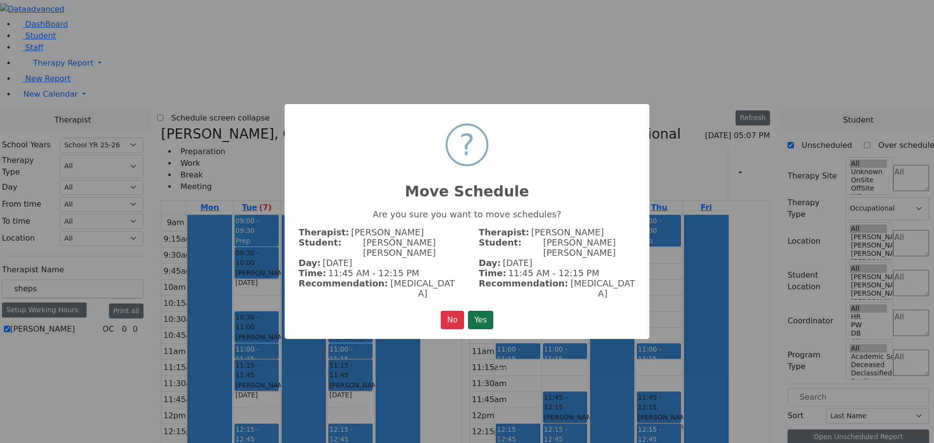
click at [479, 311] on button "Yes" at bounding box center [480, 320] width 25 height 18
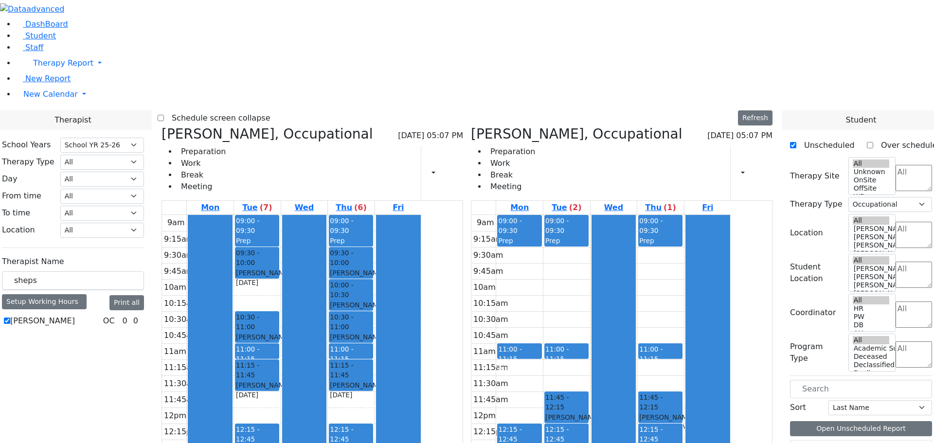
drag, startPoint x: 345, startPoint y: 391, endPoint x: 571, endPoint y: 391, distance: 225.6
click at [571, 391] on div "Rokowsky Avigail, Occupational 08/20/2025 05:07 PM Preparation Work Break Meeti…" at bounding box center [467, 363] width 619 height 475
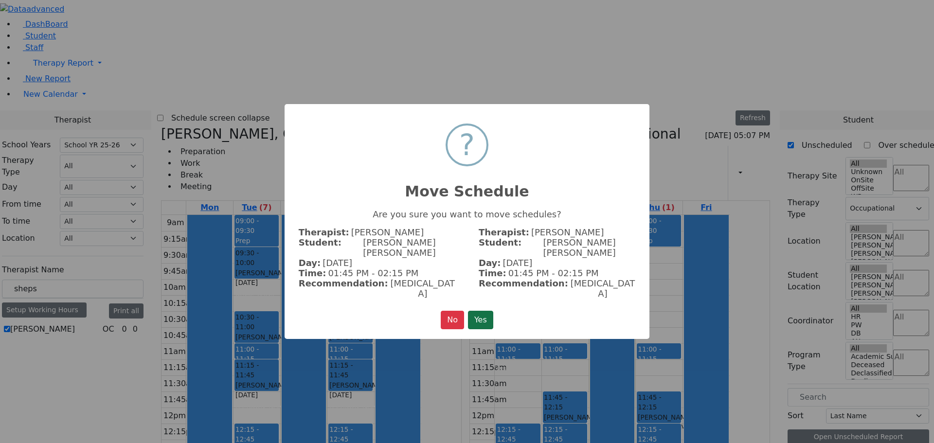
click at [482, 311] on button "Yes" at bounding box center [480, 320] width 25 height 18
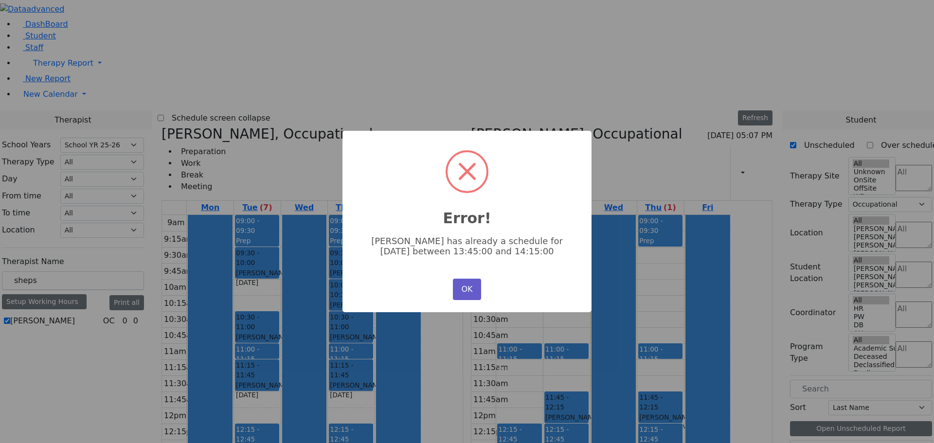
click at [471, 290] on button "OK" at bounding box center [467, 289] width 28 height 21
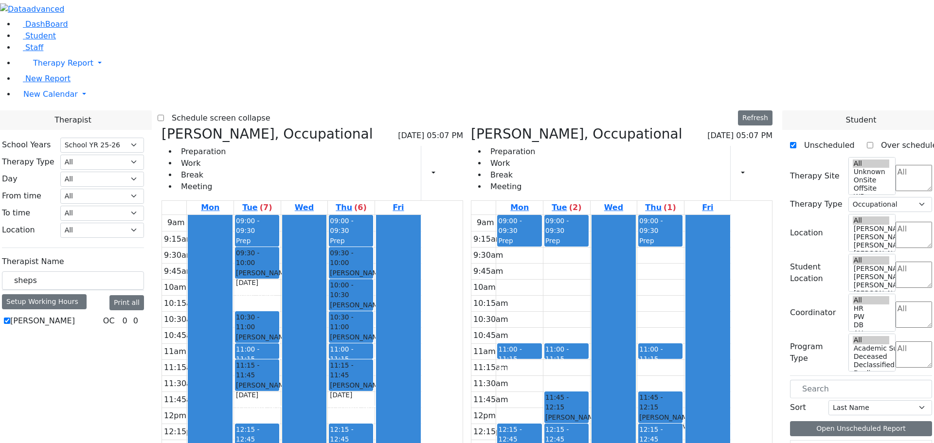
drag, startPoint x: 346, startPoint y: 389, endPoint x: 570, endPoint y: 392, distance: 223.7
click at [570, 392] on div "Rokowsky Avigail, Occupational 08/20/2025 05:07 PM Preparation Work Break Meeti…" at bounding box center [467, 363] width 619 height 475
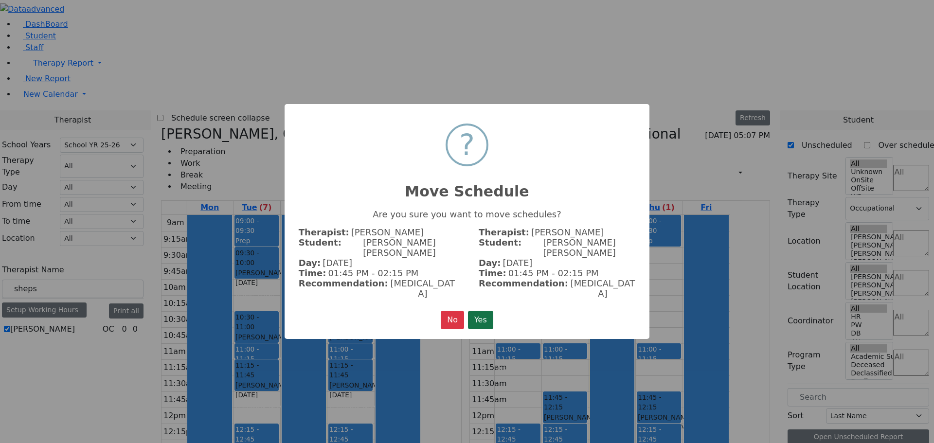
click at [483, 311] on button "Yes" at bounding box center [480, 320] width 25 height 18
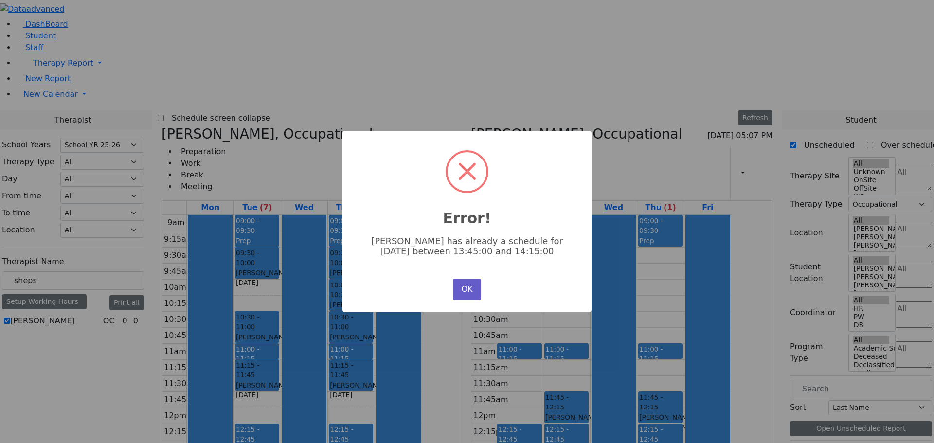
click at [461, 290] on button "OK" at bounding box center [467, 289] width 28 height 21
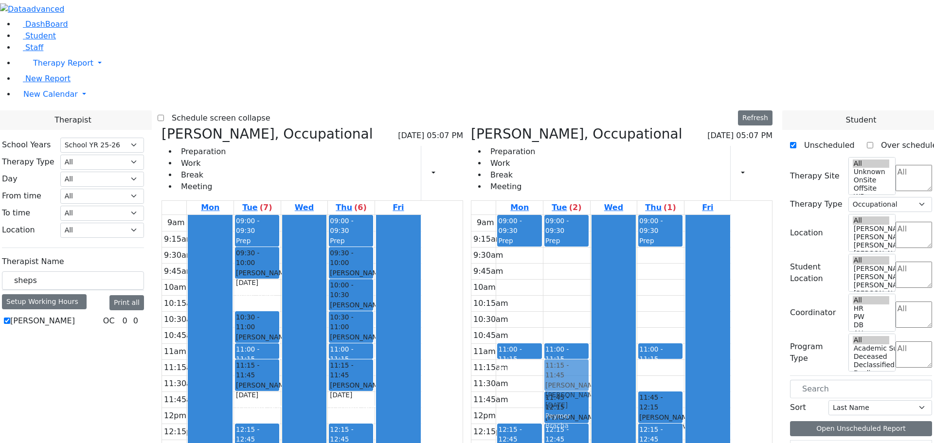
drag, startPoint x: 348, startPoint y: 389, endPoint x: 611, endPoint y: 229, distance: 308.8
click at [611, 229] on div "Rokowsky Avigail, Occupational 08/20/2025 05:07 PM Preparation Work Break Meeti…" at bounding box center [467, 363] width 619 height 475
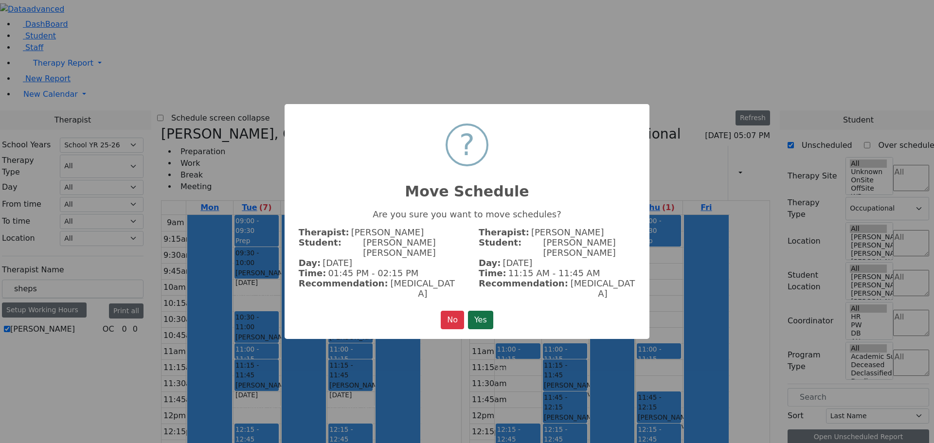
click at [476, 311] on button "Yes" at bounding box center [480, 320] width 25 height 18
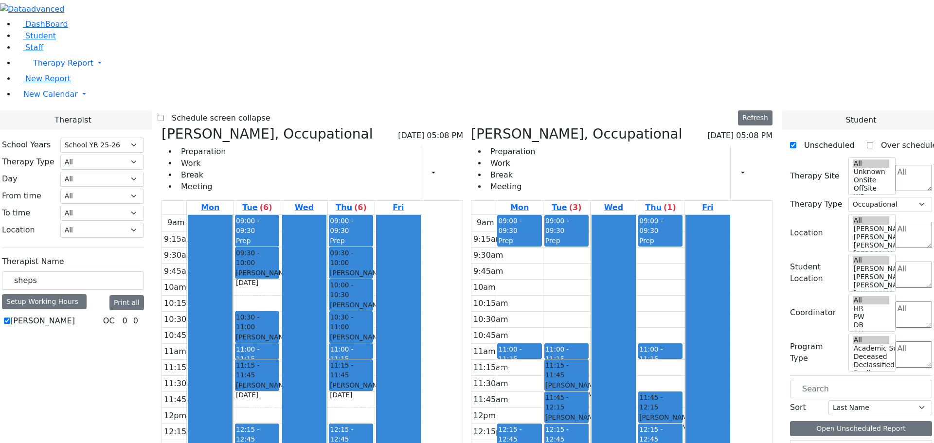
drag, startPoint x: 443, startPoint y: 328, endPoint x: 697, endPoint y: 330, distance: 254.3
click at [697, 330] on div "Rokowsky Avigail, Occupational 08/20/2025 05:08 PM Preparation Work Break Meeti…" at bounding box center [467, 363] width 619 height 475
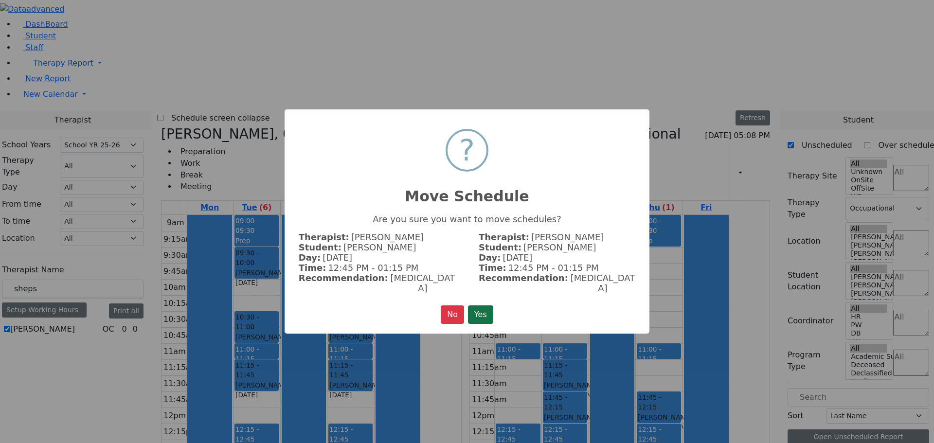
click at [480, 309] on button "Yes" at bounding box center [480, 314] width 25 height 18
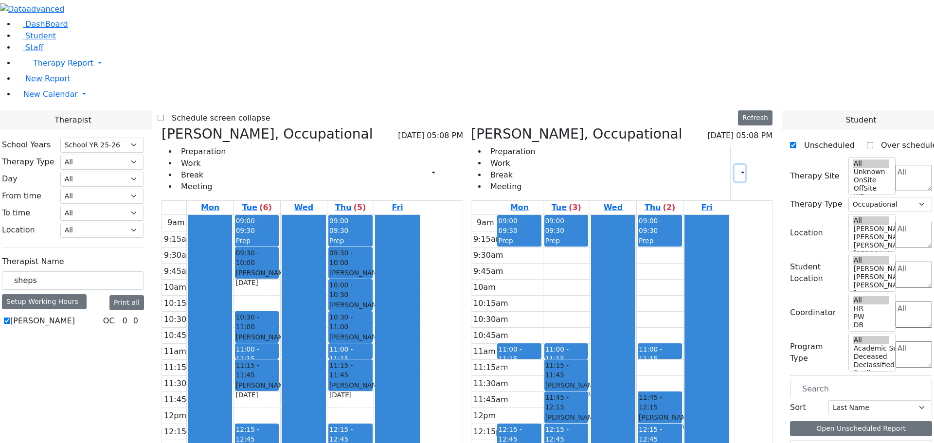
click at [737, 168] on icon "button" at bounding box center [737, 172] width 0 height 9
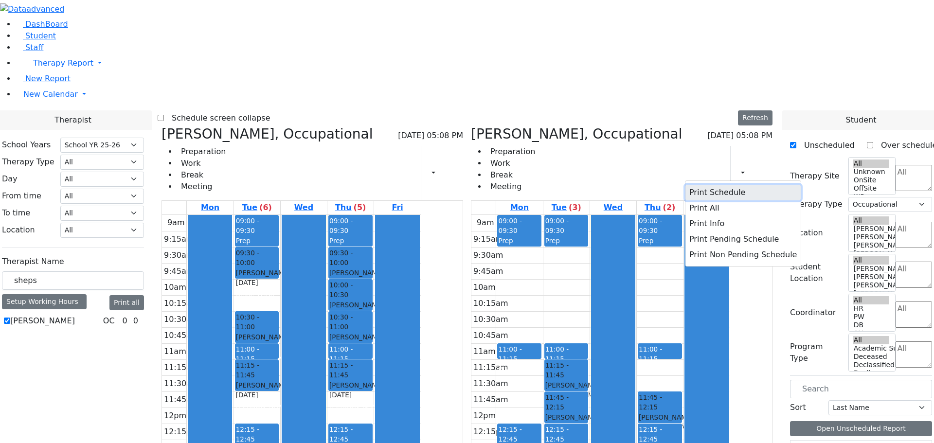
click at [717, 185] on button "Print Schedule" at bounding box center [742, 193] width 115 height 16
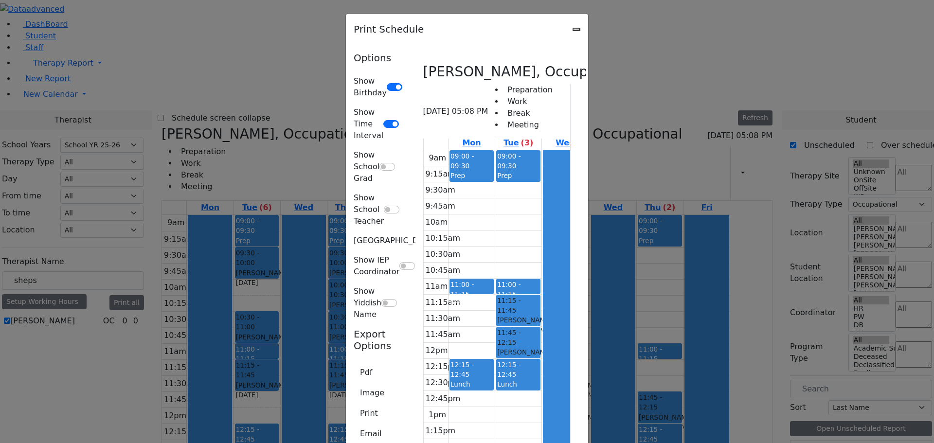
scroll to position [0, 0]
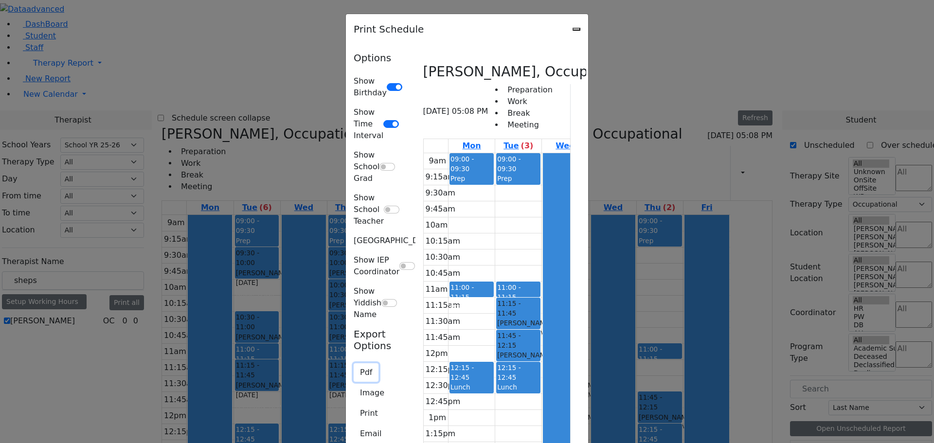
click at [354, 363] on button "Pdf" at bounding box center [366, 372] width 25 height 18
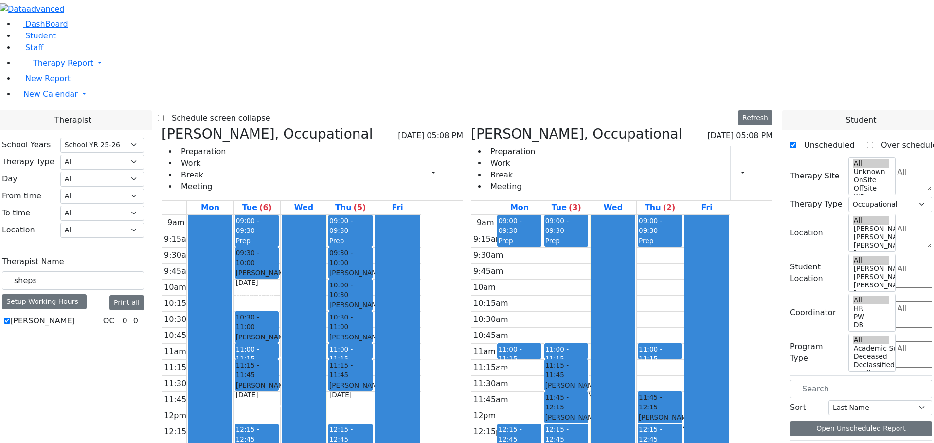
click at [436, 165] on button "button" at bounding box center [430, 173] width 11 height 17
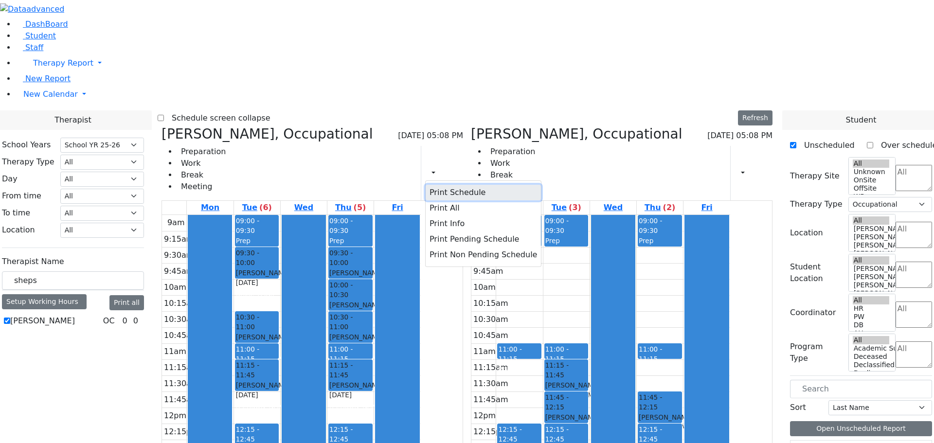
click at [460, 185] on button "Print Schedule" at bounding box center [482, 193] width 115 height 16
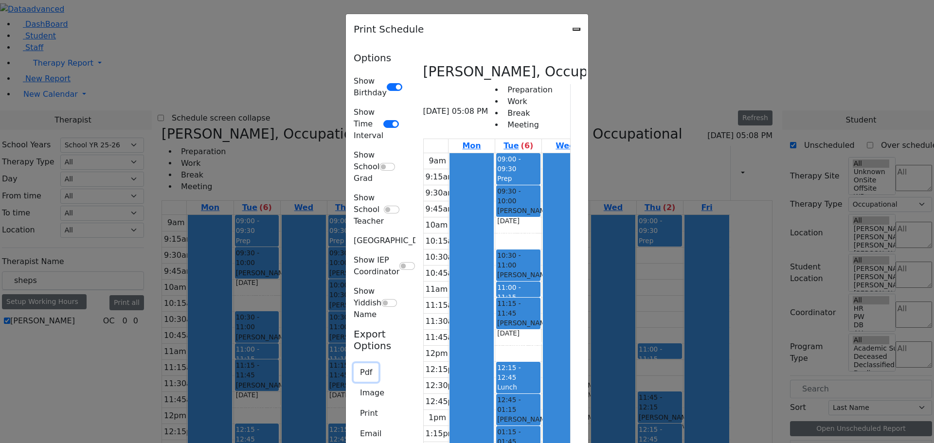
click at [354, 363] on button "Pdf" at bounding box center [366, 372] width 25 height 18
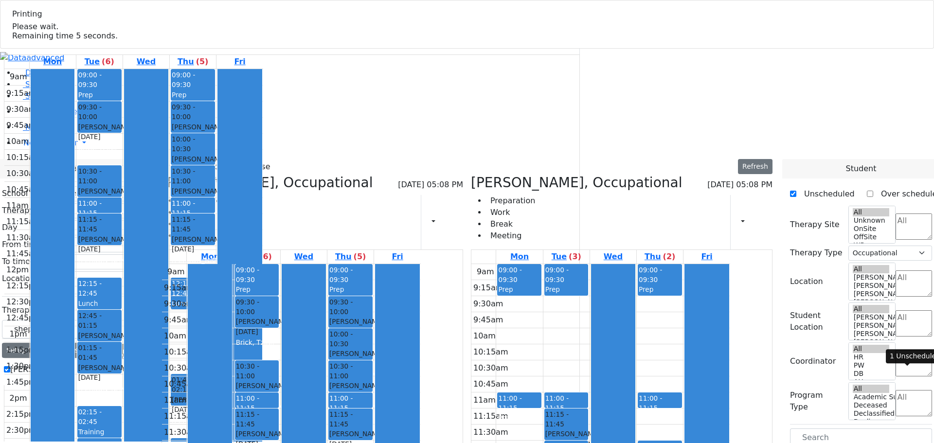
select select "212"
select select "1"
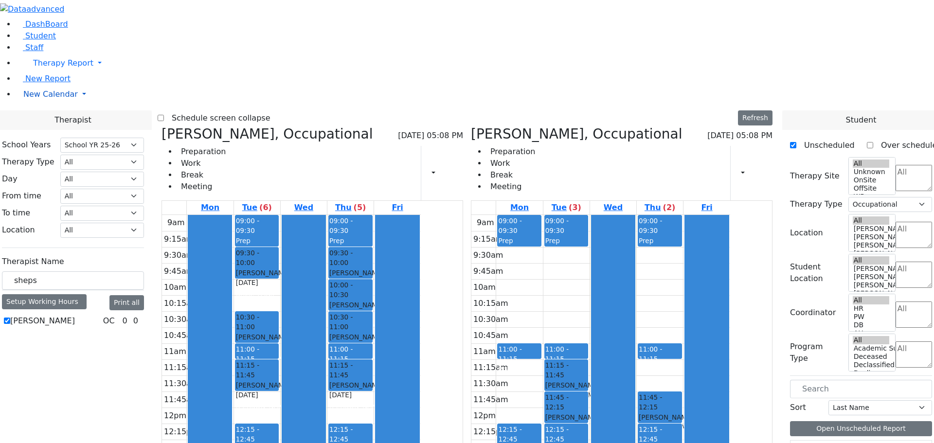
click at [49, 68] on span "New Calendar" at bounding box center [63, 62] width 60 height 9
click at [48, 118] on span "Calendar" at bounding box center [38, 113] width 35 height 9
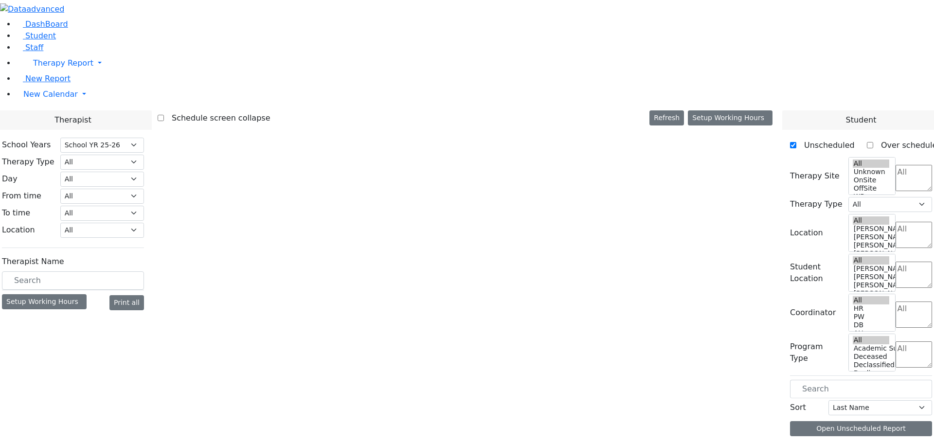
select select "212"
select select "1"
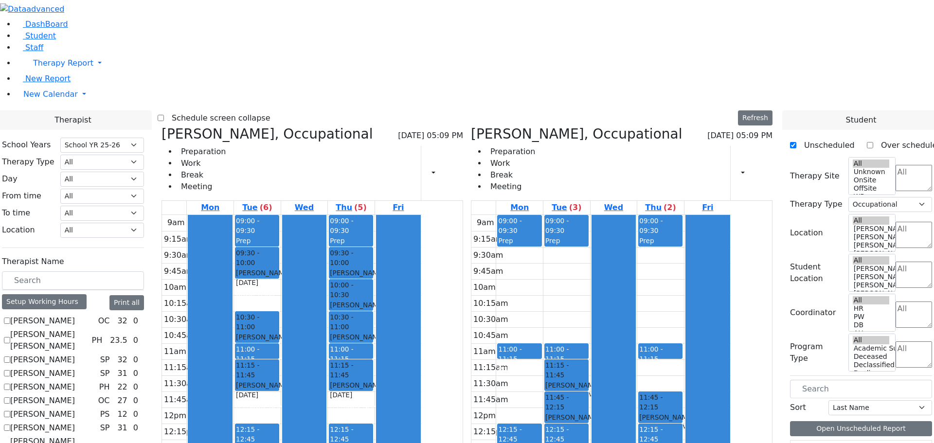
click at [161, 126] on icon at bounding box center [161, 134] width 0 height 16
checkbox input "false"
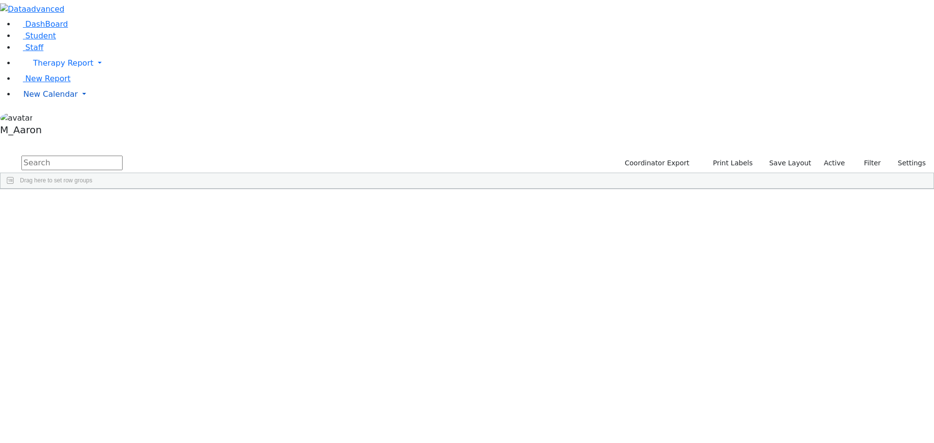
click at [58, 68] on span "New Calendar" at bounding box center [63, 62] width 60 height 9
click at [53, 118] on span "Calendar" at bounding box center [38, 113] width 35 height 9
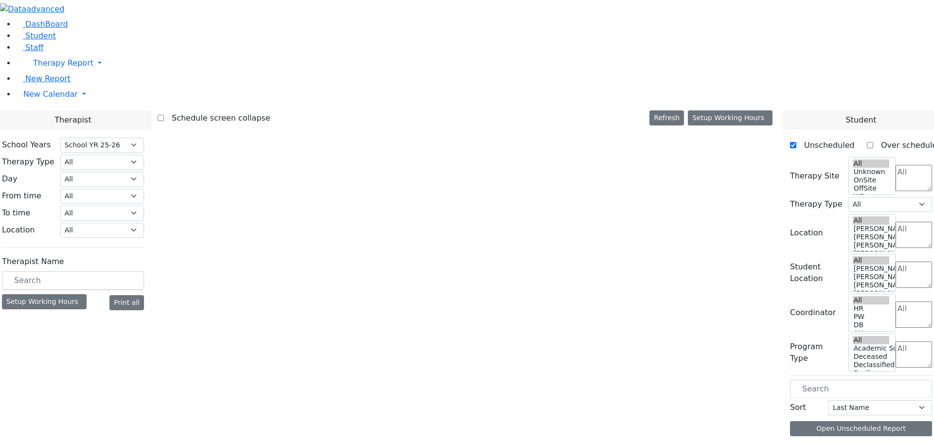
select select "212"
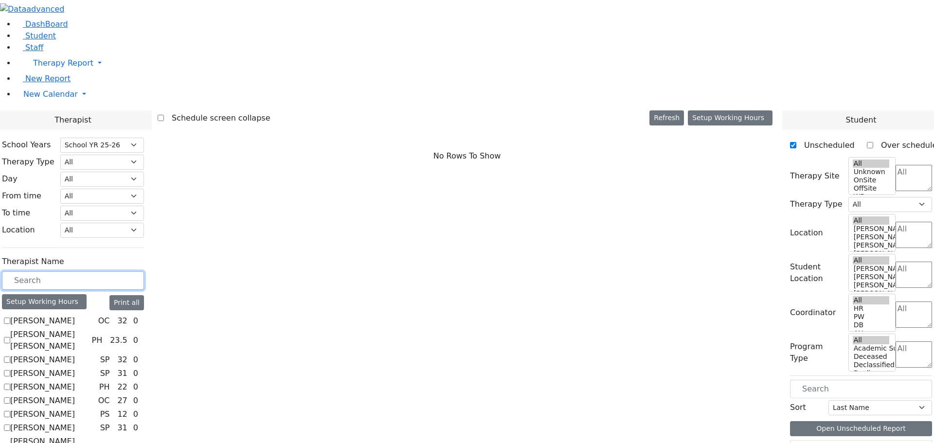
click at [142, 271] on input "text" at bounding box center [73, 280] width 142 height 18
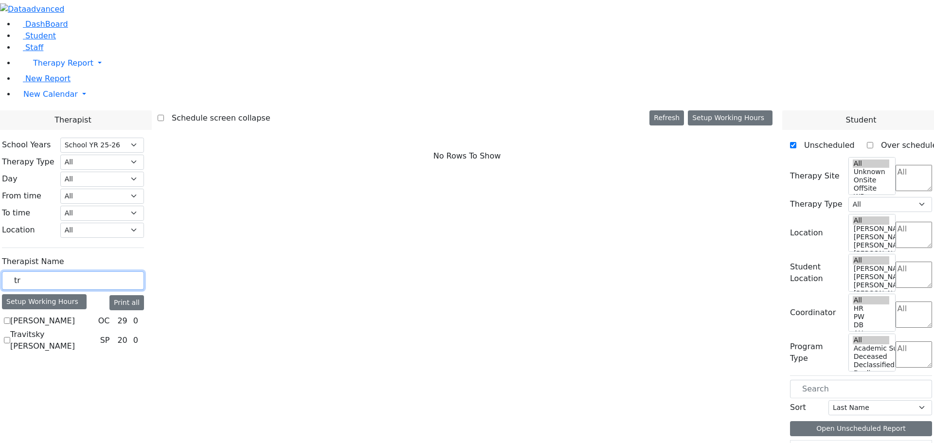
type input "t"
type input "woln"
click at [75, 315] on label "[PERSON_NAME]" at bounding box center [42, 321] width 65 height 12
click at [10, 318] on input "[PERSON_NAME]" at bounding box center [7, 321] width 6 height 6
checkbox input "true"
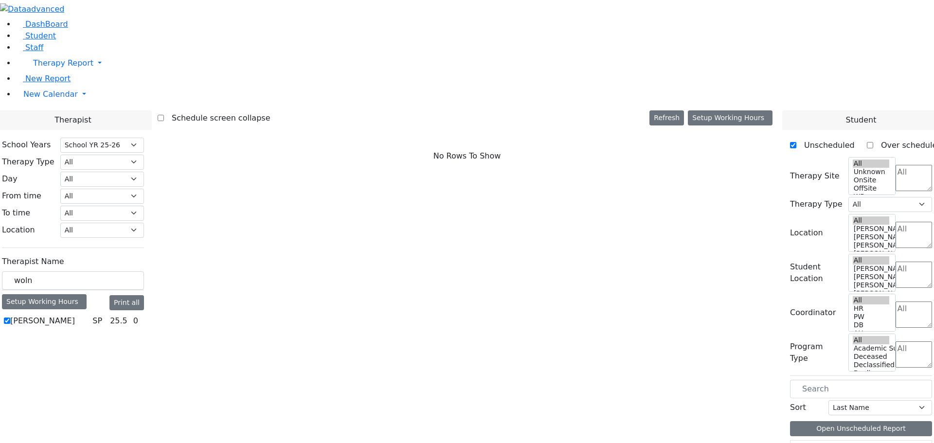
select select "3"
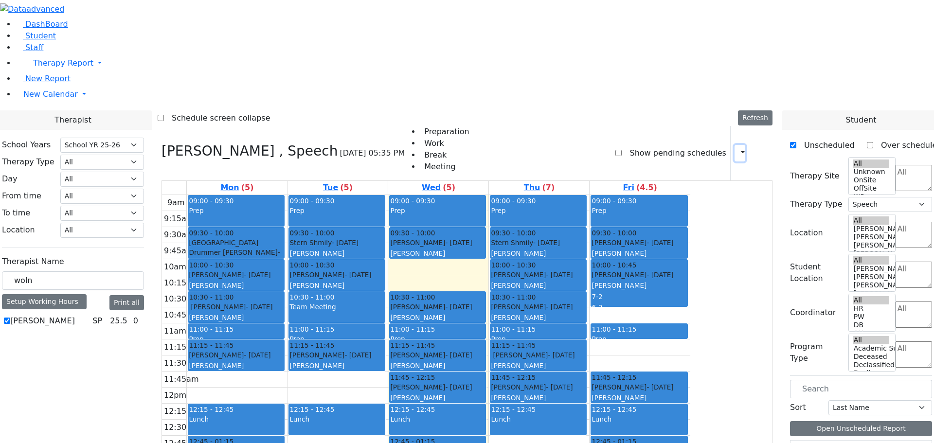
click at [734, 145] on button "button" at bounding box center [739, 153] width 11 height 17
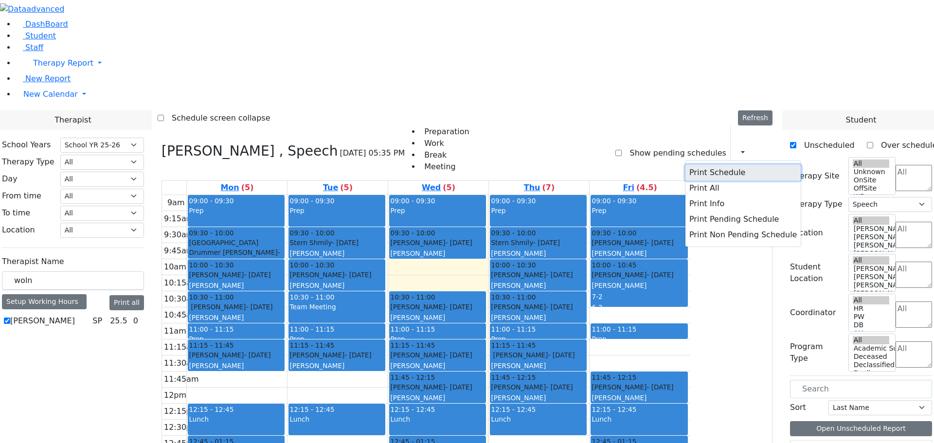
click at [723, 165] on button "Print Schedule" at bounding box center [742, 173] width 115 height 16
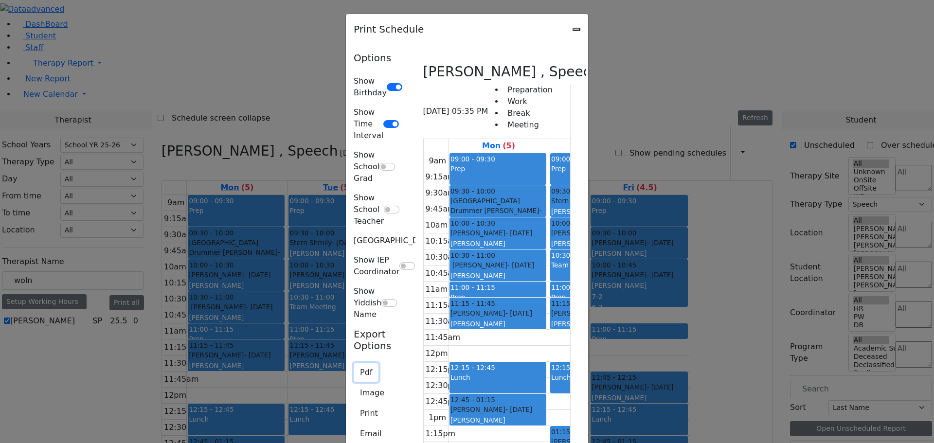
click at [354, 363] on button "Pdf" at bounding box center [366, 372] width 25 height 18
